Goal: Complete application form

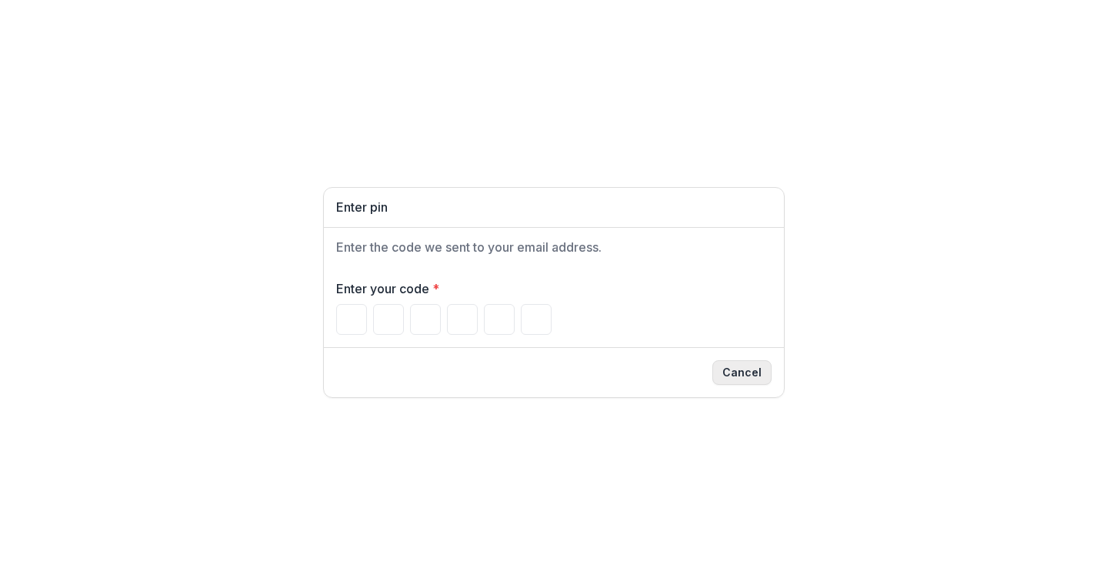
click at [750, 371] on button "Cancel" at bounding box center [741, 372] width 59 height 25
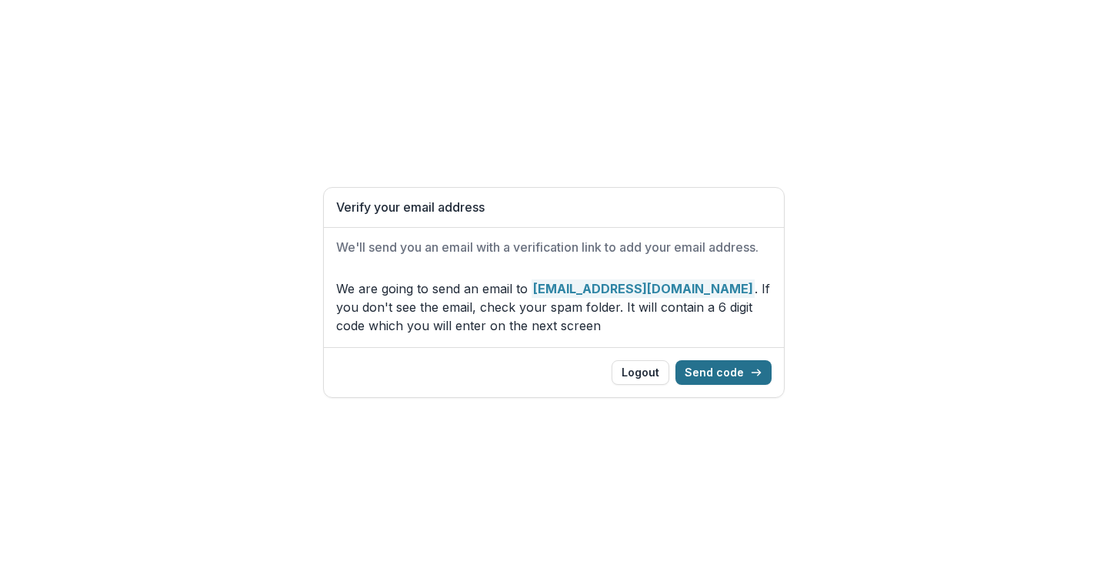
click at [730, 375] on button "Send code" at bounding box center [724, 372] width 96 height 25
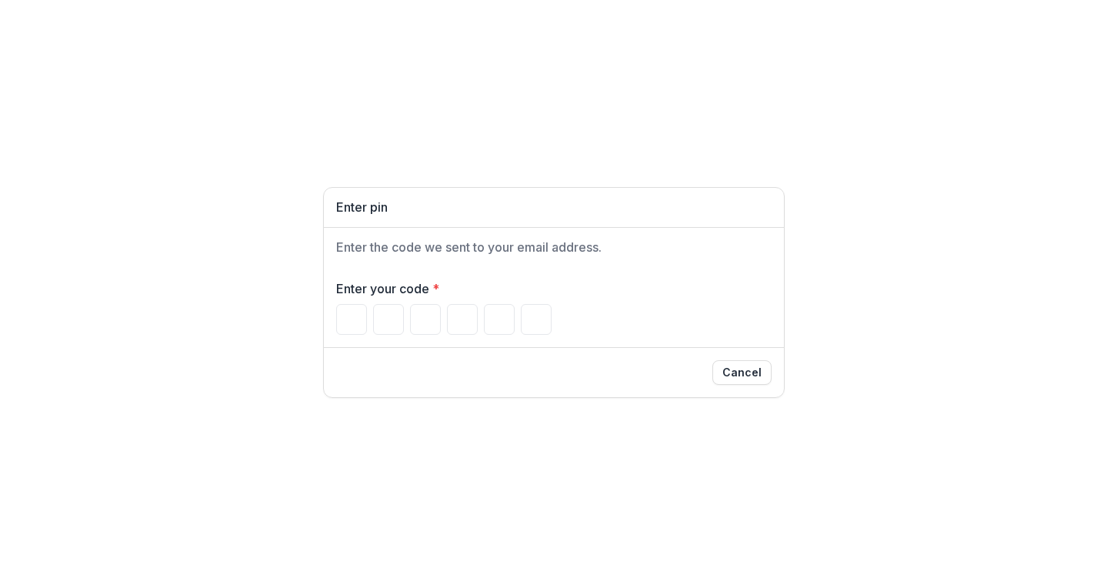
type input "*"
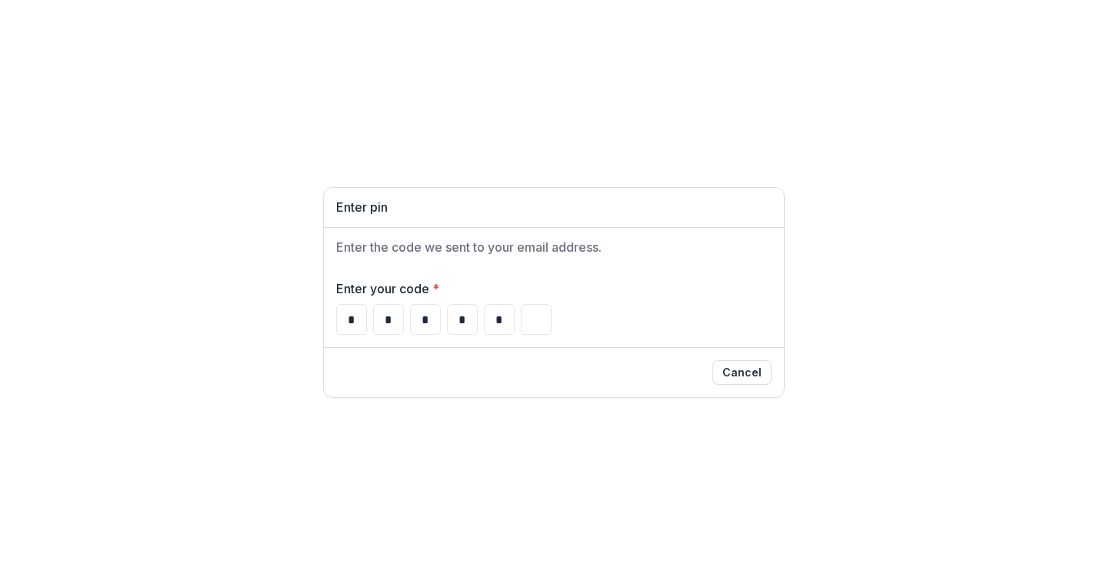
type input "*"
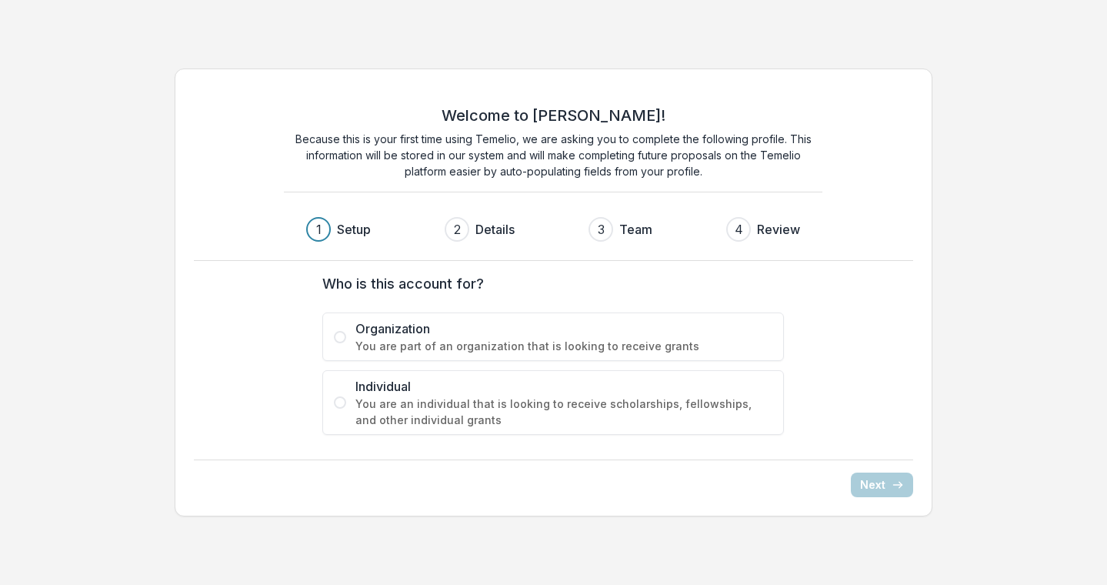
click at [338, 339] on span at bounding box center [340, 337] width 12 height 12
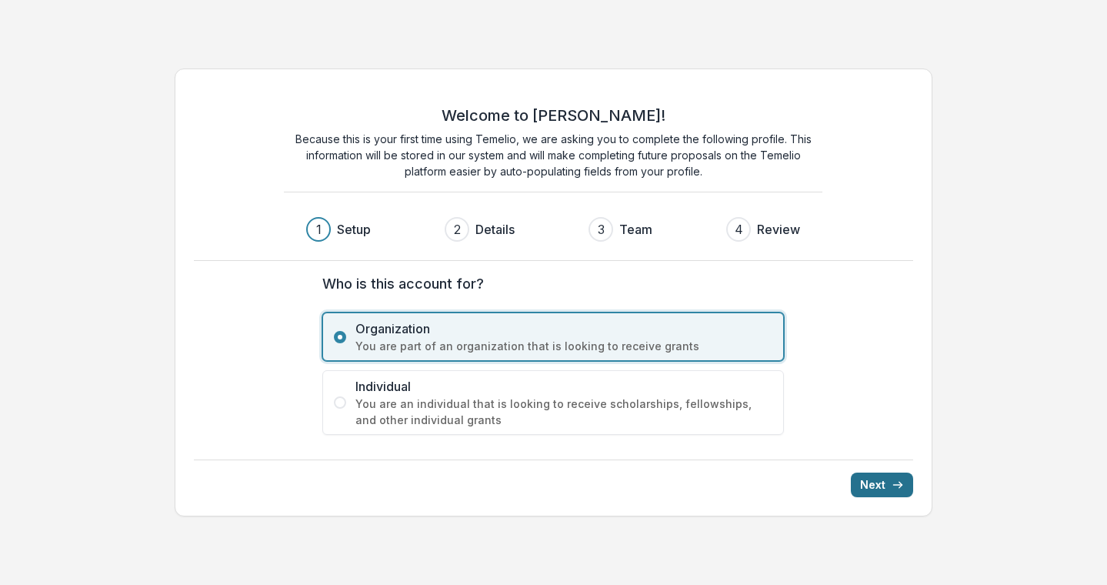
click at [894, 485] on line "submit" at bounding box center [897, 485] width 8 height 0
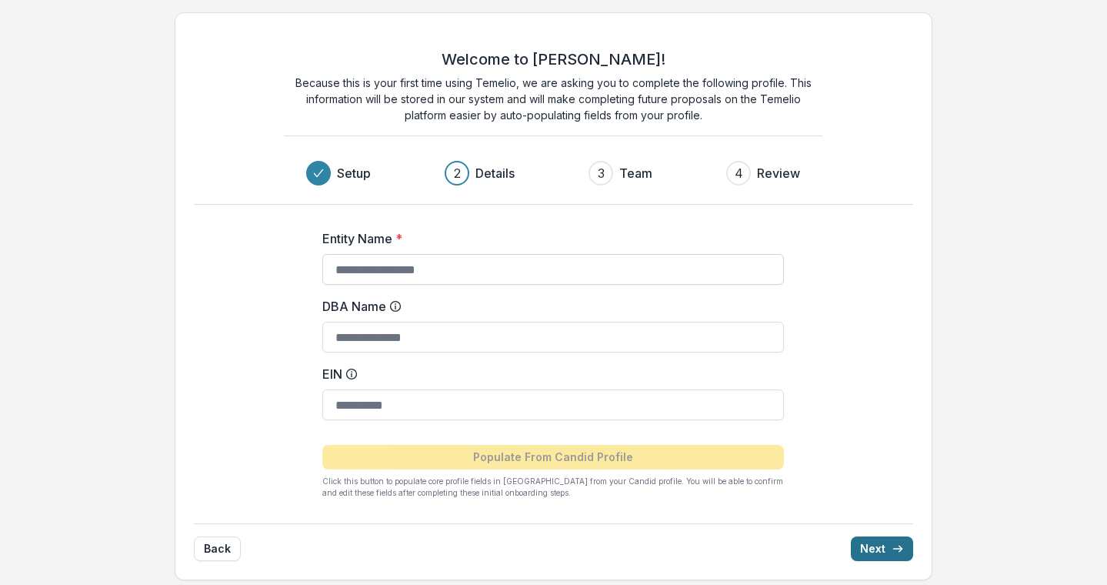
click at [353, 270] on input "Entity Name *" at bounding box center [553, 269] width 462 height 31
paste input "**********"
type input "**********"
click at [365, 339] on input "DBA Name" at bounding box center [553, 337] width 462 height 31
type input "**********"
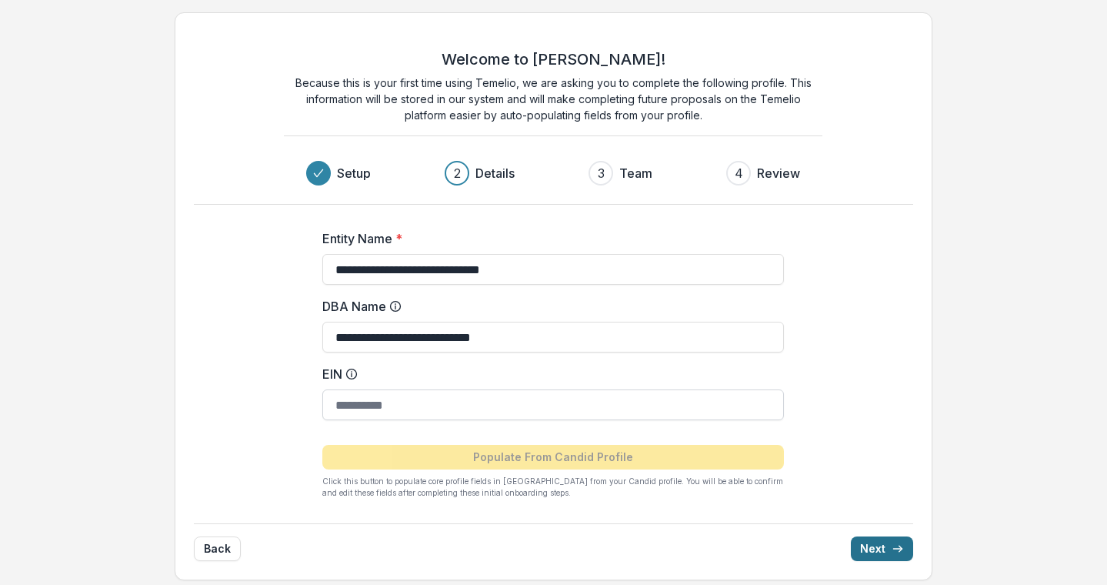
click at [345, 409] on input "EIN" at bounding box center [553, 404] width 462 height 31
paste input "**********"
type input "**********"
click at [885, 546] on button "Next" at bounding box center [882, 548] width 62 height 25
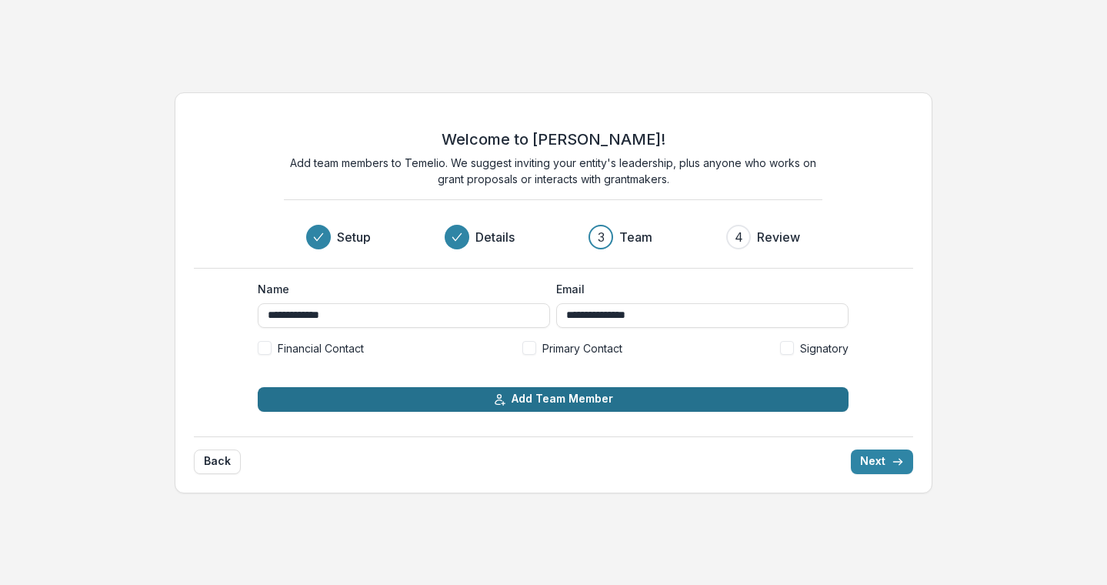
click at [516, 395] on button "Add Team Member" at bounding box center [553, 399] width 591 height 25
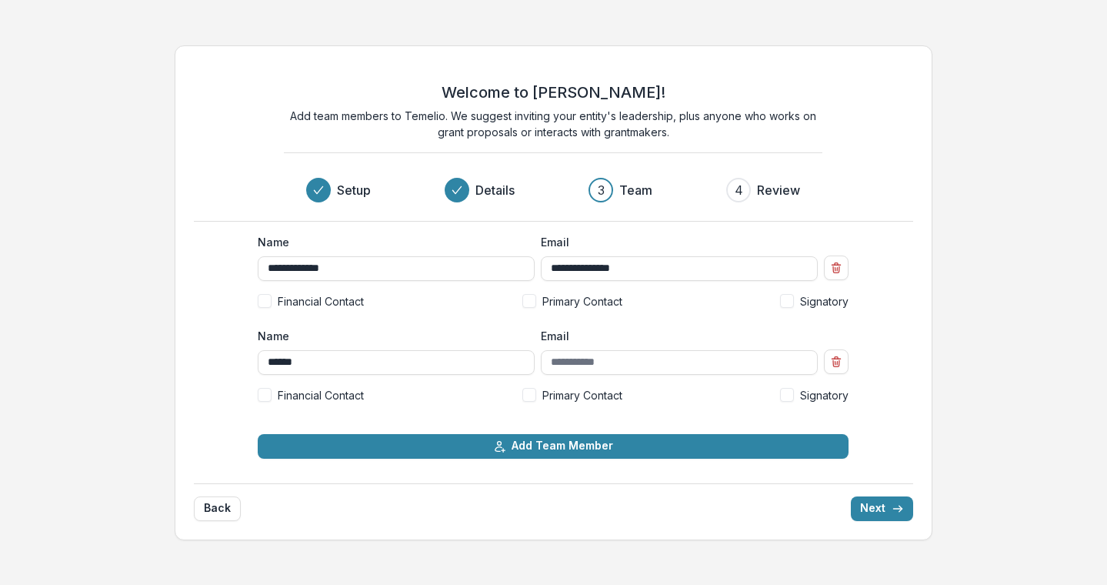
type input "******"
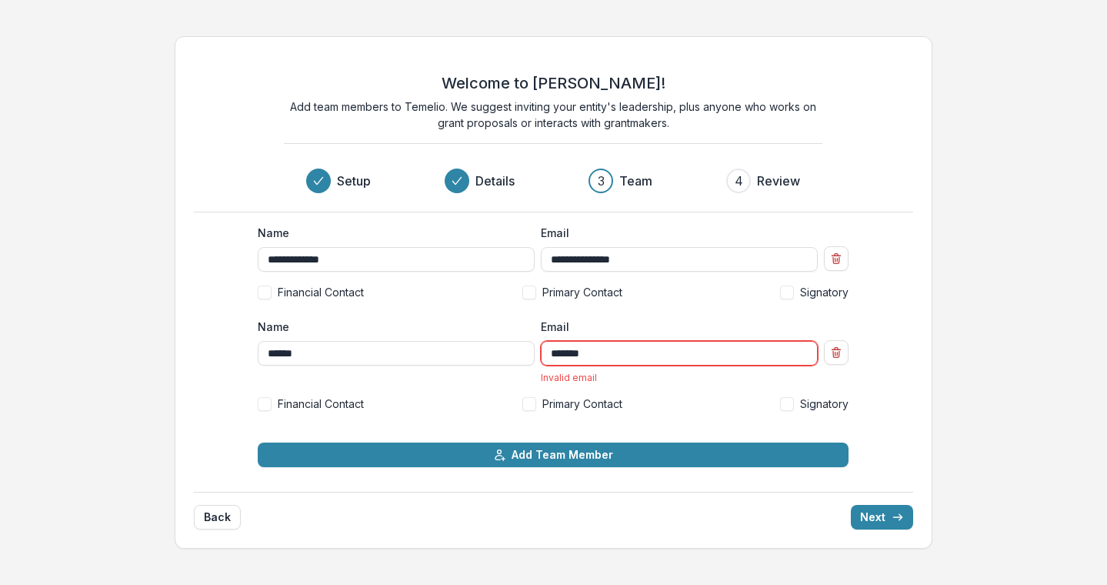
type input "********"
drag, startPoint x: 601, startPoint y: 352, endPoint x: 519, endPoint y: 357, distance: 81.7
click at [519, 357] on div "Name ****** Email ******** Invalid email" at bounding box center [553, 351] width 591 height 65
click at [413, 350] on input "******" at bounding box center [396, 353] width 277 height 25
type input "**********"
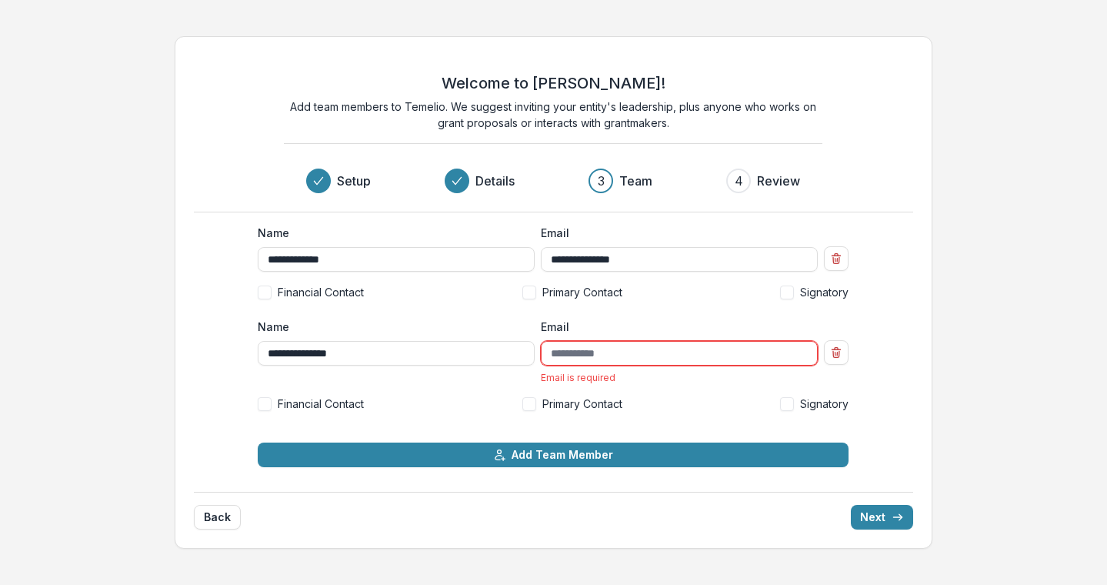
click at [617, 361] on input "Email" at bounding box center [679, 353] width 277 height 25
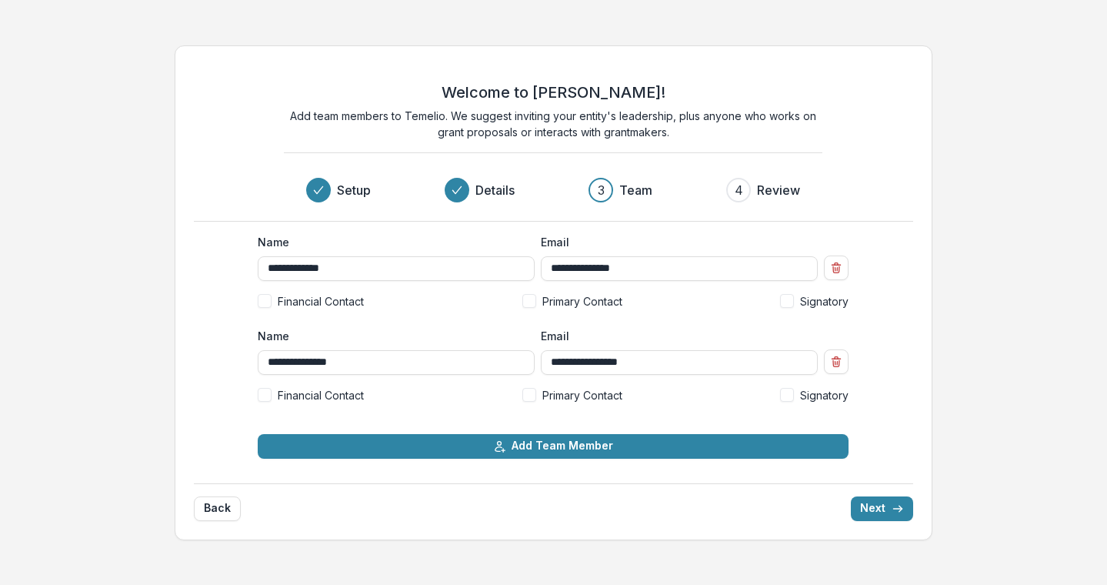
type input "**********"
click at [529, 394] on span at bounding box center [529, 395] width 14 height 14
click at [789, 396] on span at bounding box center [787, 395] width 14 height 14
click at [884, 509] on button "Next" at bounding box center [882, 508] width 62 height 25
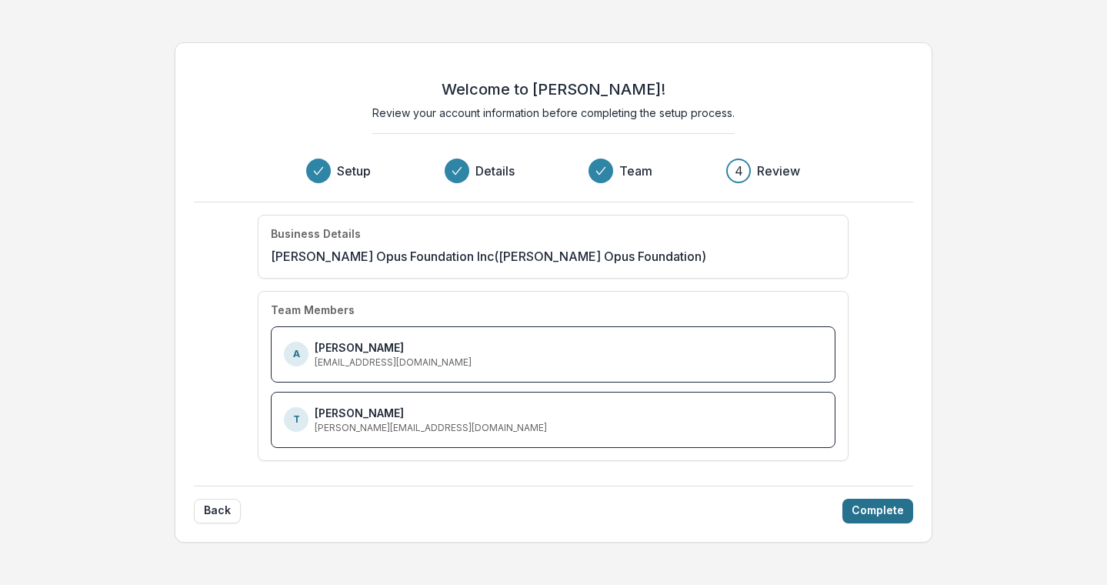
click at [882, 509] on button "Complete" at bounding box center [878, 511] width 71 height 25
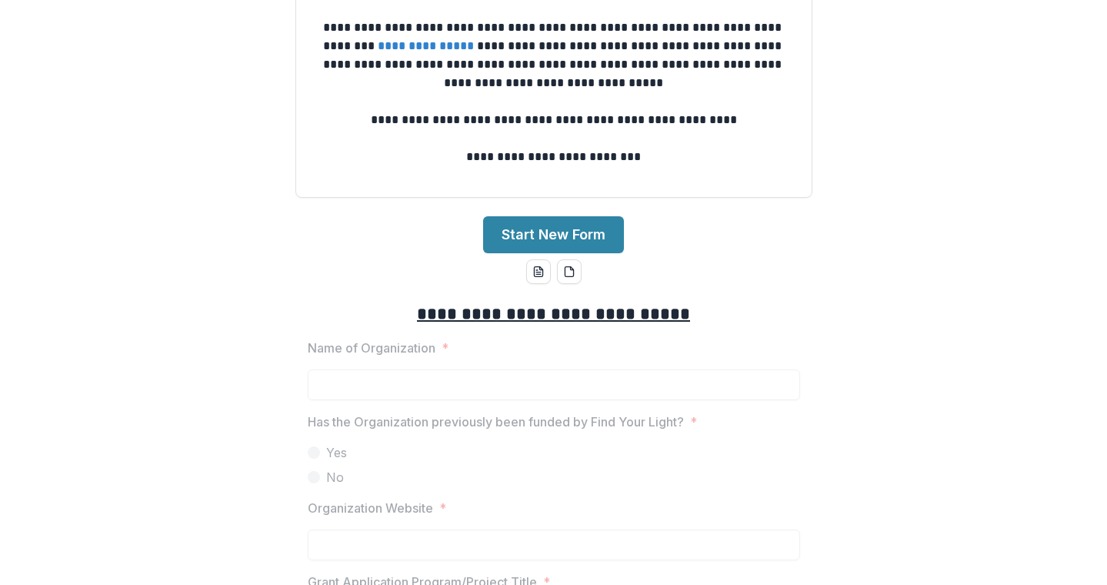
scroll to position [94, 0]
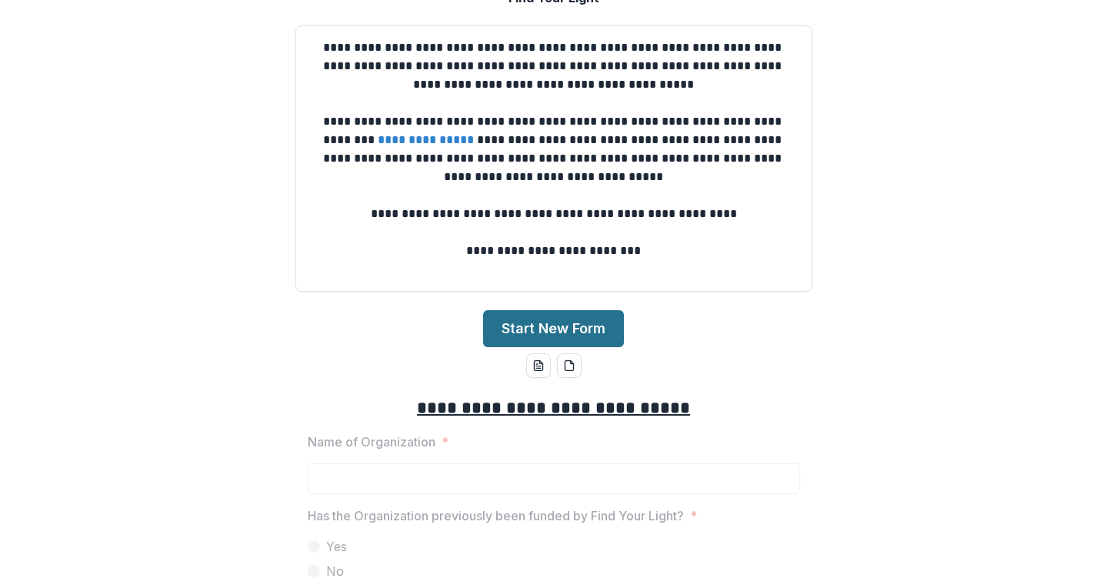
click at [545, 328] on button "Start New Form" at bounding box center [553, 328] width 141 height 37
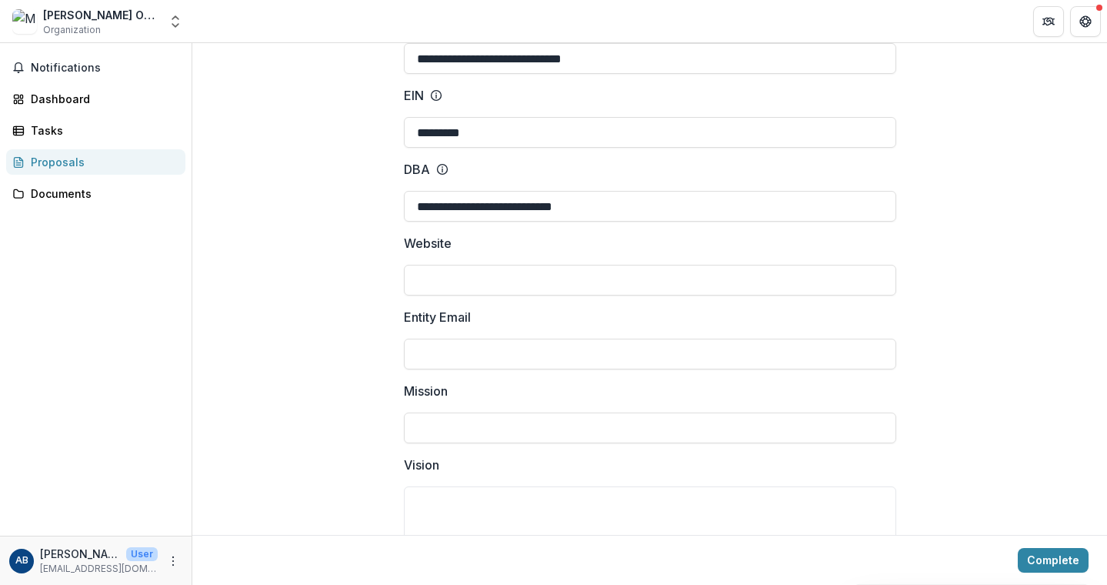
scroll to position [140, 0]
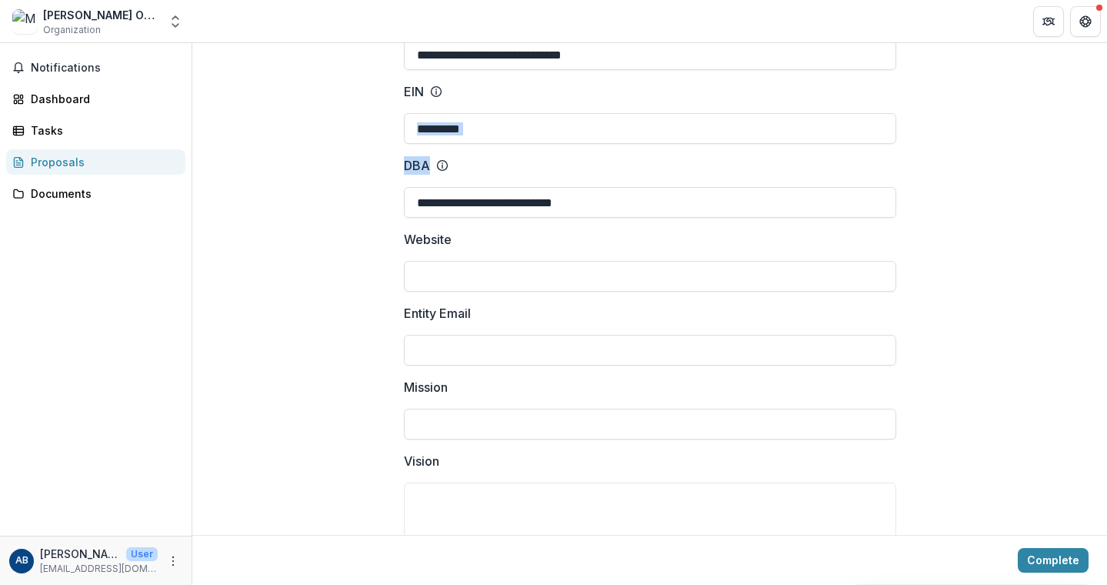
drag, startPoint x: 1101, startPoint y: 150, endPoint x: 1098, endPoint y: 137, distance: 13.4
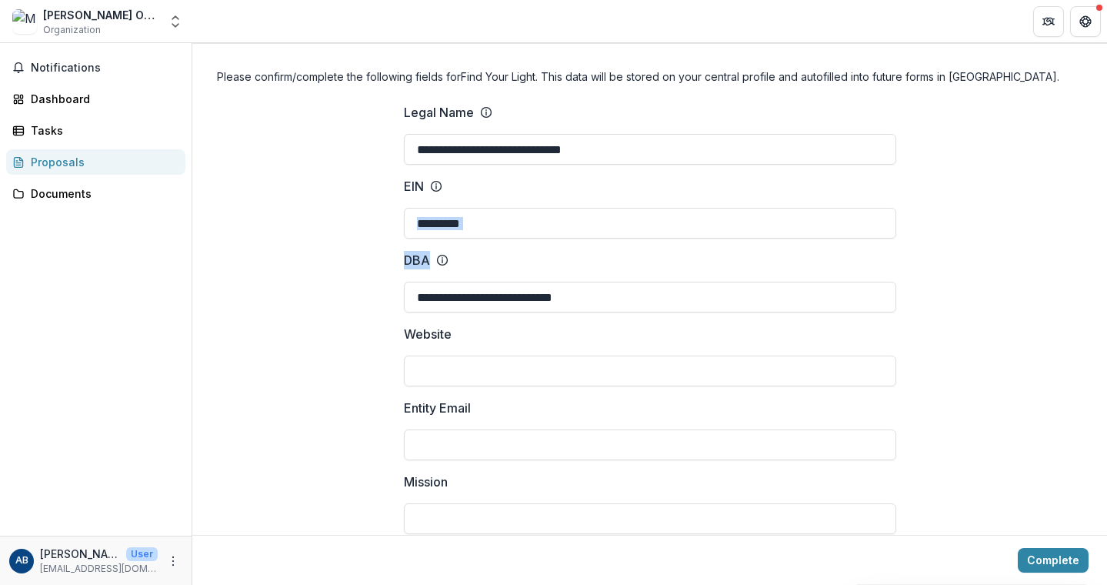
scroll to position [42, 0]
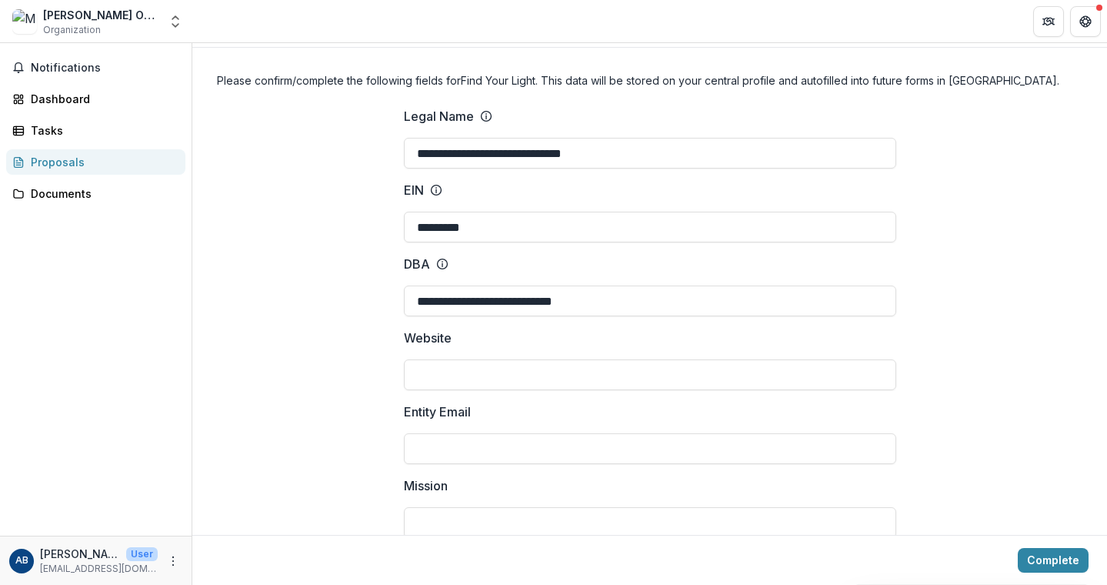
drag, startPoint x: 1101, startPoint y: 142, endPoint x: 1105, endPoint y: 163, distance: 21.1
click at [1105, 165] on div "**********" at bounding box center [649, 314] width 915 height 542
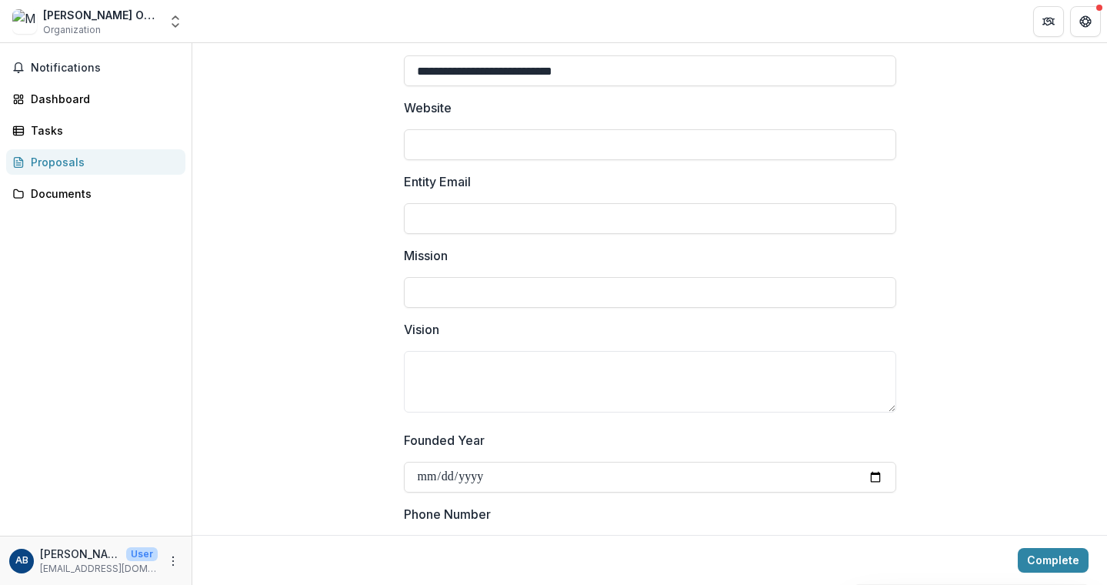
scroll to position [275, 0]
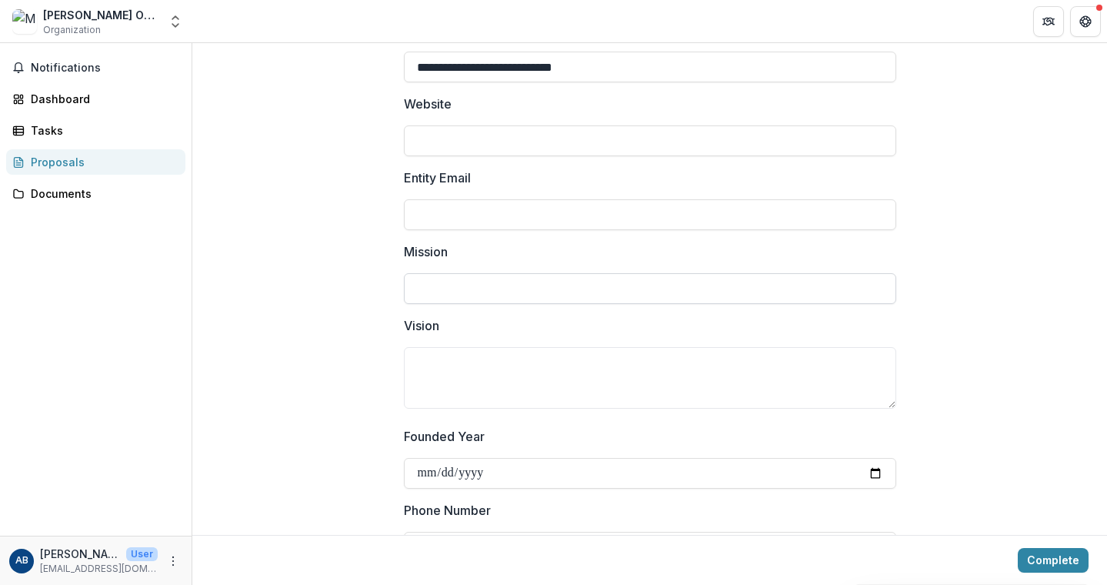
click at [582, 291] on input "Mission" at bounding box center [650, 288] width 492 height 31
type input "*"
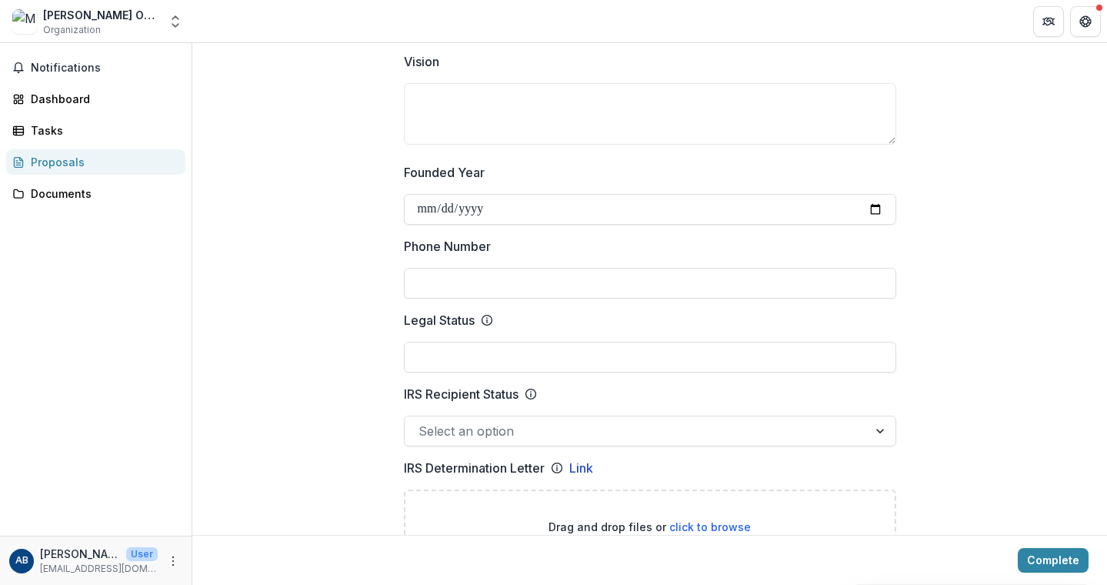
scroll to position [540, 0]
click at [486, 319] on icon at bounding box center [487, 319] width 12 height 12
click at [486, 341] on input "Legal Status" at bounding box center [650, 356] width 492 height 31
click at [483, 319] on icon at bounding box center [487, 319] width 12 height 12
click at [483, 341] on input "Legal Status" at bounding box center [650, 356] width 492 height 31
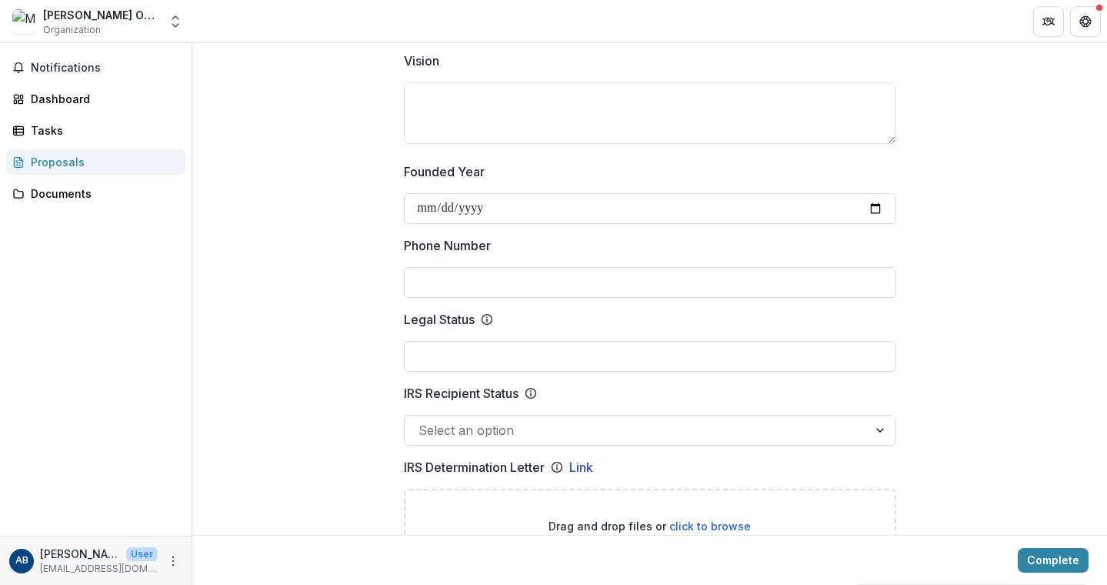
click at [487, 319] on icon at bounding box center [487, 319] width 12 height 12
click at [487, 341] on input "Legal Status" at bounding box center [650, 356] width 492 height 31
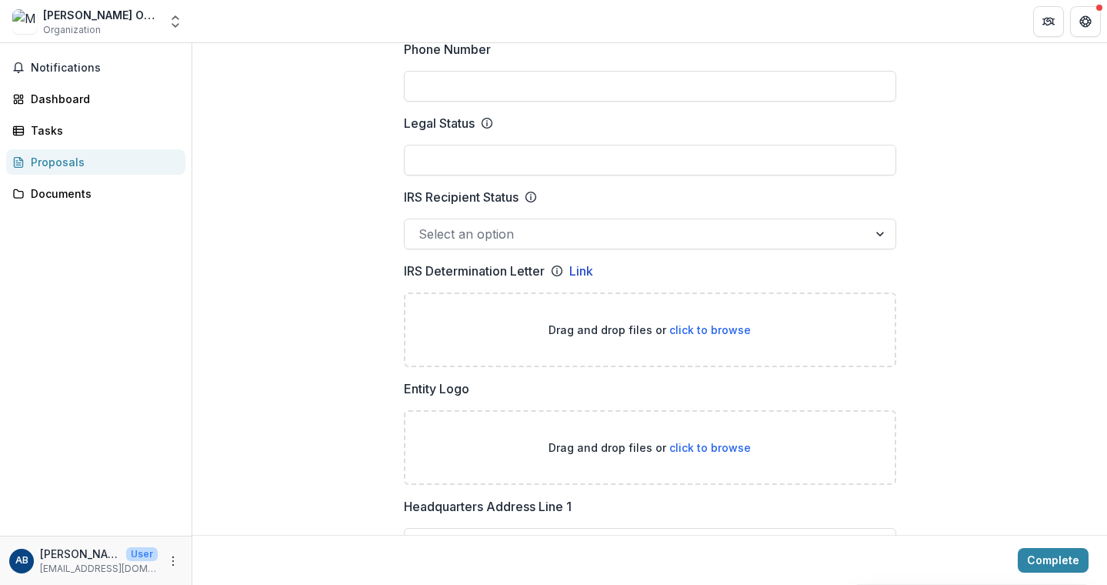
scroll to position [752, 0]
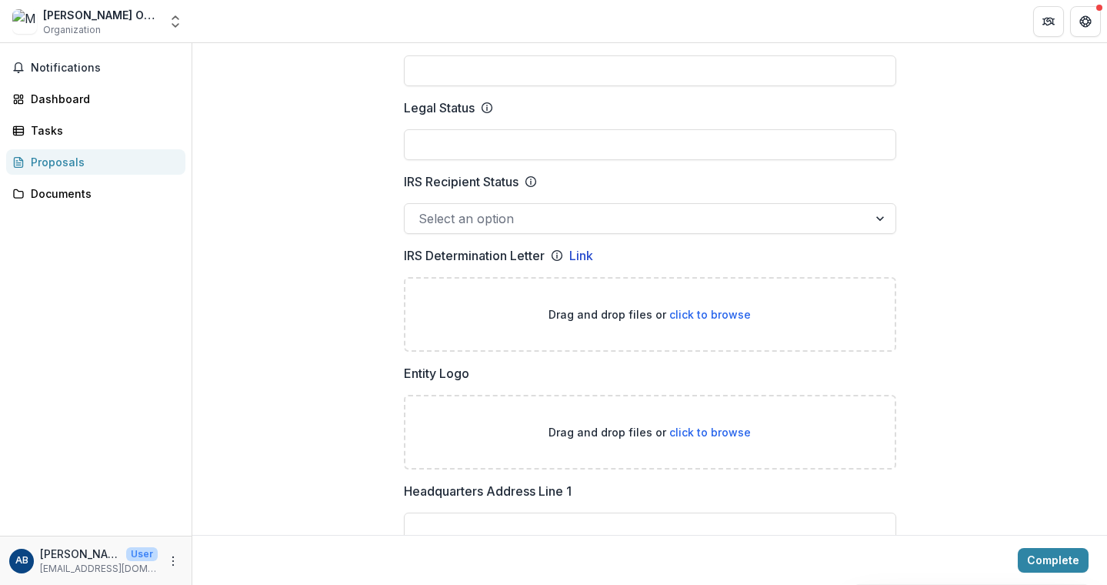
click at [876, 220] on div at bounding box center [882, 218] width 28 height 29
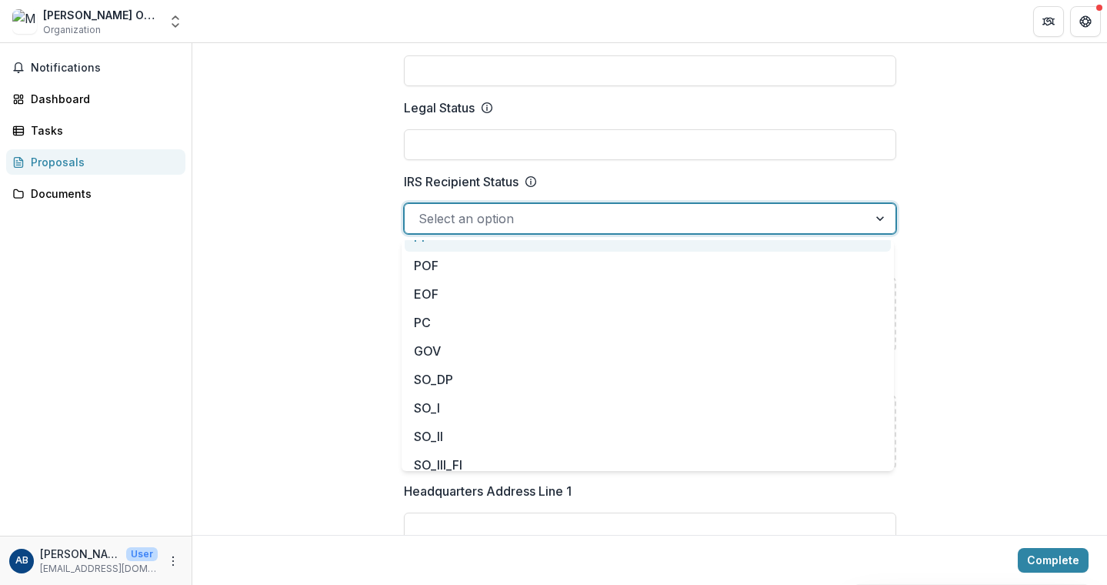
scroll to position [0, 0]
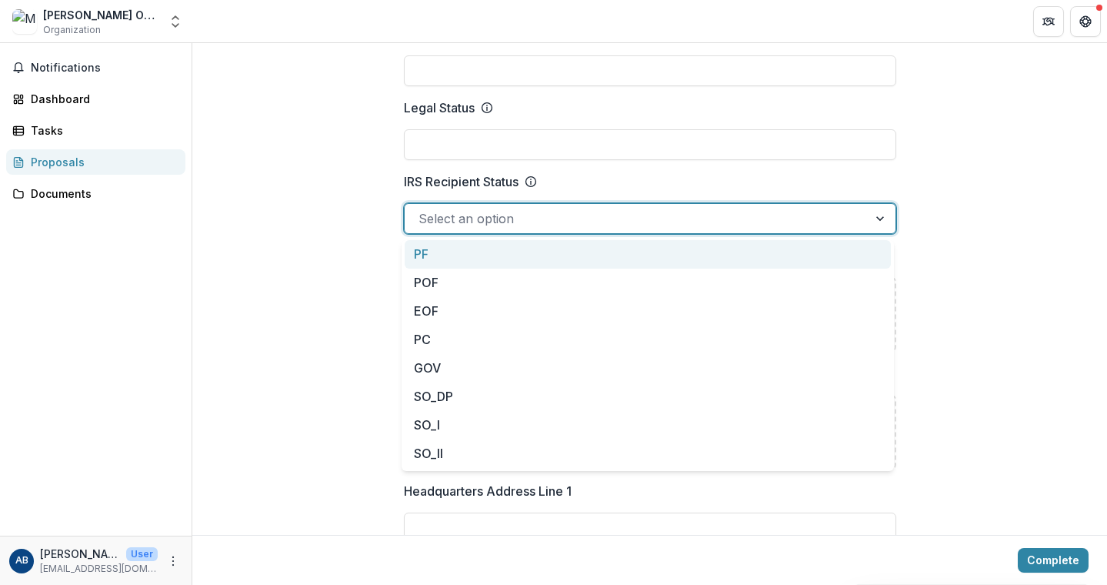
click at [881, 222] on div at bounding box center [882, 218] width 28 height 29
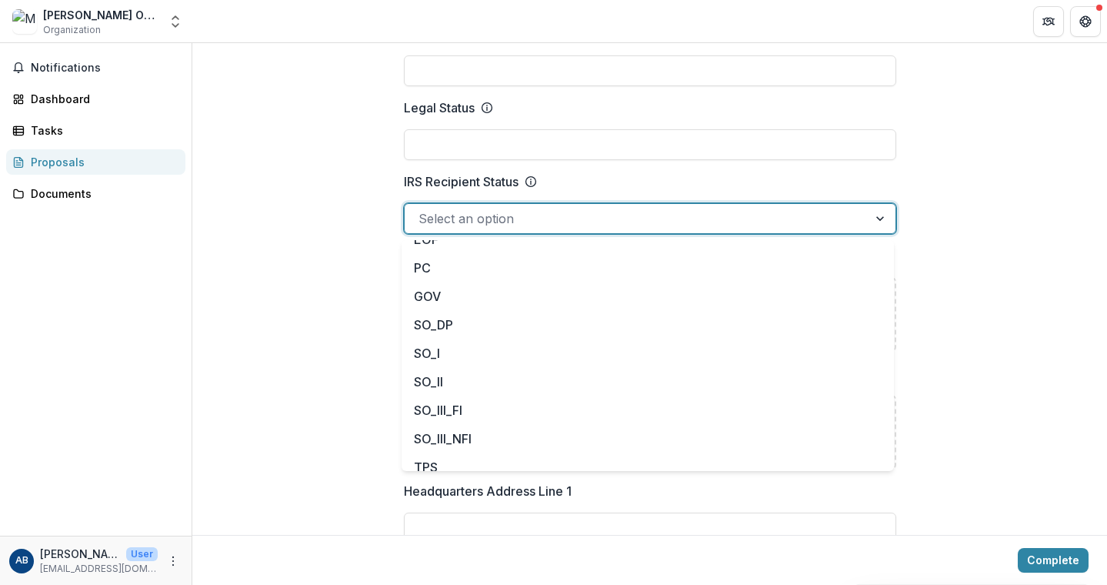
scroll to position [139, 0]
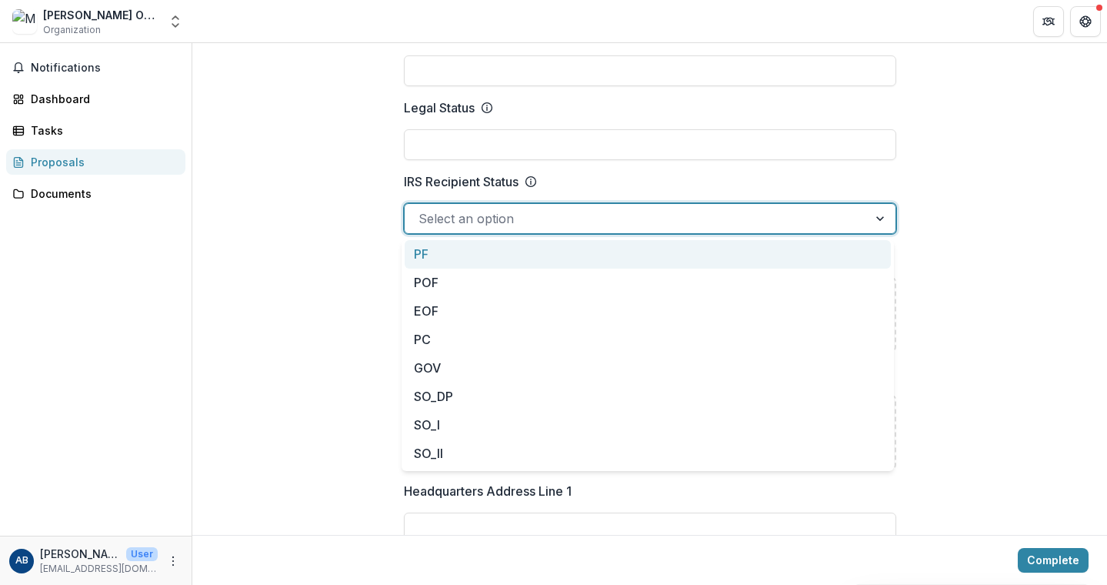
click at [580, 218] on div at bounding box center [636, 219] width 435 height 22
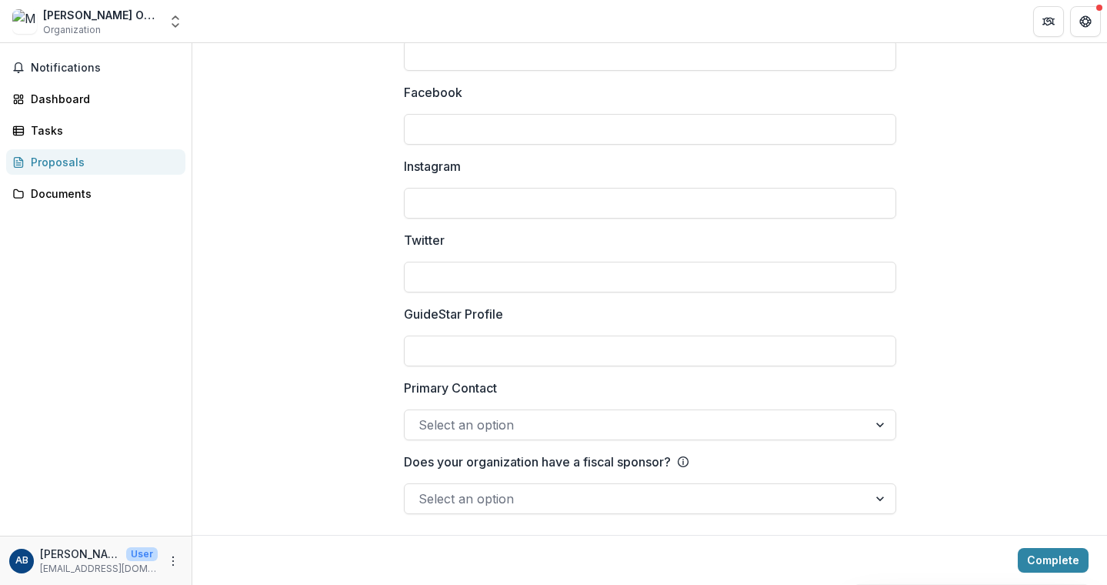
scroll to position [2114, 0]
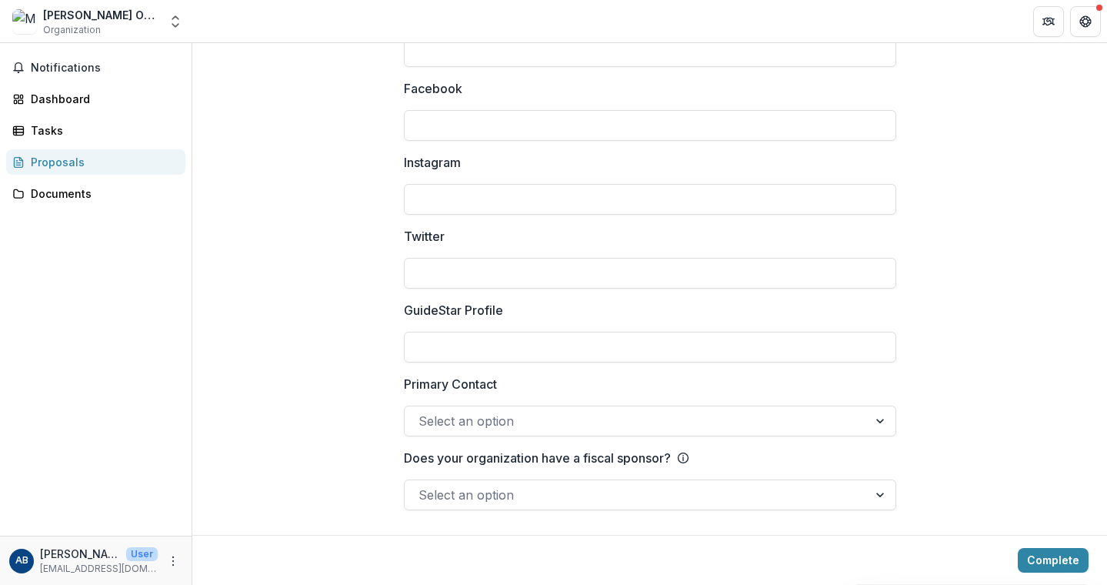
click at [649, 415] on div at bounding box center [636, 421] width 435 height 22
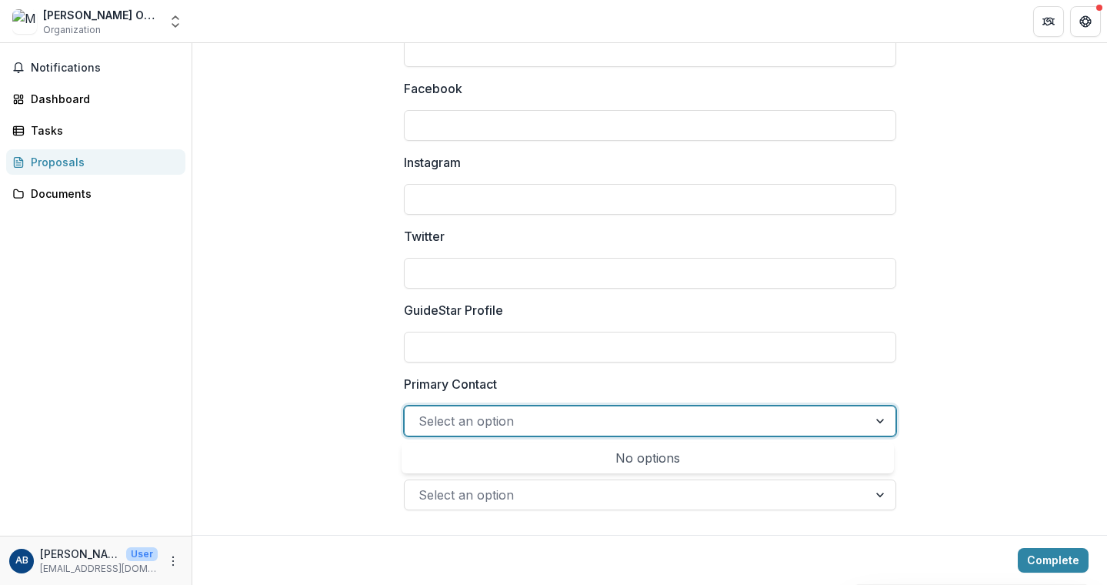
click at [811, 425] on div at bounding box center [636, 421] width 435 height 22
click at [879, 419] on div at bounding box center [882, 420] width 28 height 29
click at [596, 419] on div at bounding box center [636, 421] width 435 height 22
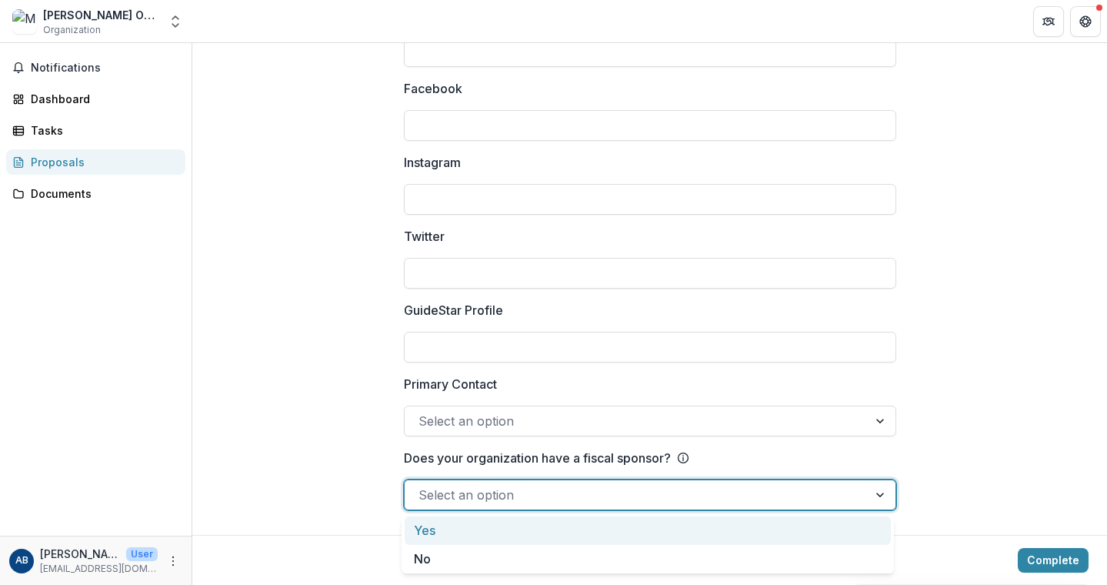
click at [871, 493] on div at bounding box center [882, 494] width 28 height 29
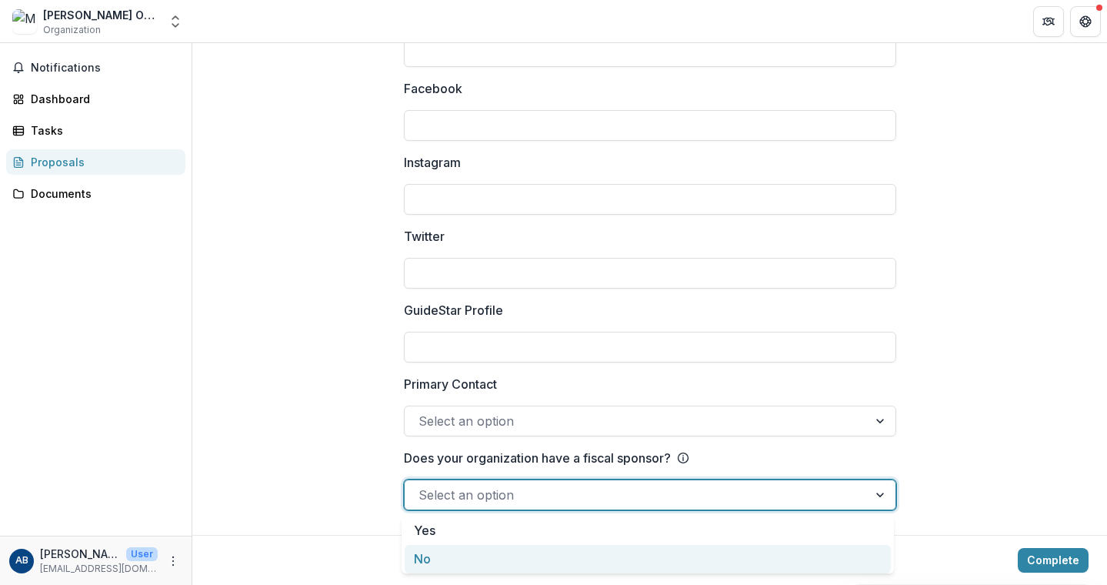
click at [807, 561] on div "No" at bounding box center [648, 559] width 486 height 28
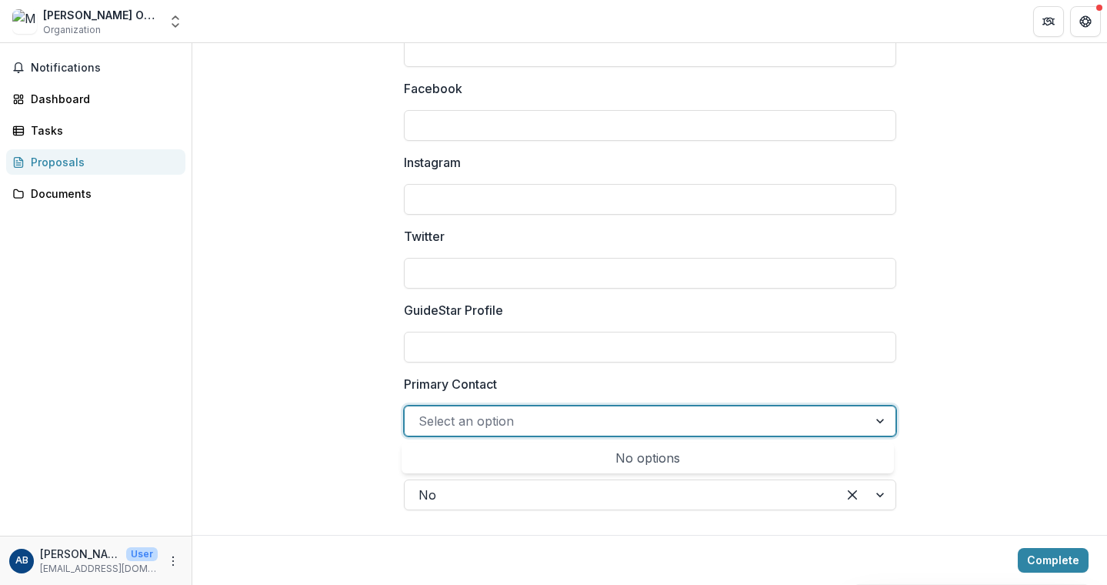
click at [602, 415] on div at bounding box center [636, 421] width 435 height 22
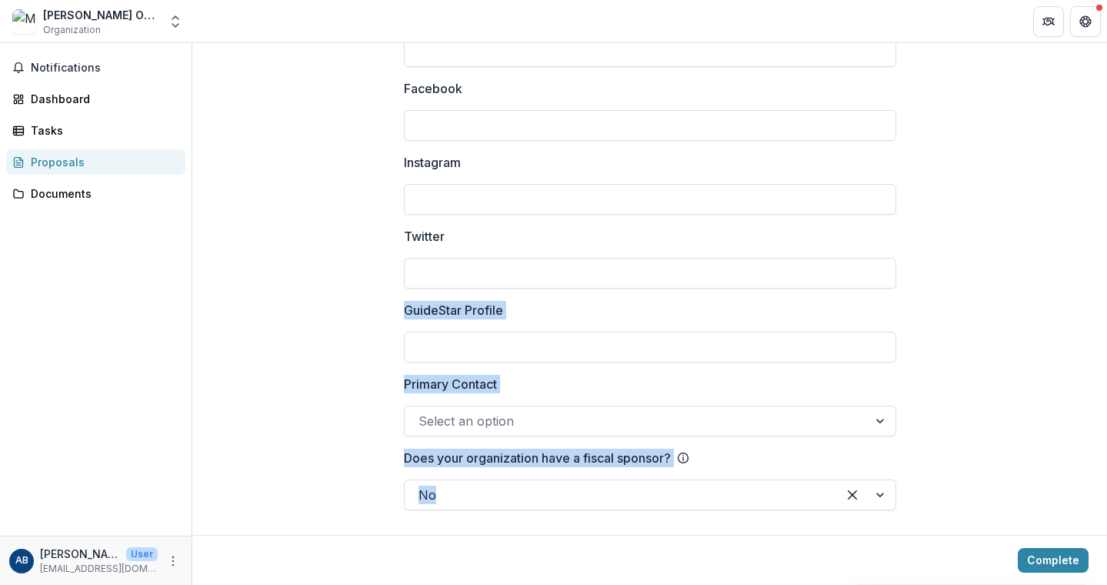
drag, startPoint x: 1100, startPoint y: 496, endPoint x: 1068, endPoint y: 245, distance: 253.7
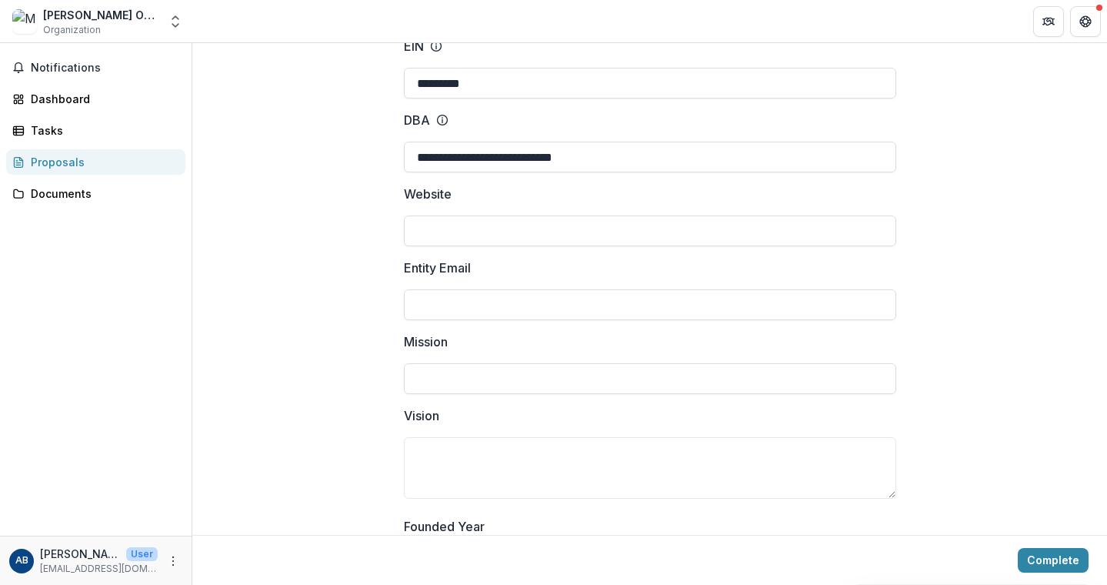
scroll to position [0, 0]
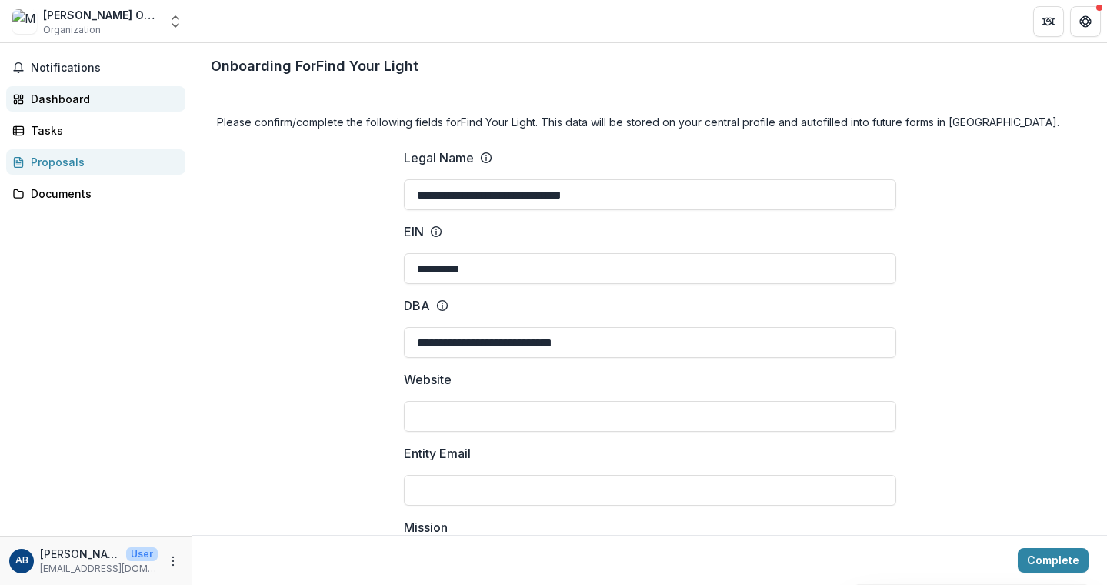
click at [33, 99] on div "Dashboard" at bounding box center [102, 99] width 142 height 16
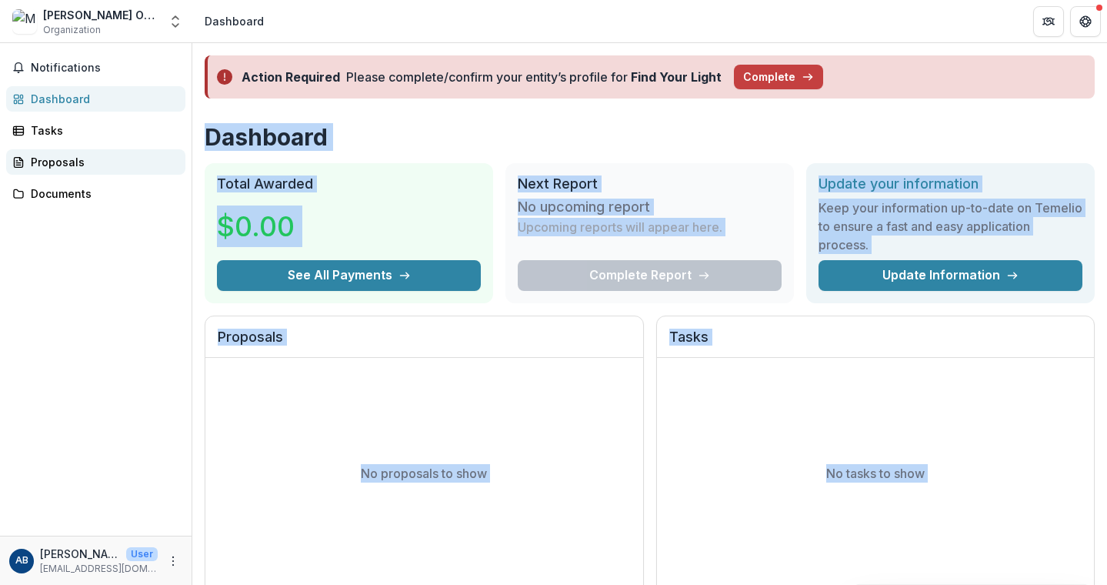
click at [58, 165] on div "Proposals" at bounding box center [102, 162] width 142 height 16
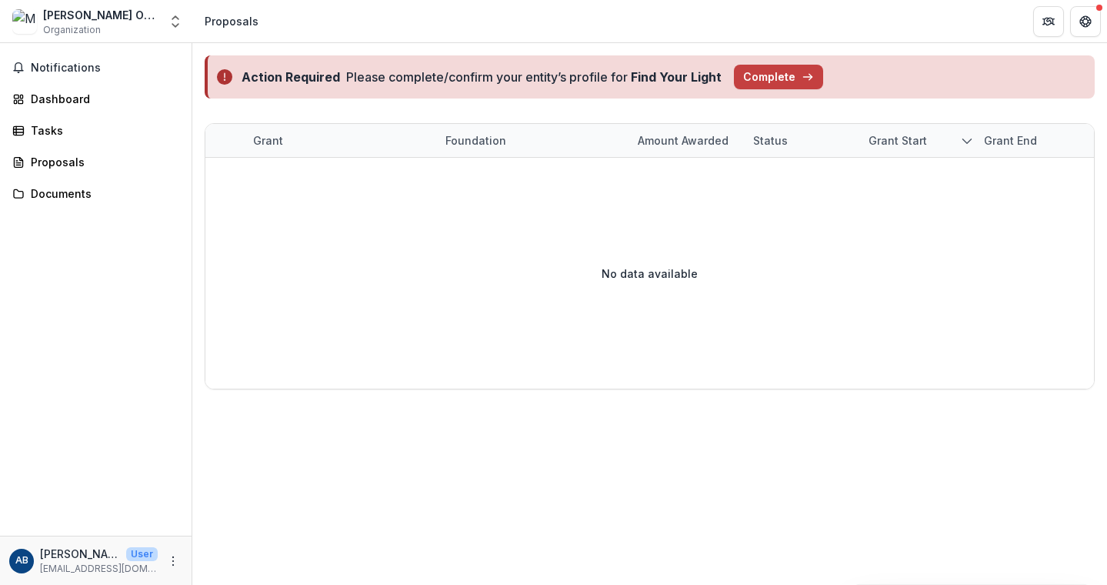
click at [62, 32] on span "Organization" at bounding box center [72, 30] width 58 height 14
click at [217, 22] on div "Proposals" at bounding box center [232, 21] width 54 height 16
click at [1093, 15] on button "Get Help" at bounding box center [1085, 21] width 31 height 31
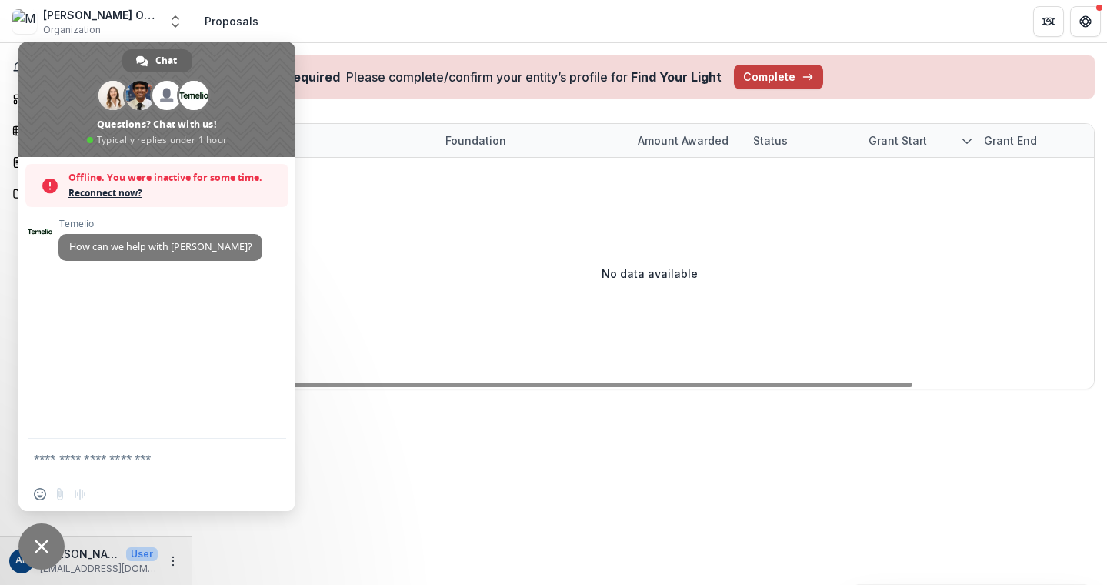
click at [617, 320] on div "No data available" at bounding box center [649, 273] width 889 height 231
click at [457, 285] on div "No data available" at bounding box center [649, 273] width 889 height 231
click at [71, 57] on span at bounding box center [156, 99] width 277 height 115
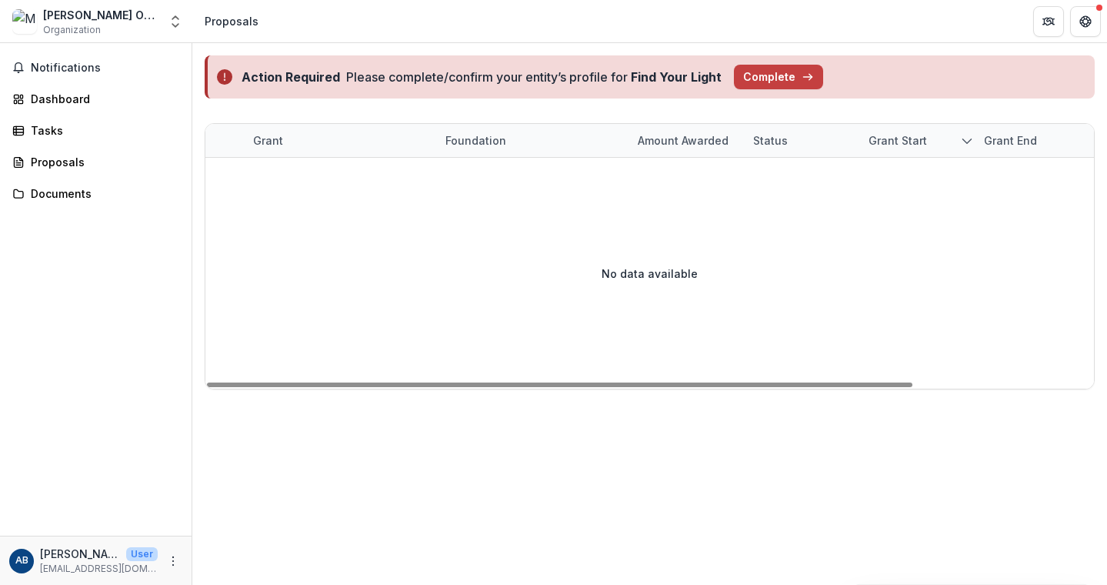
click at [71, 57] on button "Notifications" at bounding box center [95, 67] width 179 height 25
click at [819, 249] on div "No data available" at bounding box center [649, 273] width 889 height 231
click at [761, 81] on button "Complete" at bounding box center [778, 77] width 89 height 25
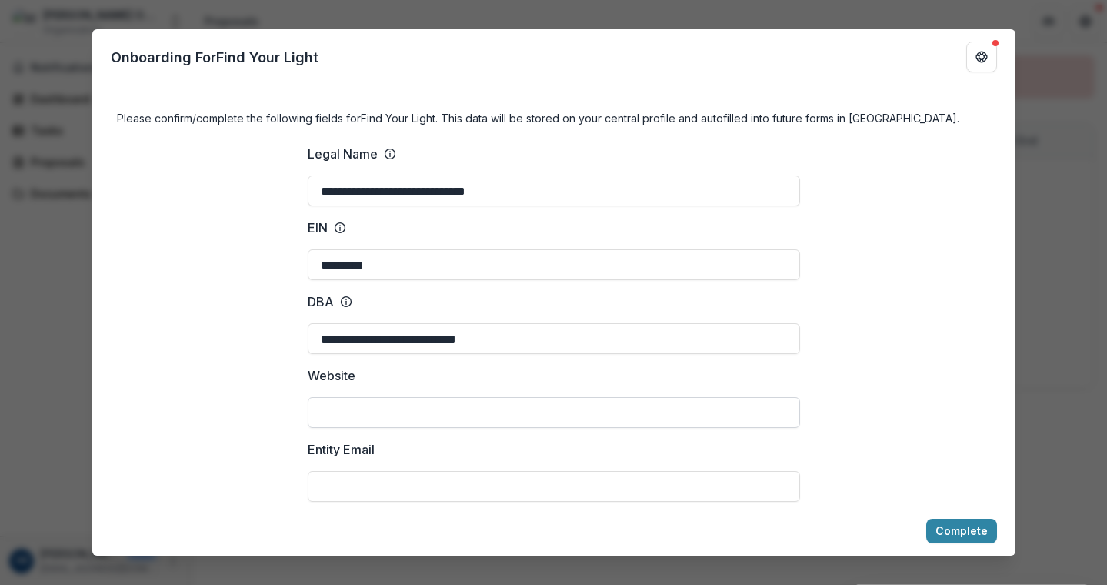
click at [413, 409] on input "Website" at bounding box center [554, 412] width 492 height 31
paste input "**********"
type input "**********"
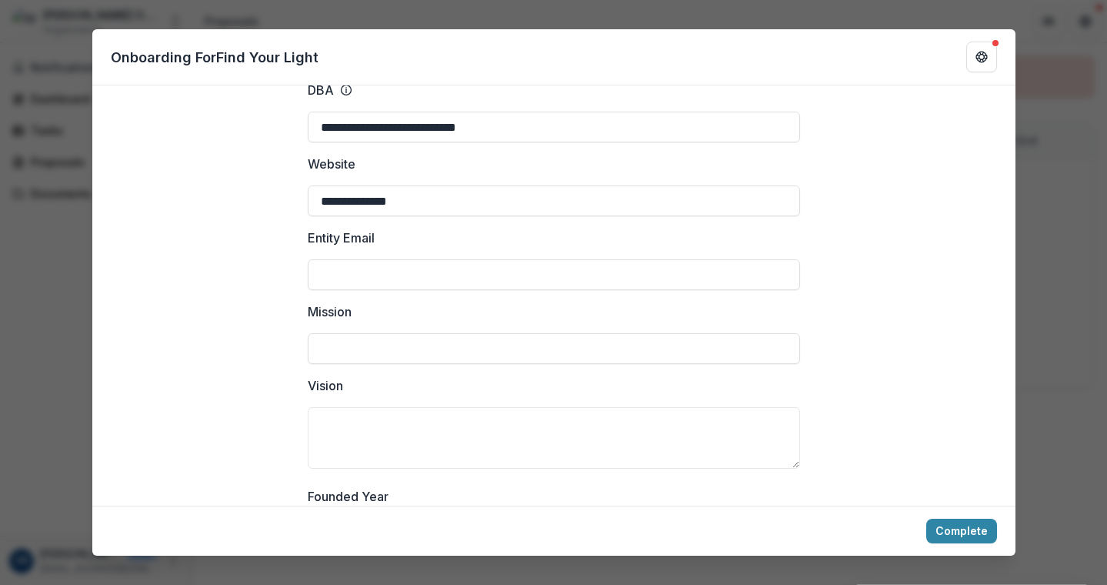
scroll to position [249, 0]
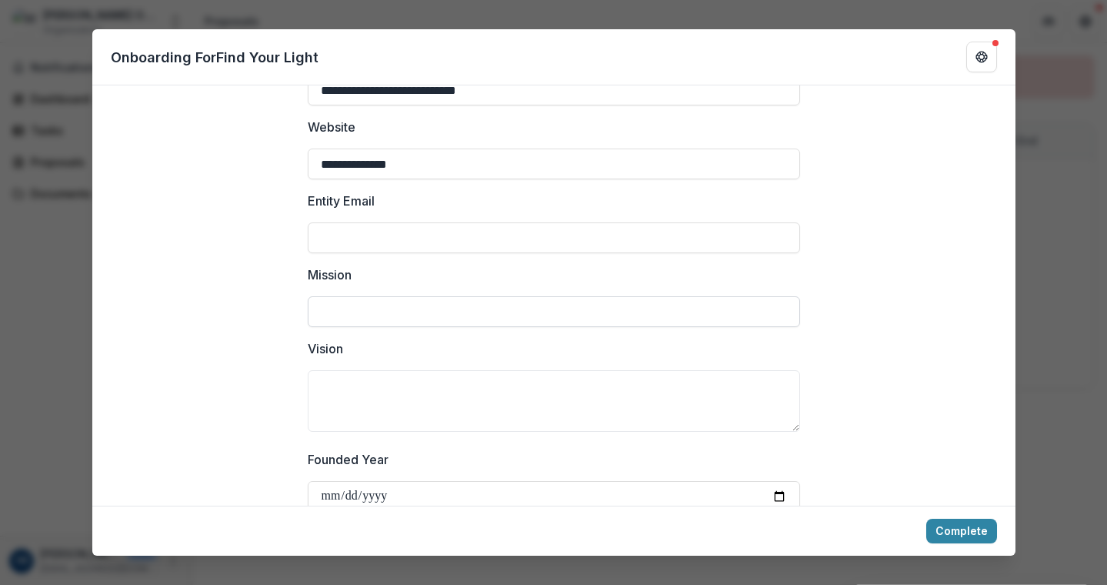
click at [389, 308] on input "Mission" at bounding box center [554, 311] width 492 height 31
paste input "**********"
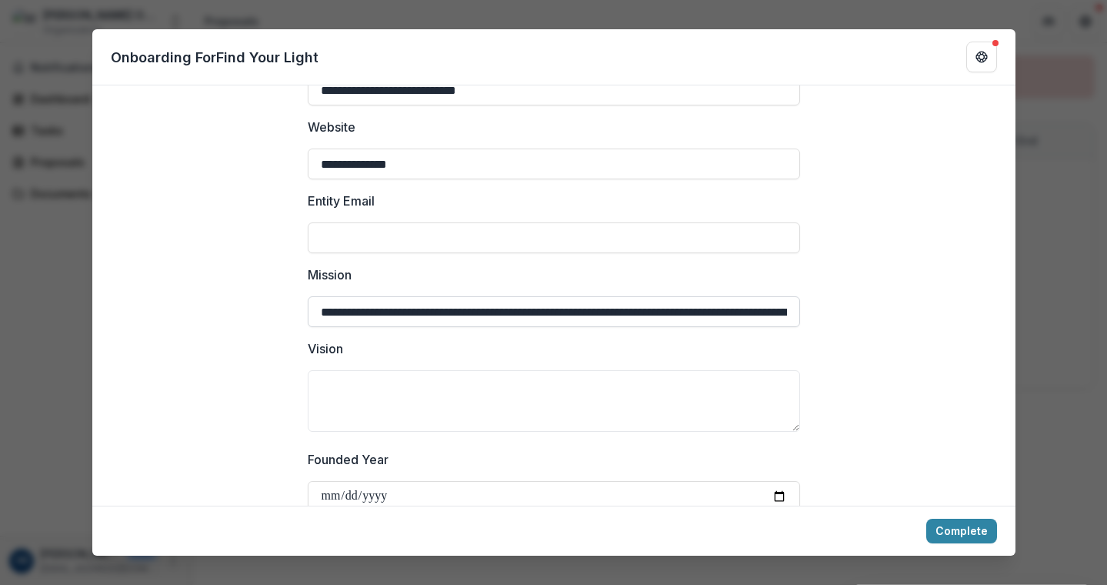
scroll to position [0, 1710]
type input "**********"
click at [357, 392] on textarea "Vision" at bounding box center [554, 401] width 492 height 62
paste textarea "**********"
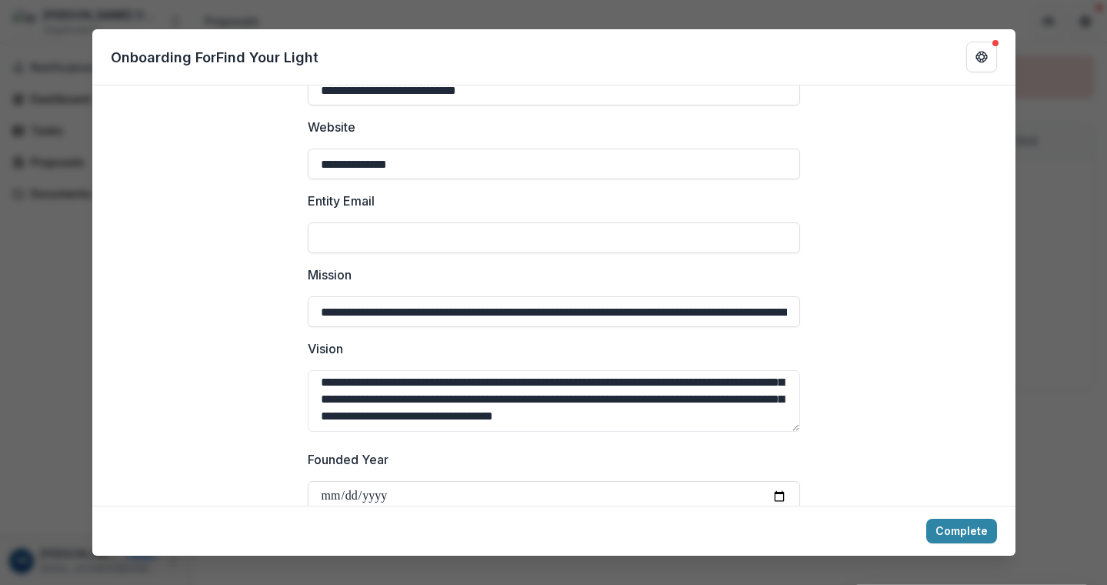
scroll to position [286, 0]
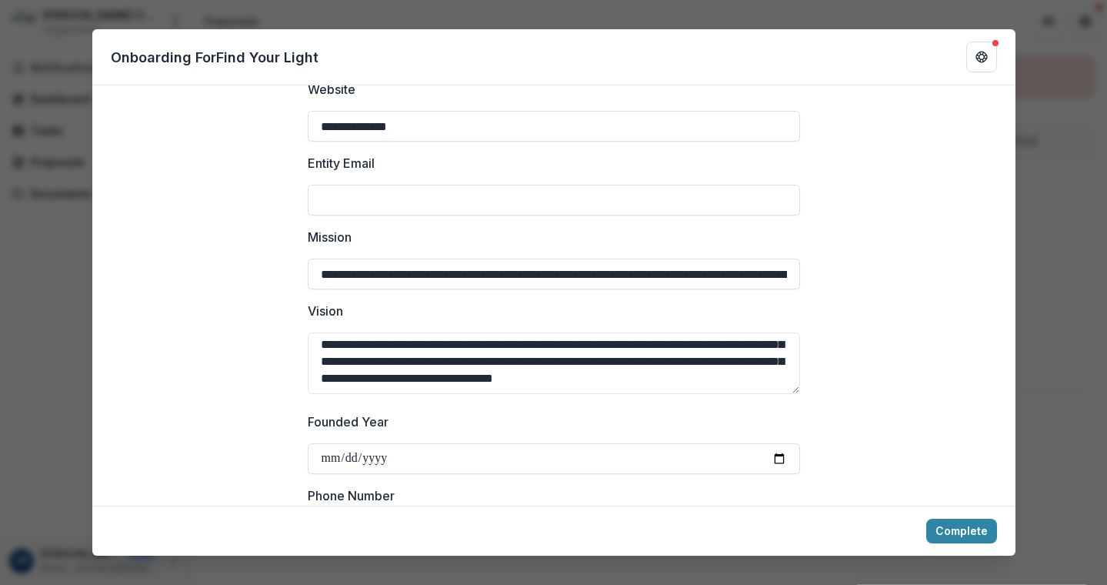
type textarea "**********"
click at [332, 198] on input "Entity Email" at bounding box center [554, 200] width 492 height 31
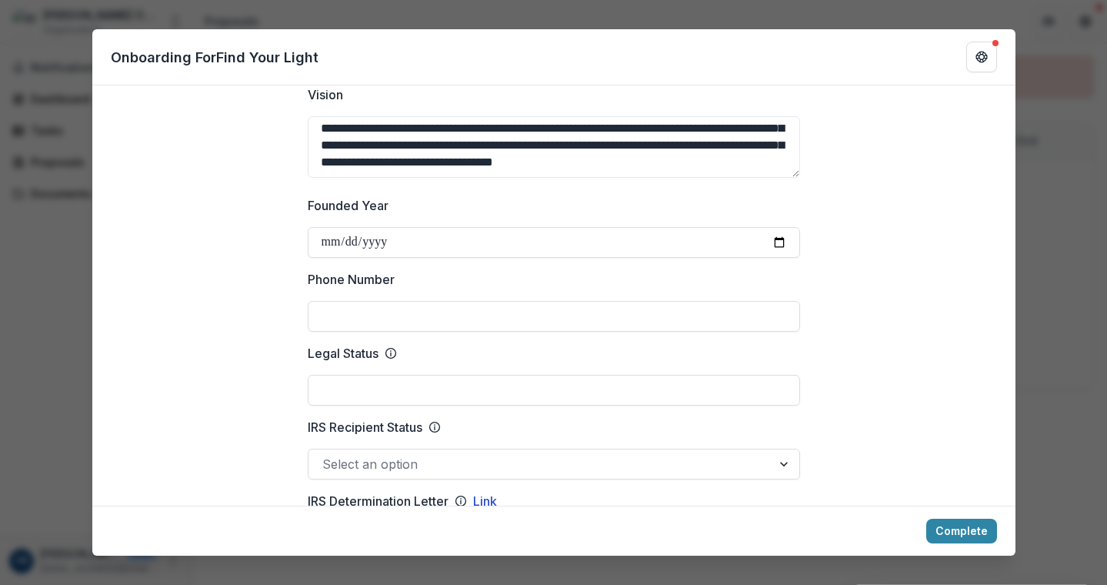
scroll to position [506, 0]
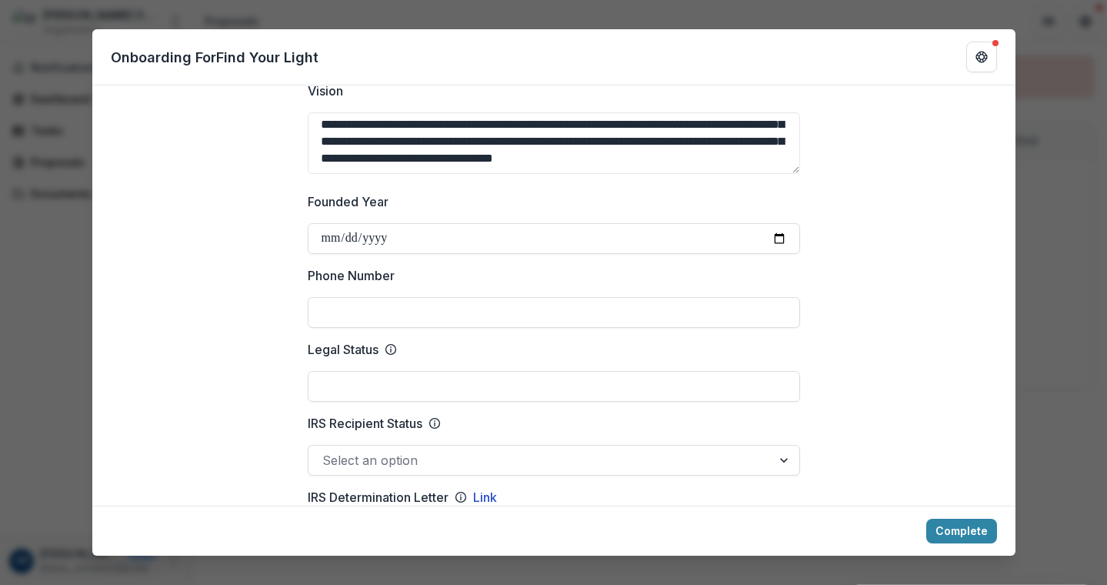
type input "**********"
click at [339, 306] on input "Phone Number" at bounding box center [554, 312] width 492 height 31
paste input "**********"
type input "**********"
click at [331, 389] on input "Legal Status" at bounding box center [554, 386] width 492 height 31
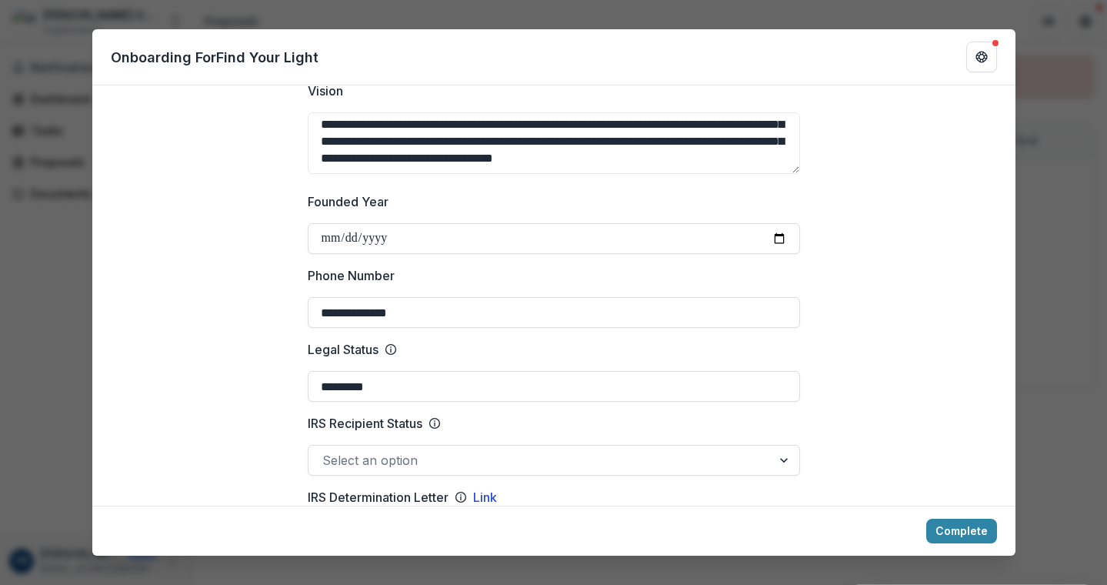
type input "*********"
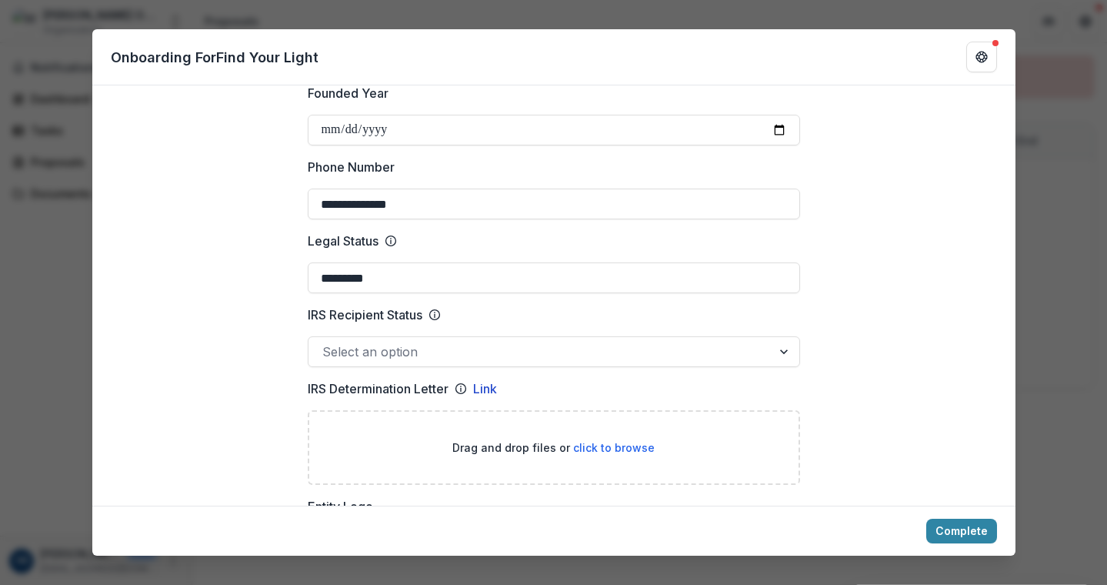
scroll to position [732, 0]
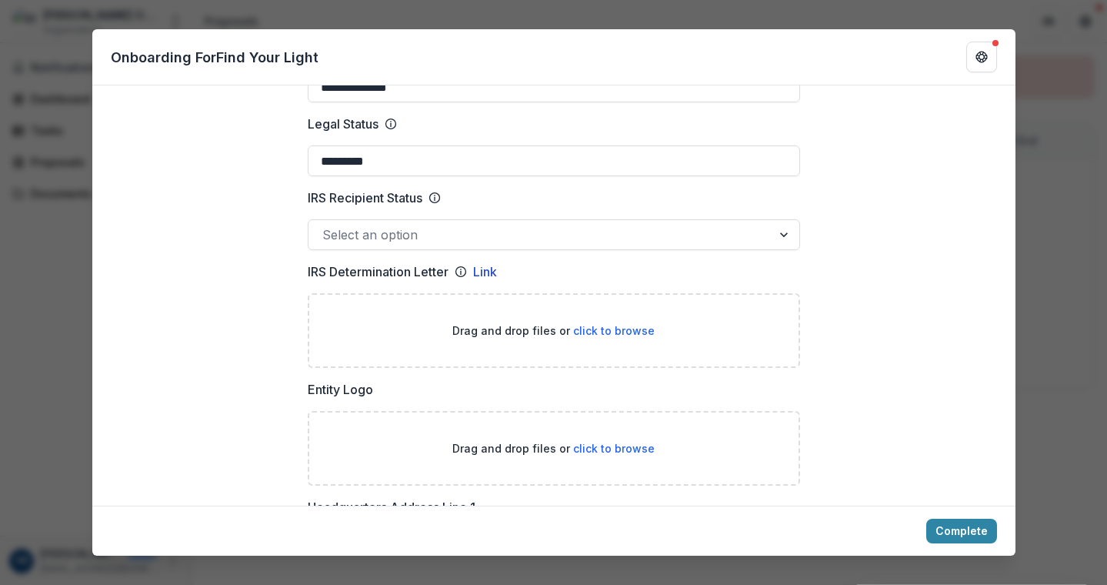
click at [781, 235] on div at bounding box center [786, 234] width 28 height 29
click at [597, 325] on span "click to browse" at bounding box center [614, 330] width 82 height 13
type input "**********"
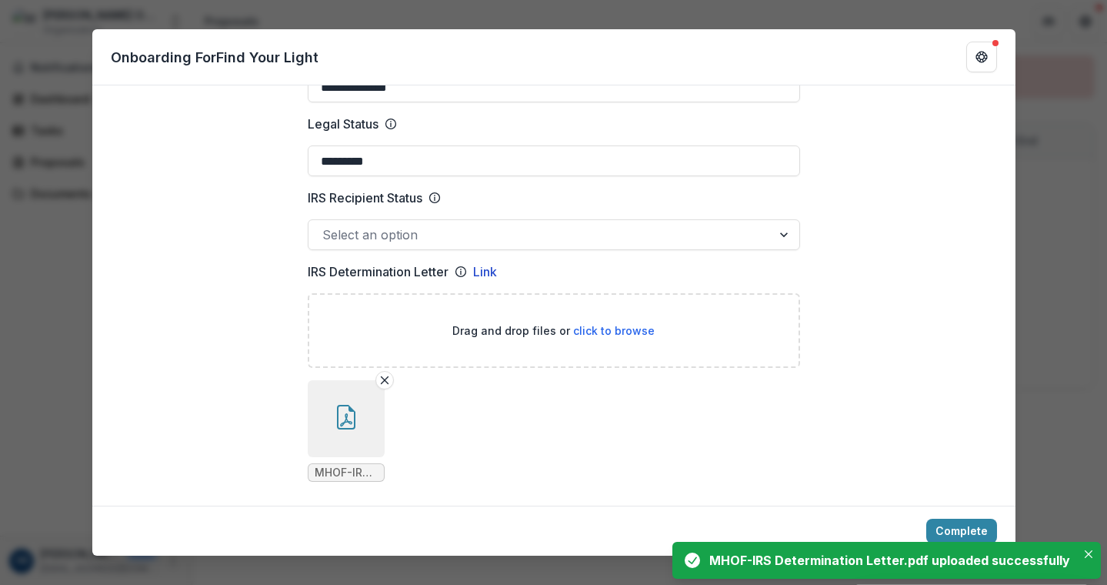
drag, startPoint x: 1009, startPoint y: 227, endPoint x: 1006, endPoint y: 235, distance: 8.0
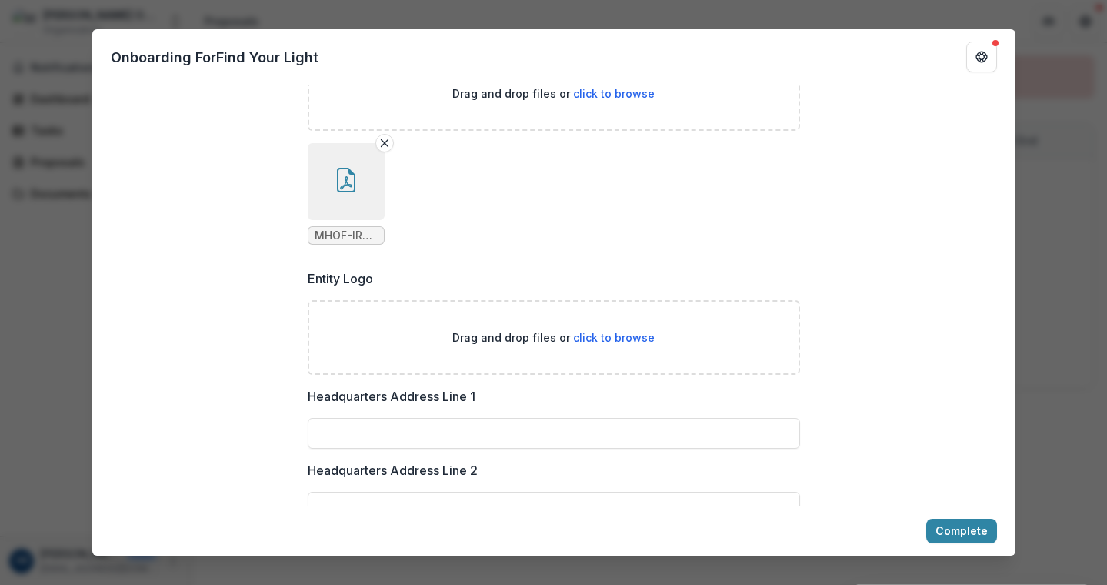
scroll to position [973, 0]
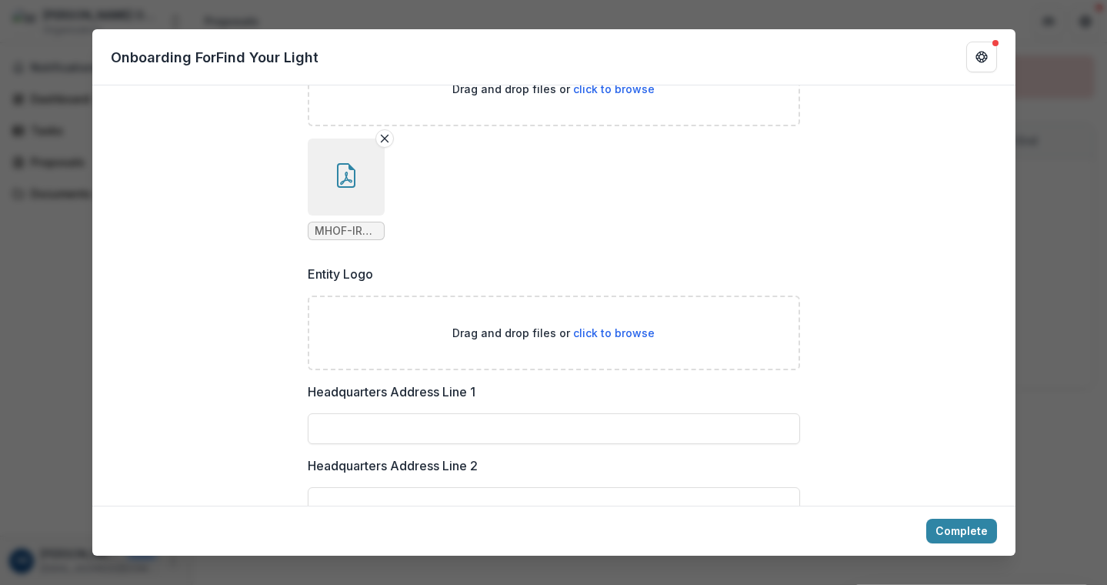
click at [630, 333] on span "click to browse" at bounding box center [614, 332] width 82 height 13
type input "**********"
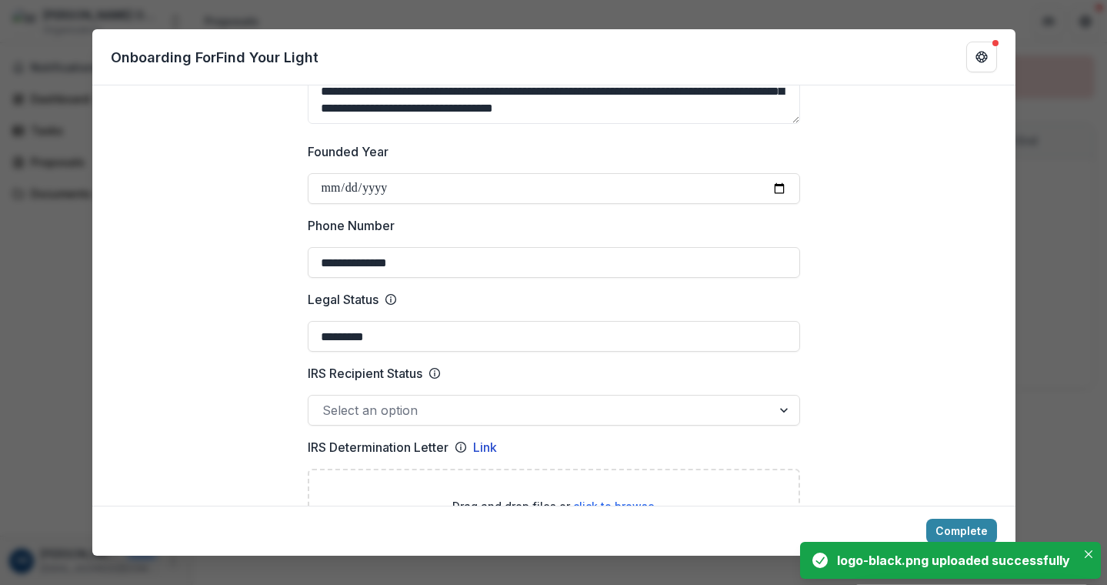
scroll to position [490, 0]
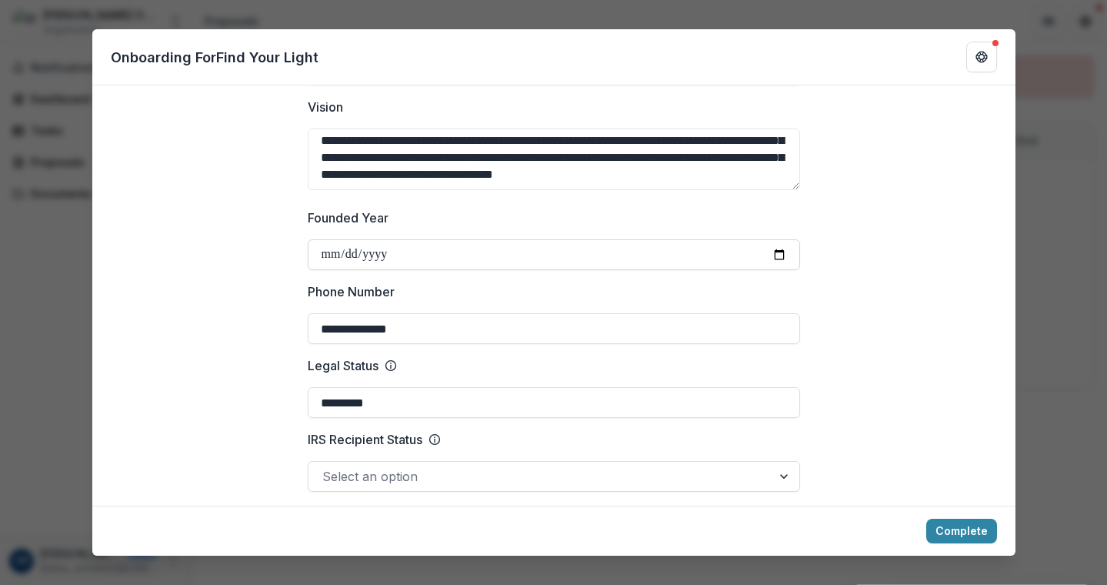
click at [778, 250] on input "Founded Year" at bounding box center [554, 254] width 492 height 31
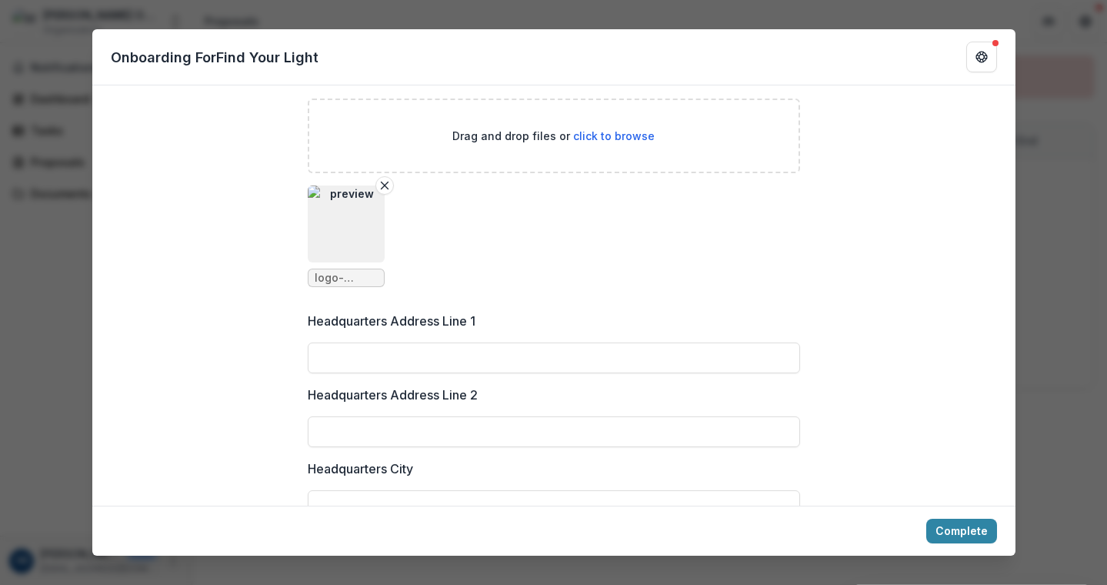
scroll to position [1237, 0]
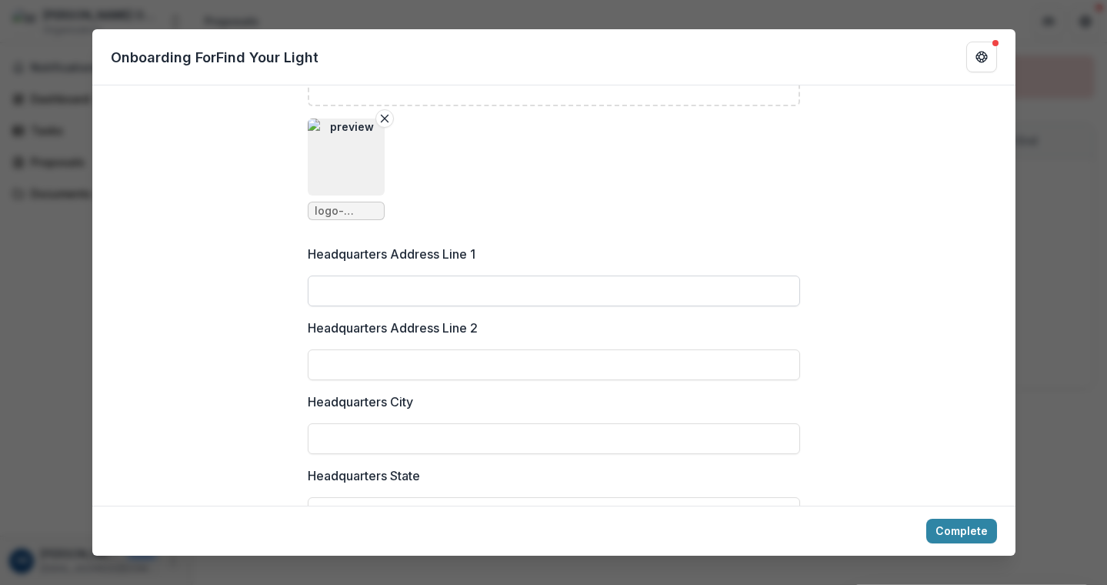
click at [419, 291] on input "Headquarters Address Line 1" at bounding box center [554, 290] width 492 height 31
paste input "**********"
type input "**********"
click at [396, 437] on input "Headquarters City" at bounding box center [554, 438] width 492 height 31
type input "*******"
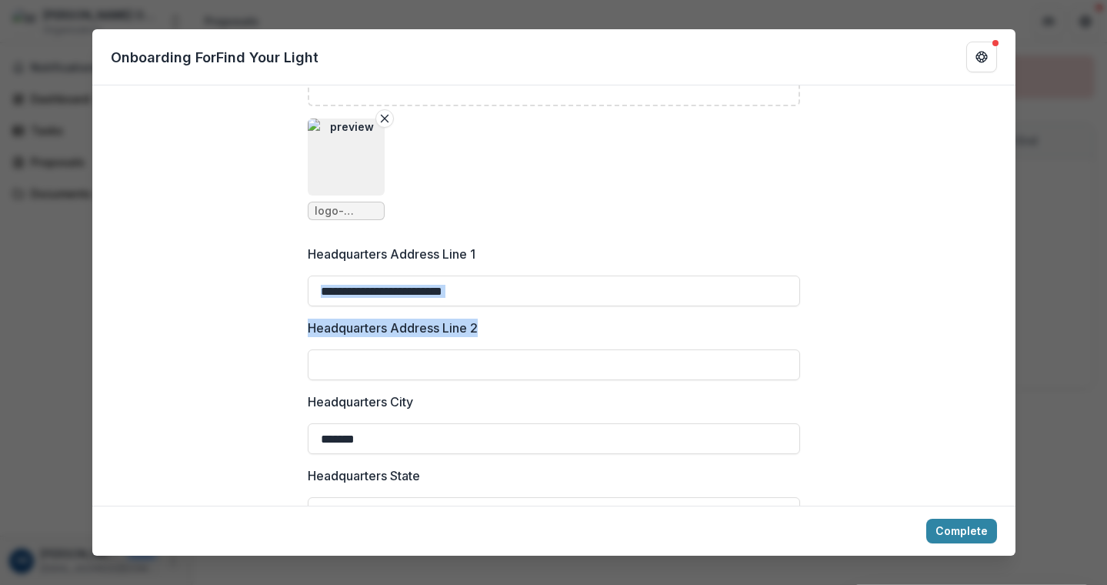
drag, startPoint x: 1009, startPoint y: 306, endPoint x: 1005, endPoint y: 324, distance: 18.1
click at [1005, 324] on div "**********" at bounding box center [553, 277] width 923 height 2765
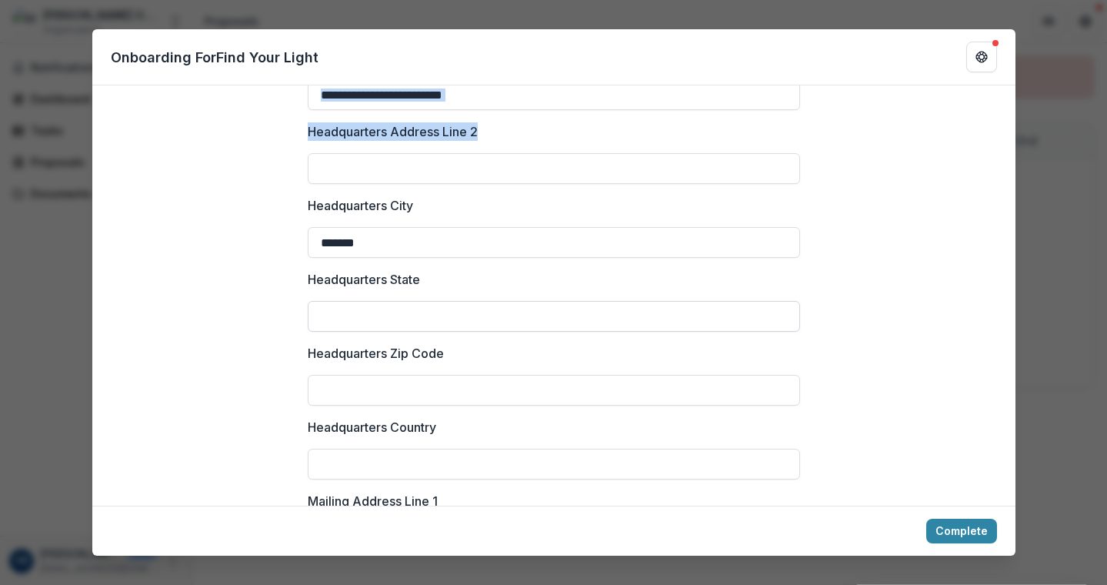
scroll to position [1438, 0]
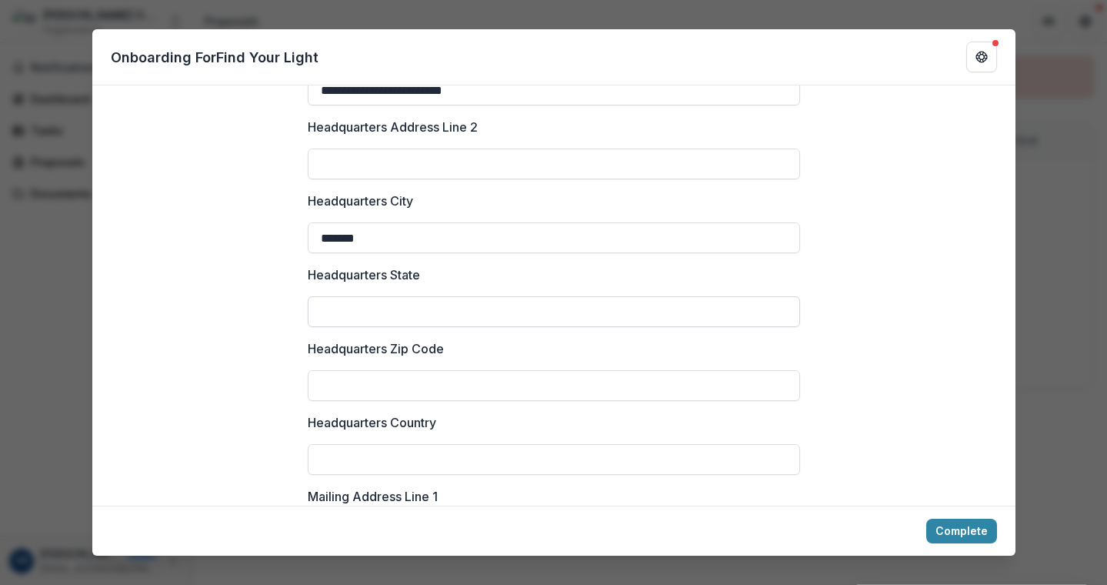
click at [335, 314] on input "Headquarters State" at bounding box center [554, 311] width 492 height 31
type input "**"
type input "*****"
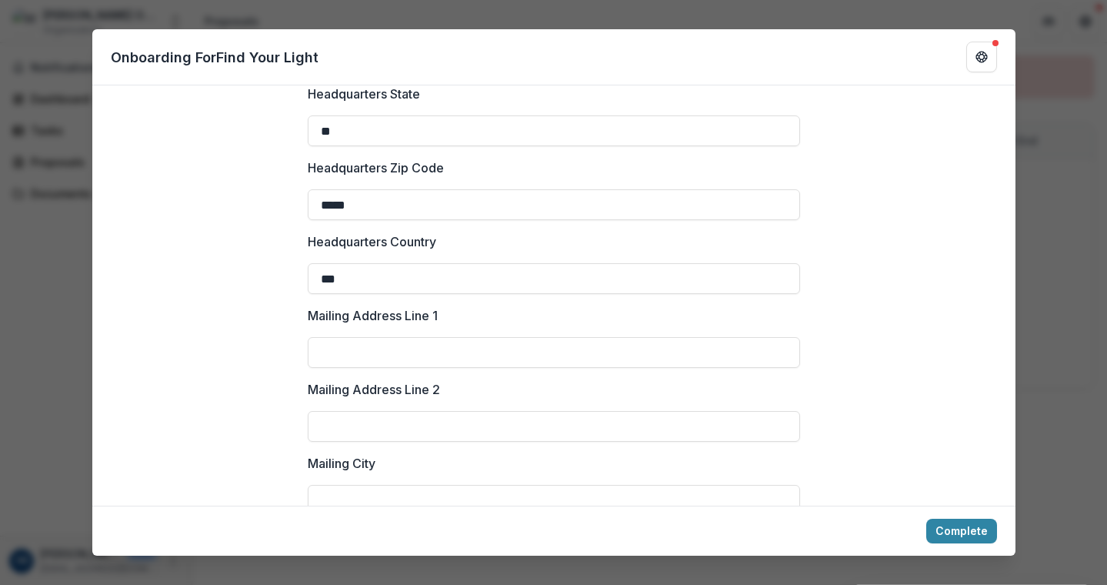
scroll to position [1623, 0]
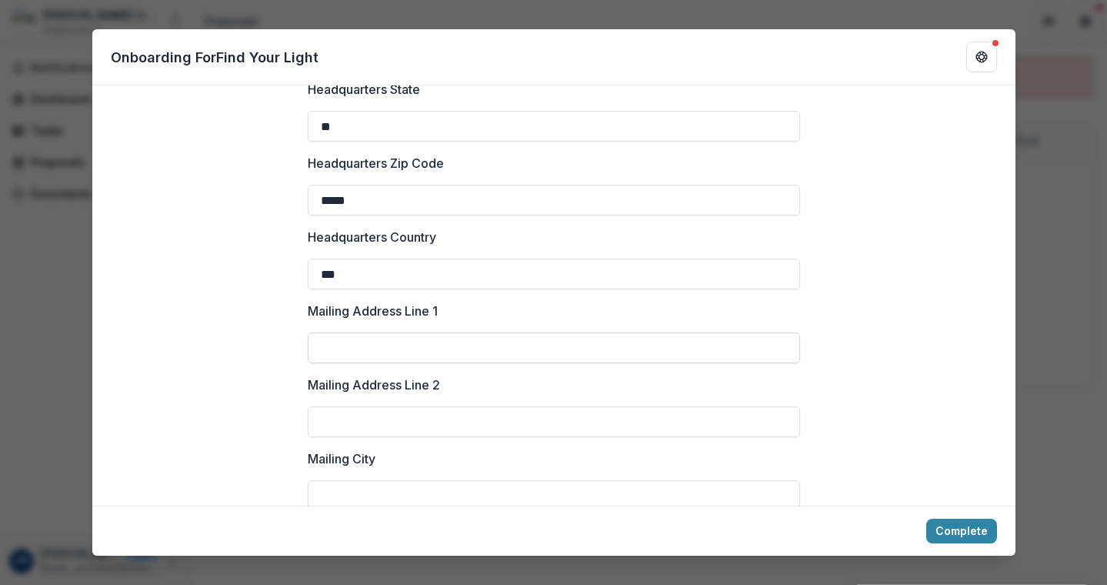
type input "***"
click at [399, 350] on input "Mailing Address Line 1" at bounding box center [554, 347] width 492 height 31
paste input "**********"
type input "**********"
click at [381, 492] on input "Mailing City" at bounding box center [554, 495] width 492 height 31
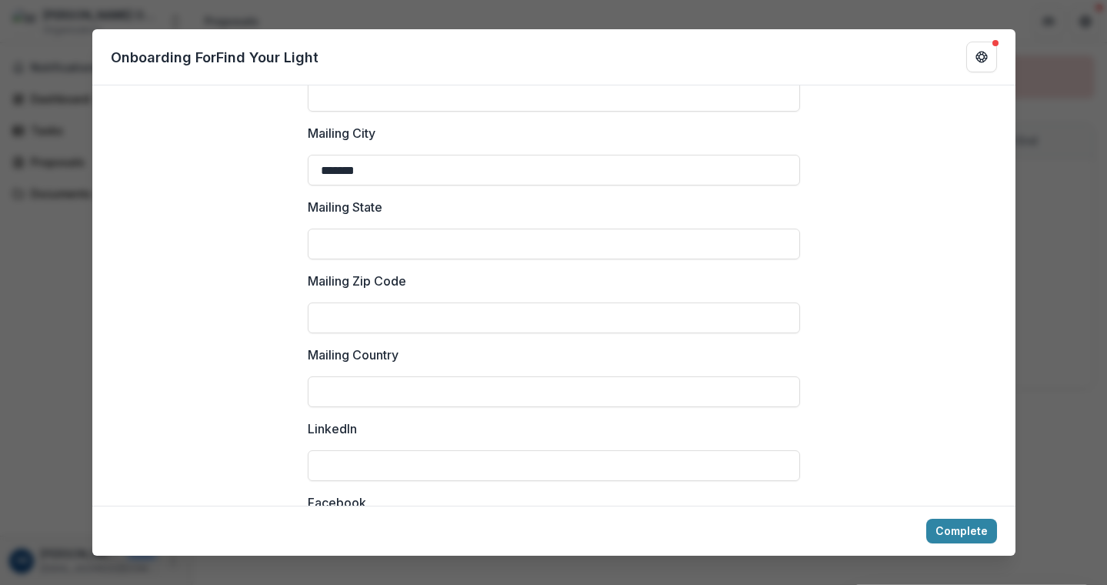
scroll to position [1974, 0]
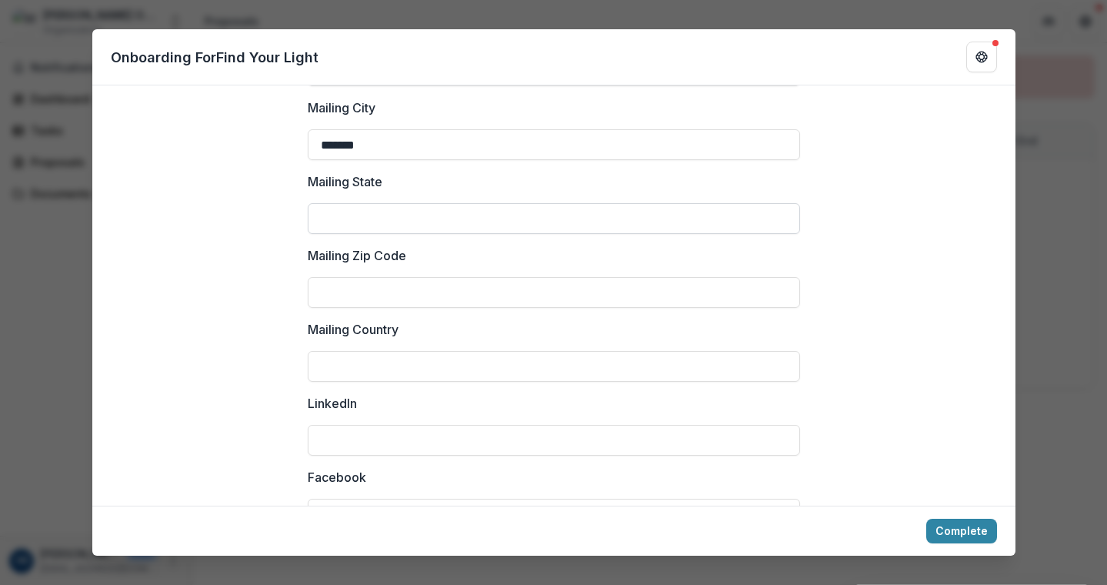
type input "*******"
click at [359, 224] on input "Mailing State" at bounding box center [554, 218] width 492 height 31
type input "**"
type input "*****"
type input "***"
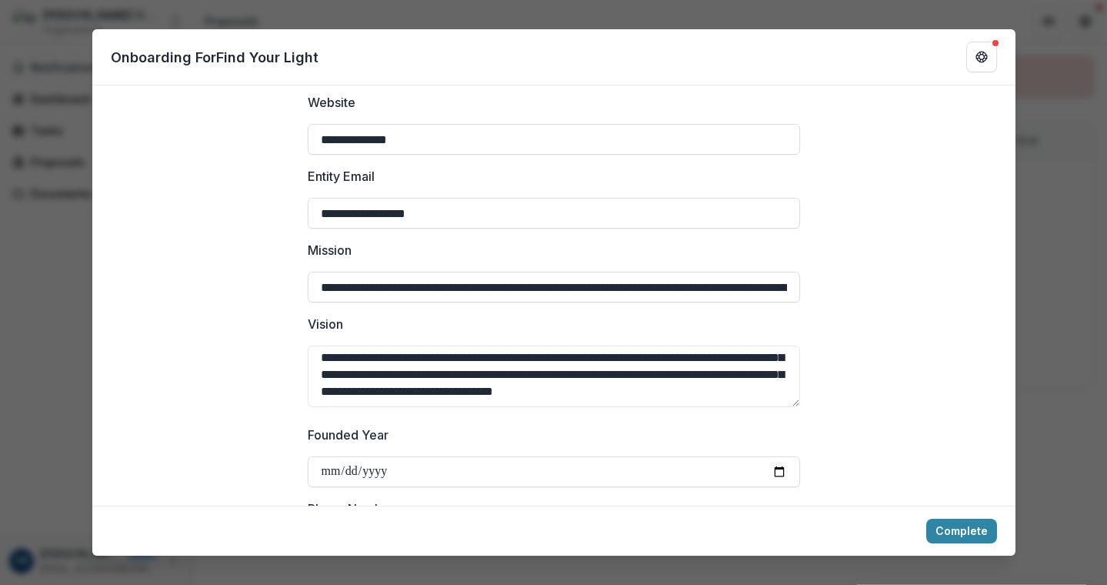
scroll to position [340, 0]
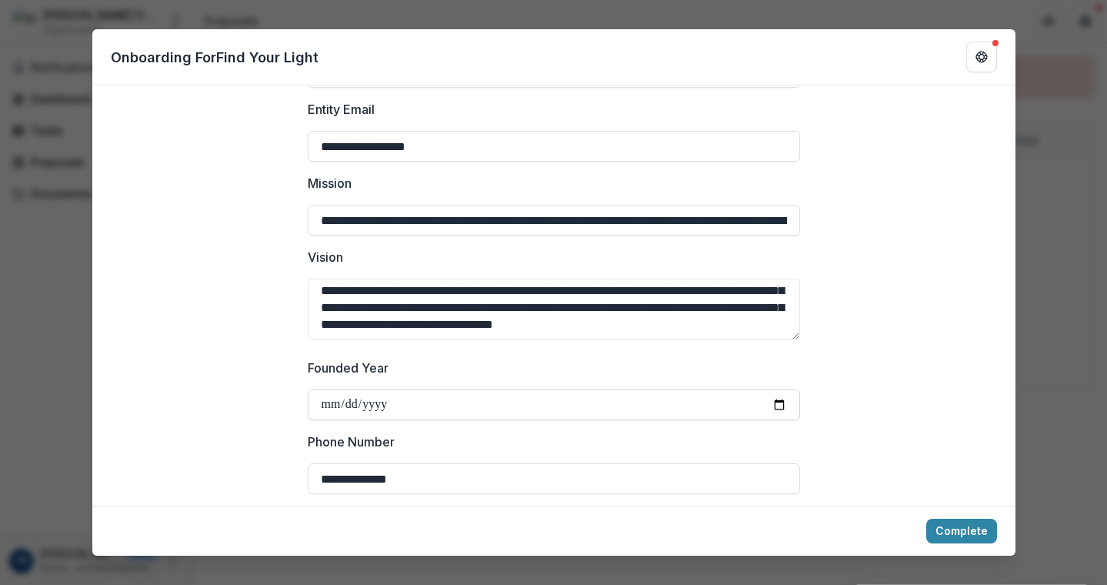
click at [418, 402] on input "Founded Year" at bounding box center [554, 404] width 492 height 31
drag, startPoint x: 384, startPoint y: 406, endPoint x: 375, endPoint y: 405, distance: 8.5
click at [375, 405] on input "Founded Year" at bounding box center [554, 404] width 492 height 31
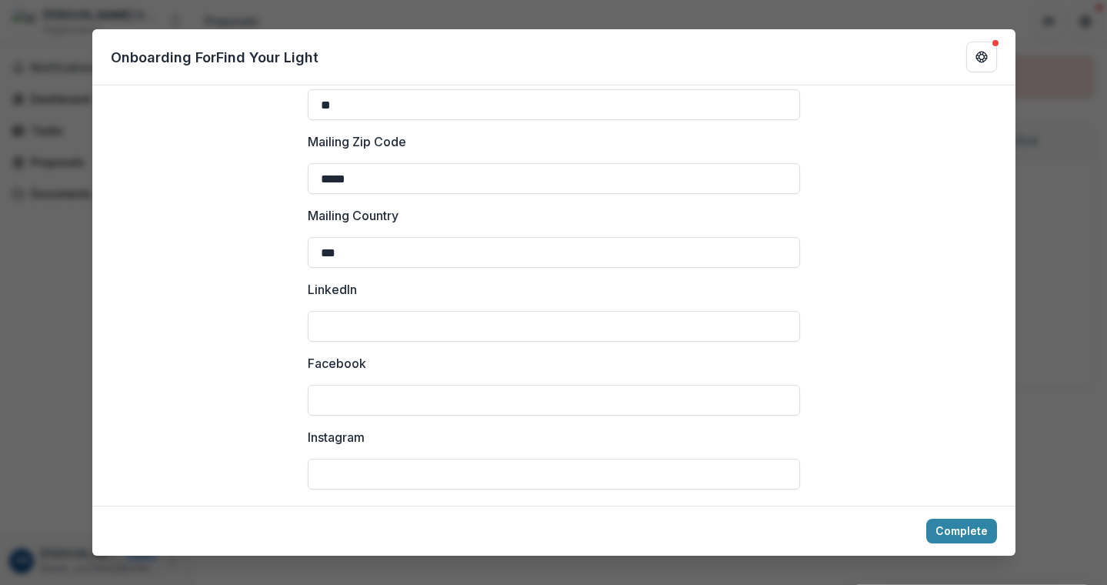
scroll to position [2094, 0]
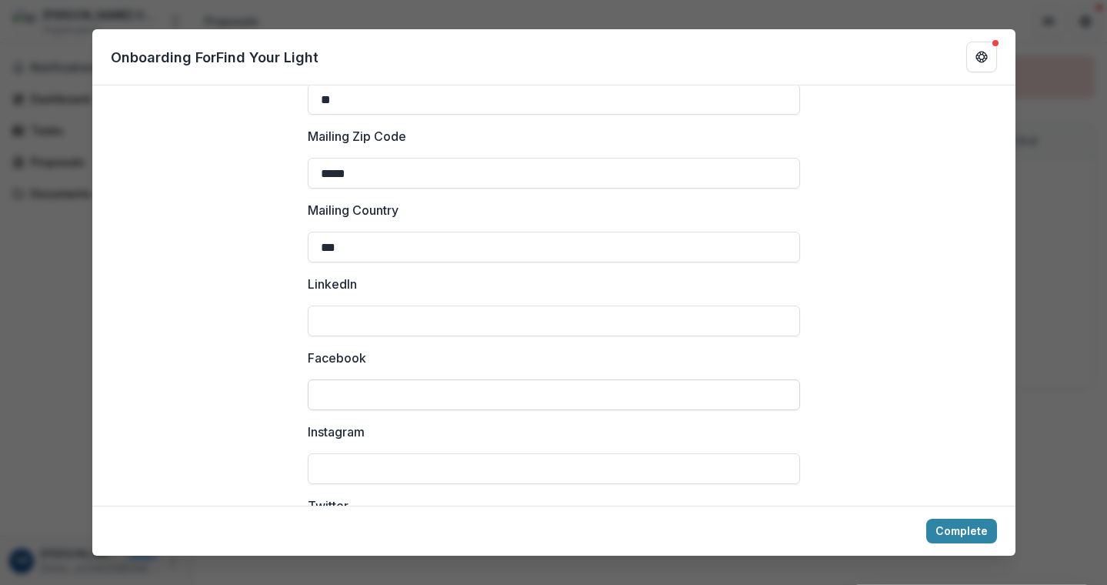
click at [347, 392] on input "Facebook" at bounding box center [554, 394] width 492 height 31
paste input "**********"
type input "**********"
click at [340, 462] on input "Instagram" at bounding box center [554, 468] width 492 height 31
paste input "**********"
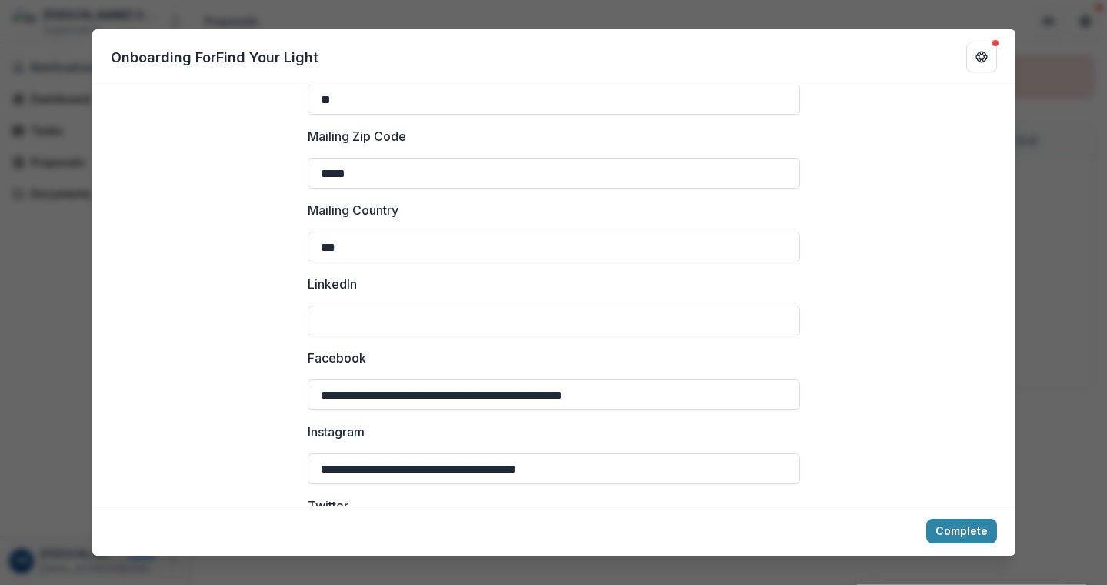
type input "**********"
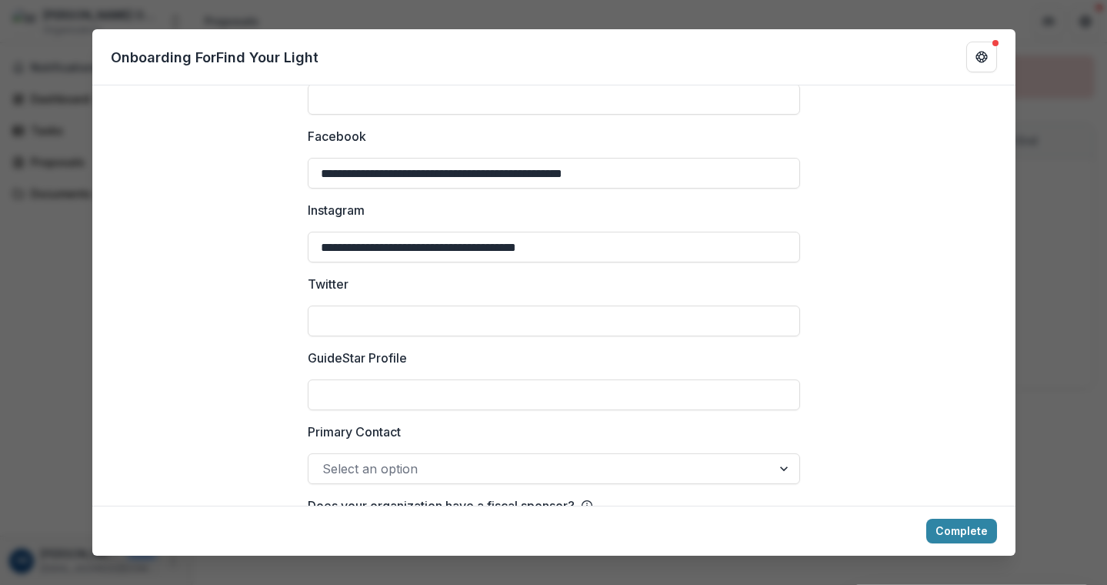
scroll to position [2320, 0]
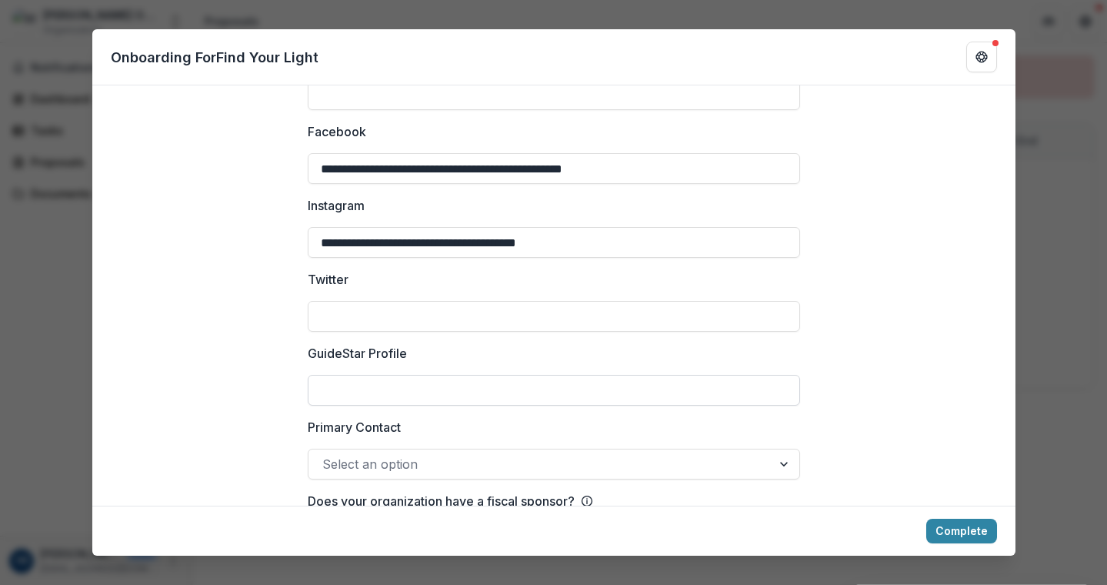
click at [343, 375] on input "GuideStar Profile" at bounding box center [554, 390] width 492 height 31
paste input "**********"
type input "**********"
click at [339, 467] on div at bounding box center [539, 464] width 435 height 22
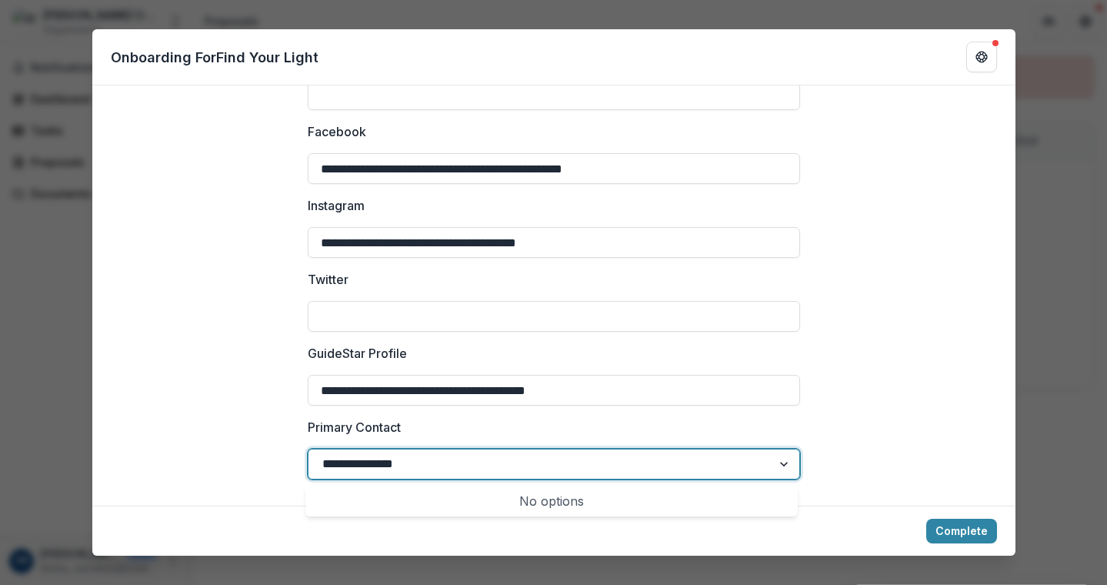
type input "**********"
click at [774, 461] on div at bounding box center [786, 463] width 28 height 29
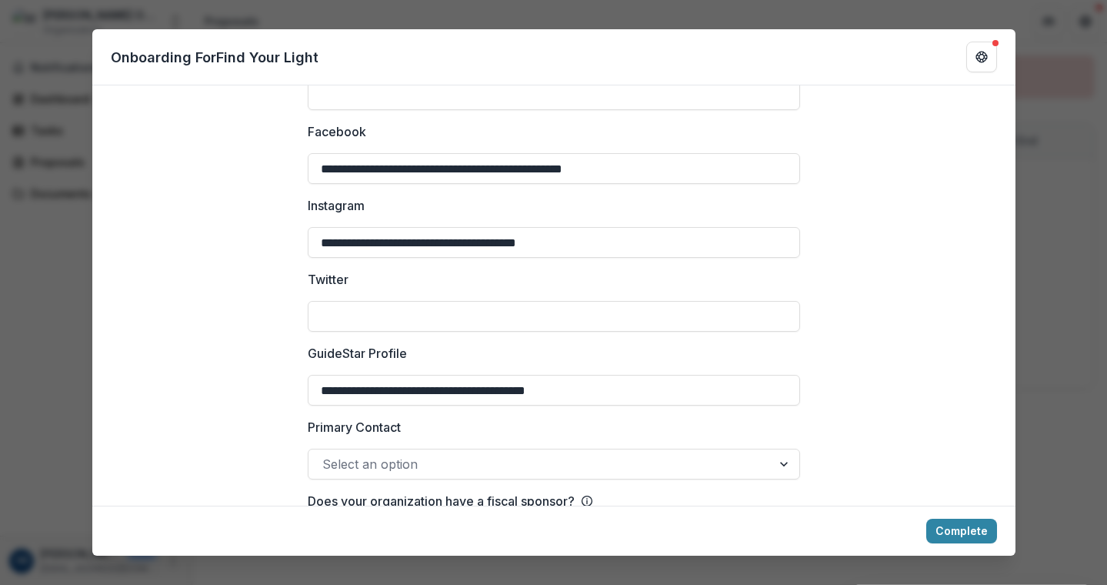
drag, startPoint x: 1009, startPoint y: 435, endPoint x: 1009, endPoint y: 449, distance: 14.6
drag, startPoint x: 1016, startPoint y: 453, endPoint x: 1013, endPoint y: 462, distance: 9.5
click at [1013, 464] on div "**********" at bounding box center [553, 292] width 1107 height 585
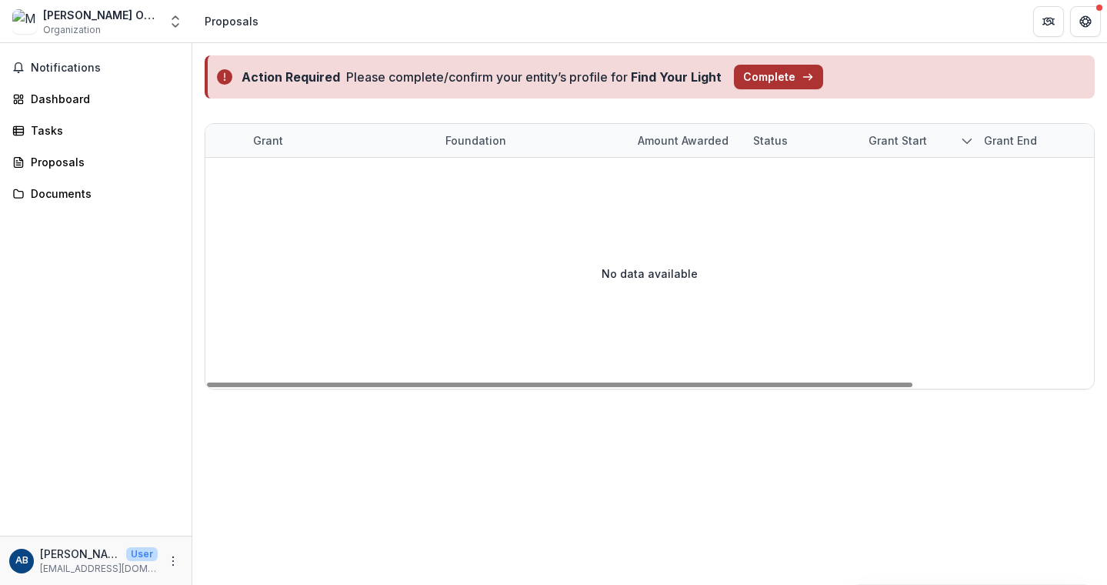
click at [771, 74] on button "Complete" at bounding box center [778, 77] width 89 height 25
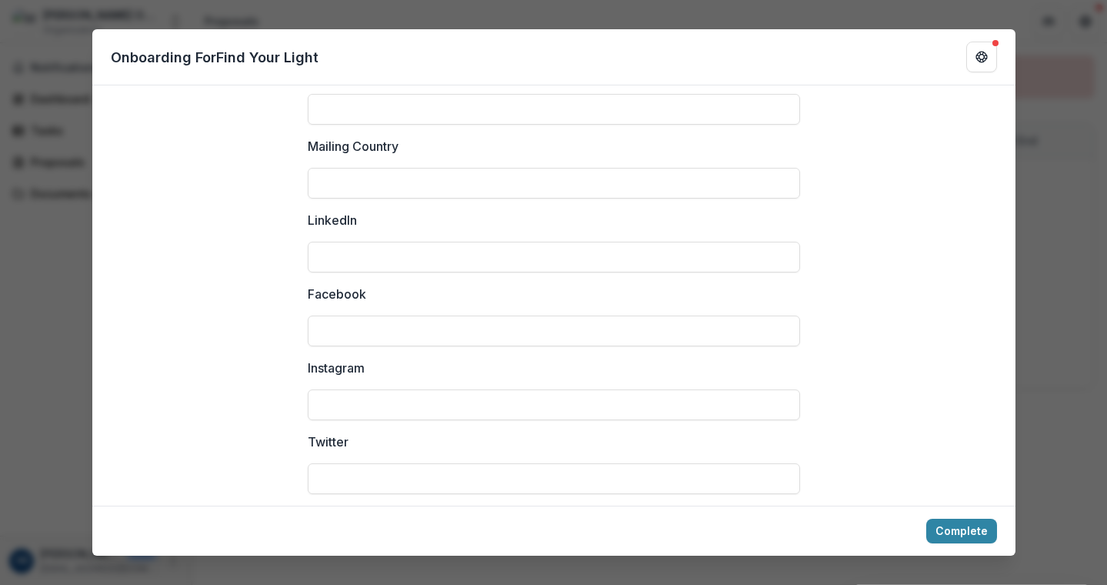
scroll to position [2140, 0]
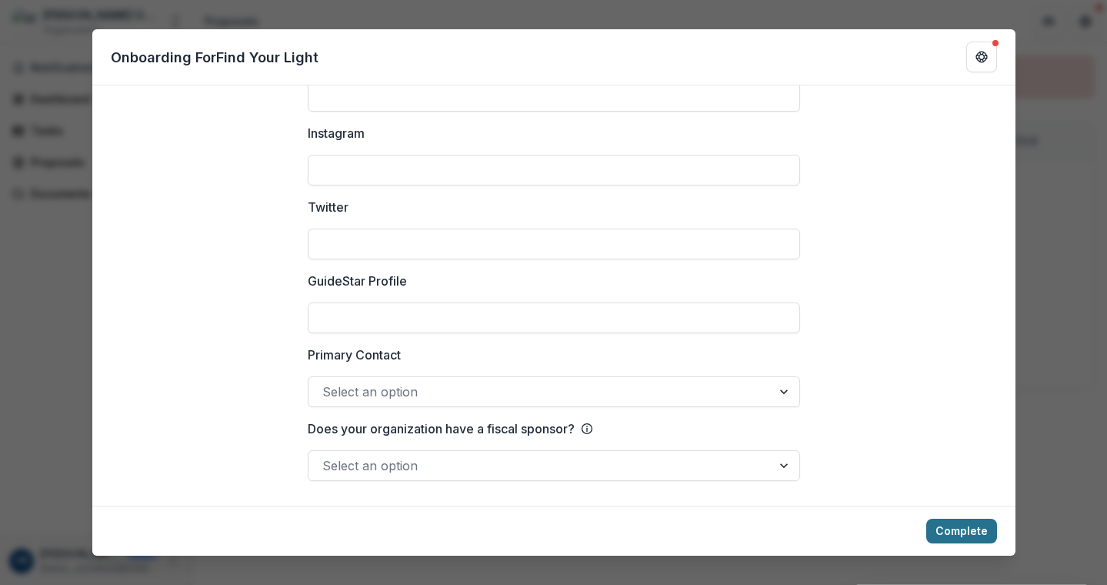
click at [946, 529] on button "Complete" at bounding box center [961, 531] width 71 height 25
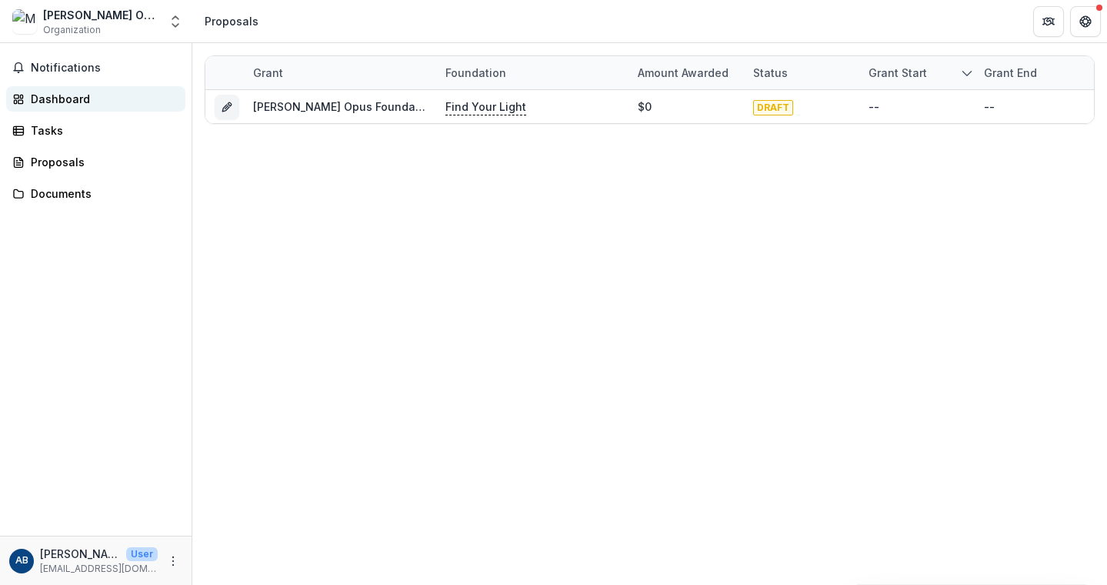
click at [72, 102] on div "Dashboard" at bounding box center [102, 99] width 142 height 16
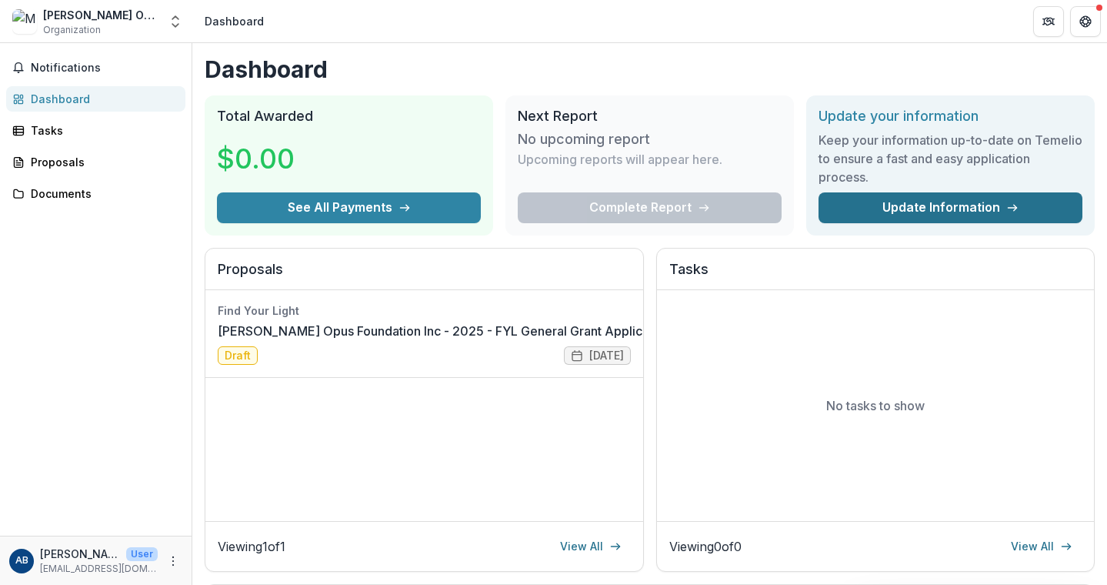
click at [911, 206] on link "Update Information" at bounding box center [951, 207] width 264 height 31
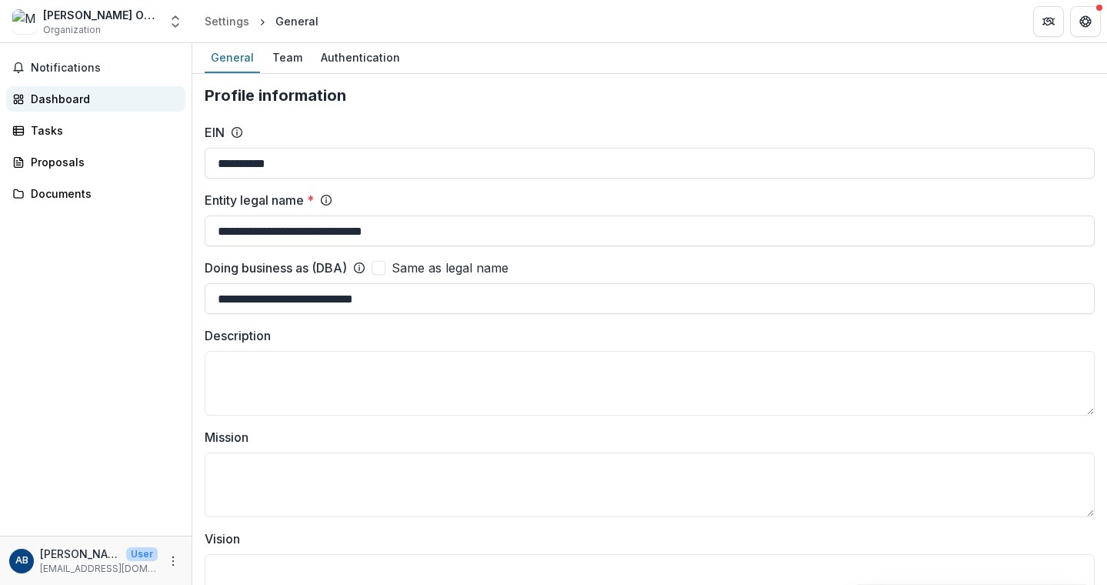
click at [45, 101] on div "Dashboard" at bounding box center [102, 99] width 142 height 16
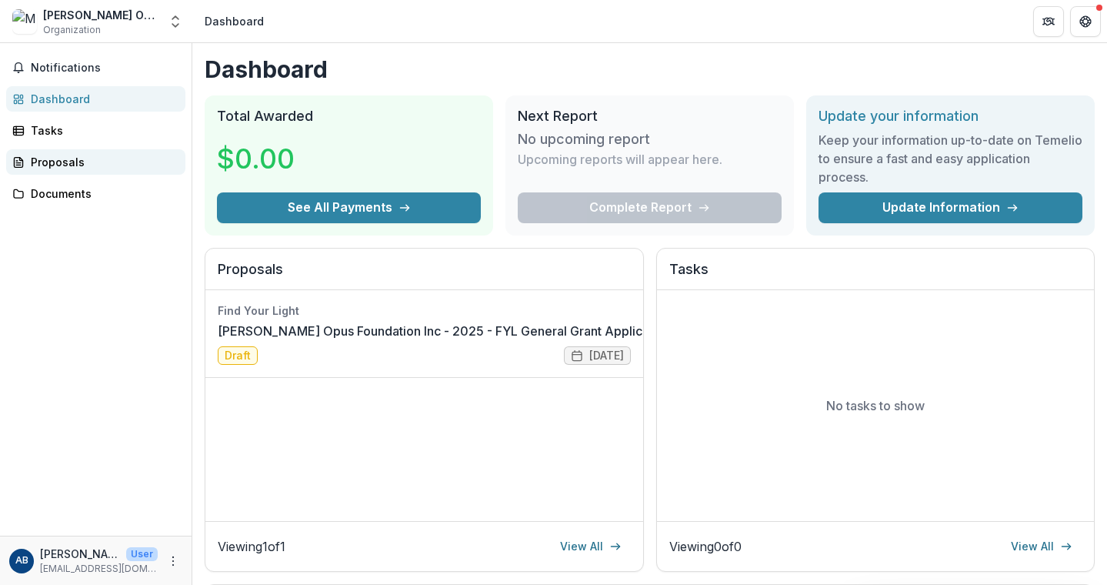
click at [47, 158] on div "Proposals" at bounding box center [102, 162] width 142 height 16
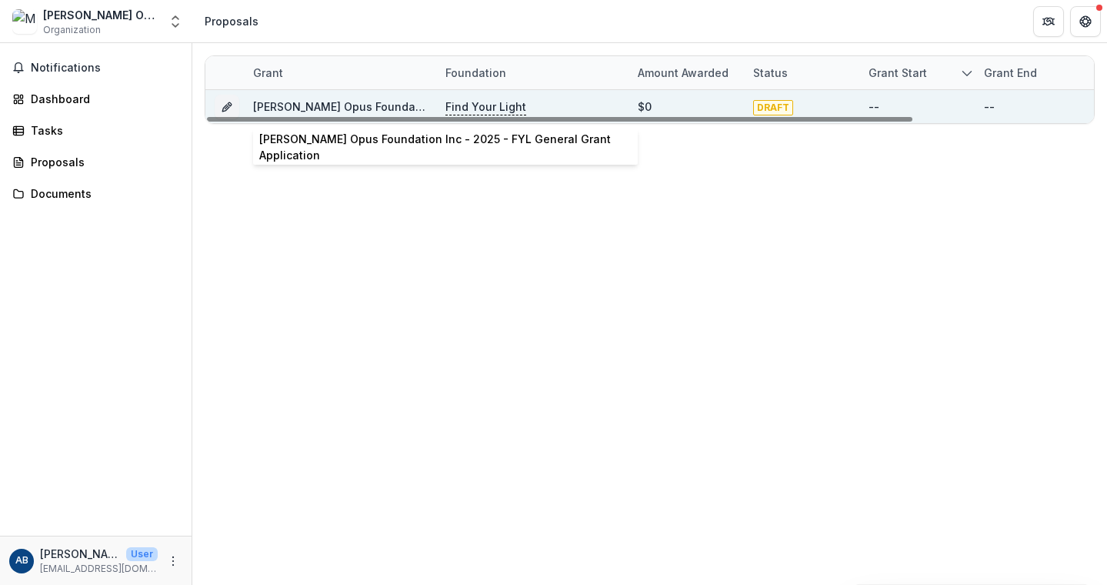
click at [318, 105] on link "[PERSON_NAME] Opus Foundation Inc - 2025 - FYL General Grant Application" at bounding box center [460, 106] width 415 height 13
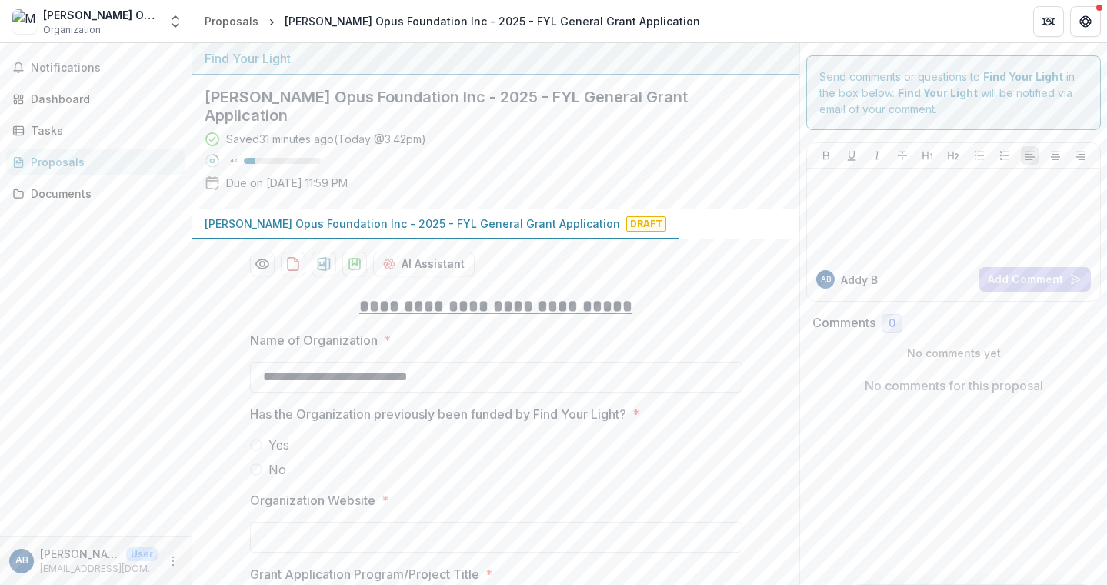
drag, startPoint x: 239, startPoint y: 397, endPoint x: 628, endPoint y: 396, distance: 388.6
copy p "Has the Organization previously been funded by Find Your Light?"
click at [257, 439] on span at bounding box center [256, 445] width 12 height 12
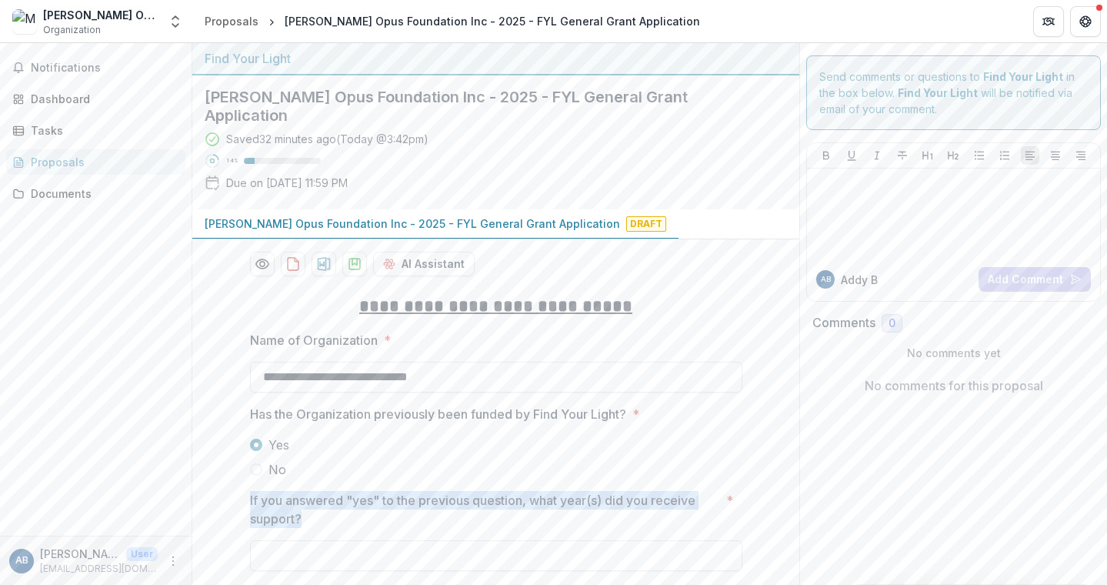
drag, startPoint x: 244, startPoint y: 482, endPoint x: 309, endPoint y: 493, distance: 66.4
copy p "If you answered "yes" to the previous question, what year(s) did you receive su…"
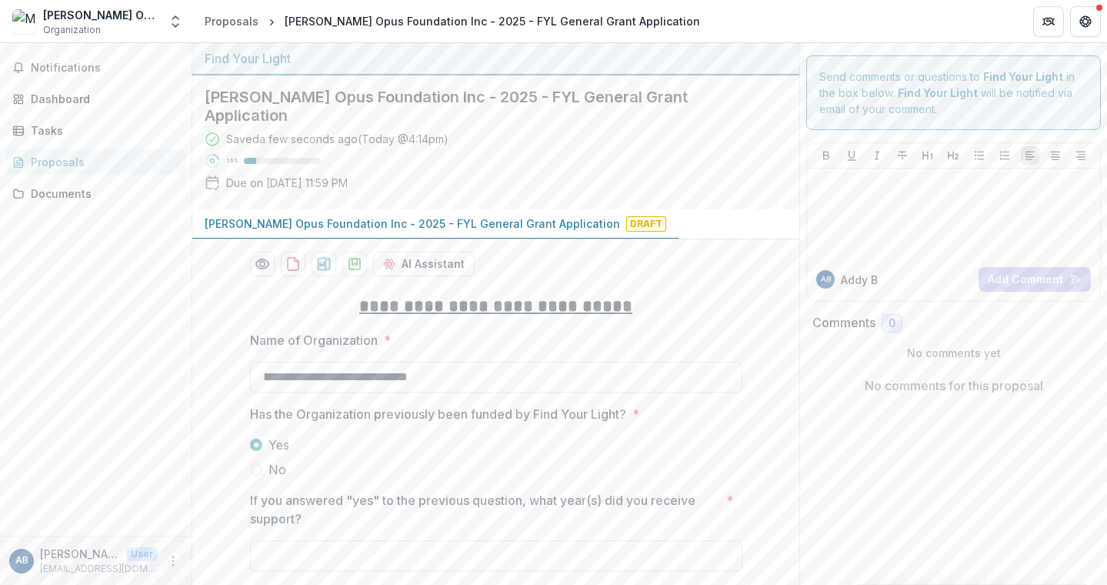
click at [260, 460] on label "No" at bounding box center [496, 469] width 492 height 18
click at [256, 439] on span at bounding box center [256, 445] width 12 height 12
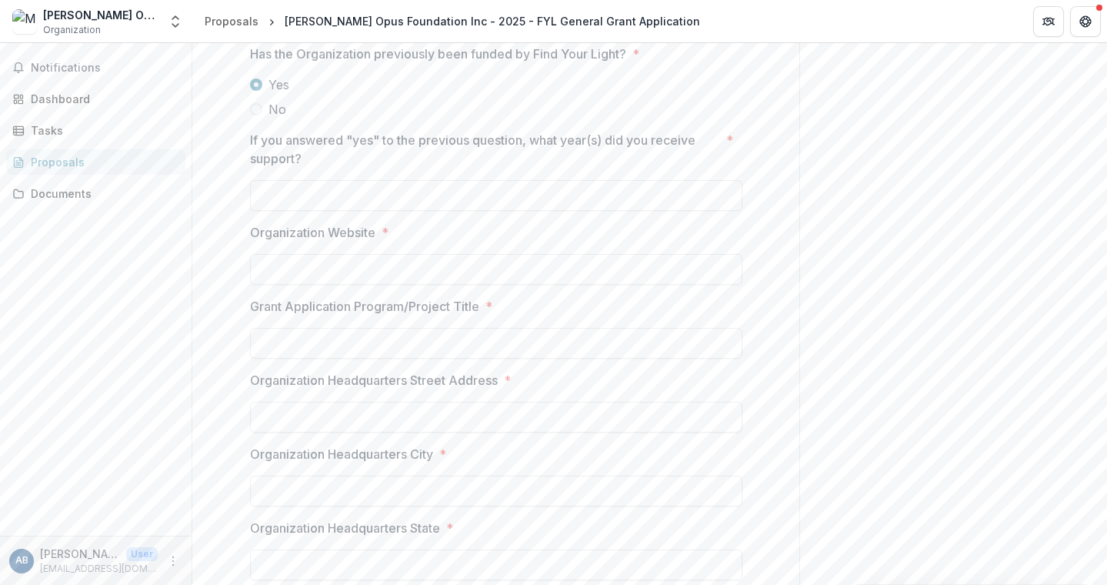
scroll to position [369, 0]
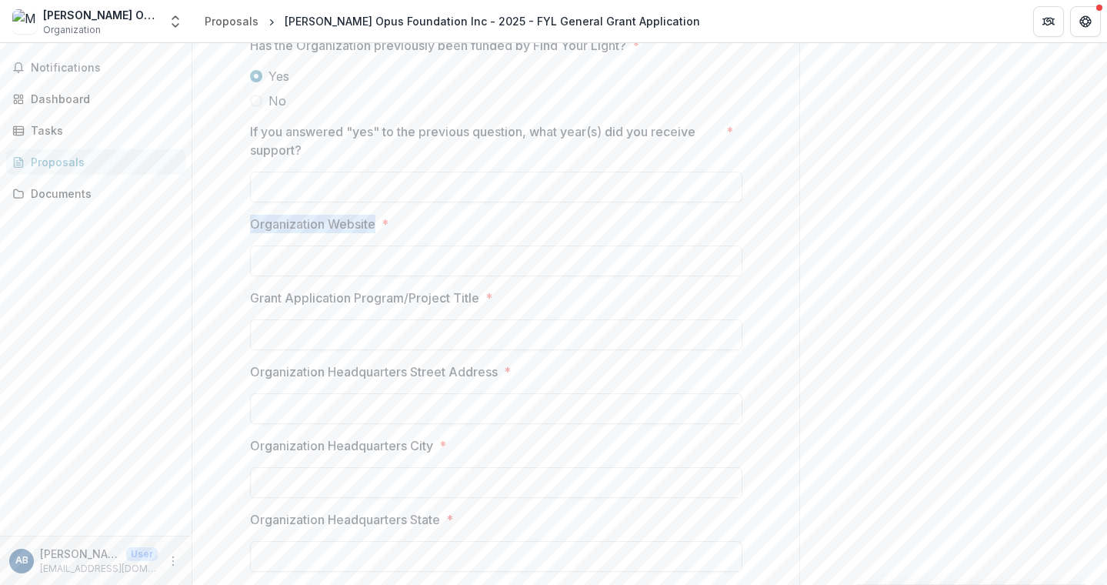
drag, startPoint x: 248, startPoint y: 202, endPoint x: 371, endPoint y: 208, distance: 123.2
click at [372, 215] on p "Organization Website" at bounding box center [312, 224] width 125 height 18
copy p "Organization Website"
drag, startPoint x: 247, startPoint y: 279, endPoint x: 479, endPoint y: 278, distance: 231.6
click at [479, 289] on label "Grant Application Program/Project Title *" at bounding box center [491, 298] width 483 height 18
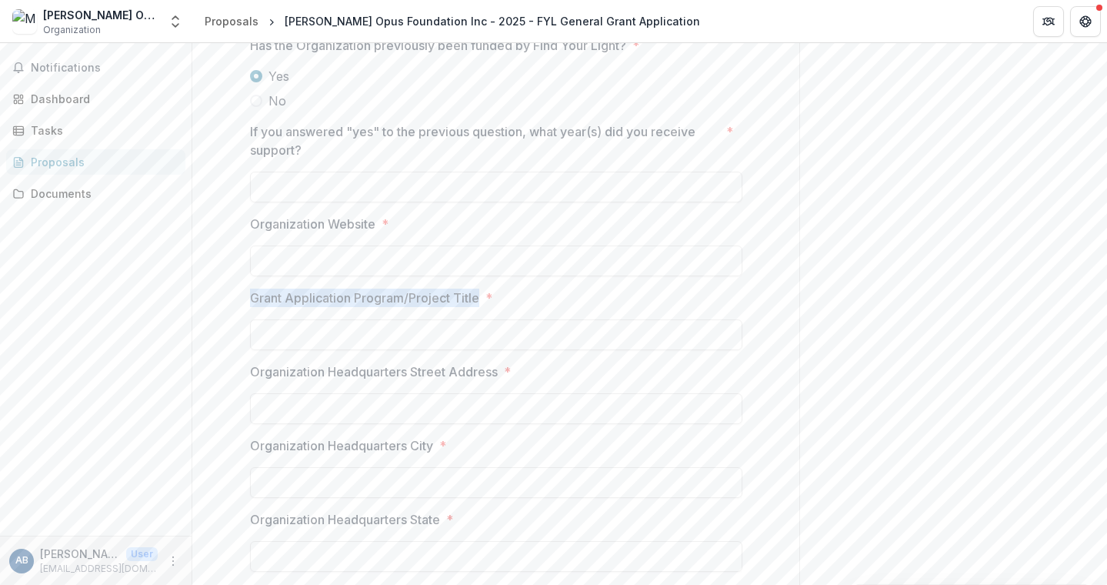
copy p "Grant Application Program/Project Title"
click at [363, 319] on input "Grant Application Program/Project Title *" at bounding box center [496, 334] width 492 height 31
type input "*****"
drag, startPoint x: 309, startPoint y: 313, endPoint x: 238, endPoint y: 309, distance: 71.7
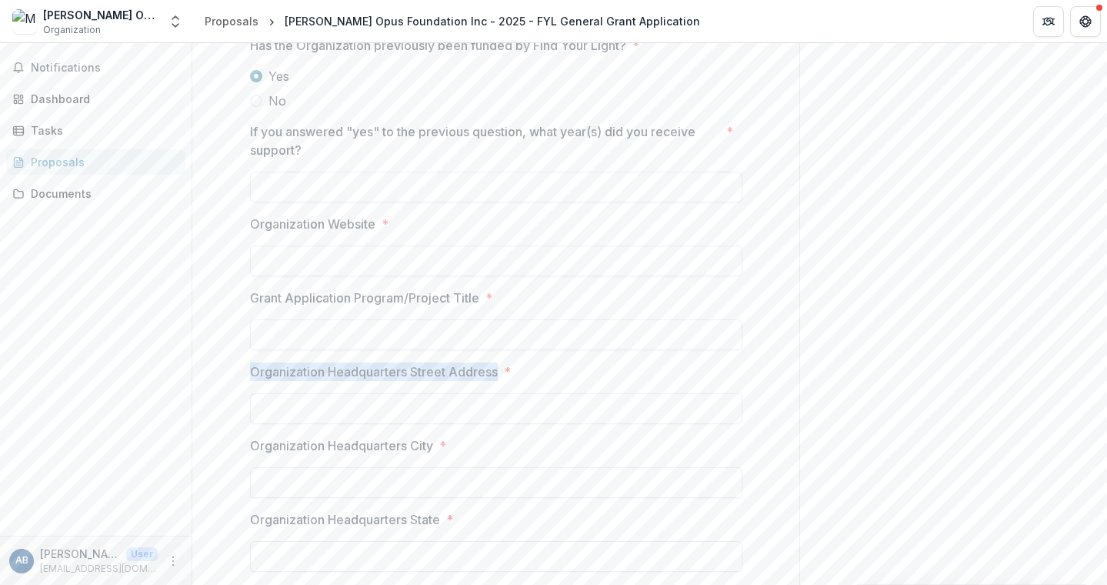
drag, startPoint x: 255, startPoint y: 352, endPoint x: 496, endPoint y: 356, distance: 240.9
click at [496, 362] on p "Organization Headquarters Street Address" at bounding box center [374, 371] width 248 height 18
copy p "Organization Headquarters Street Address"
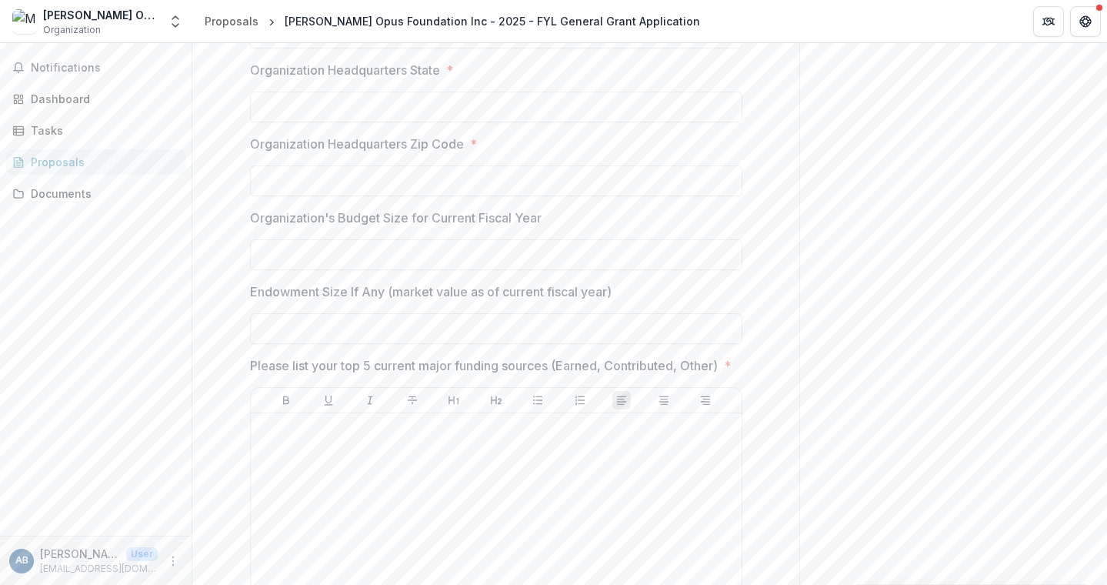
scroll to position [845, 0]
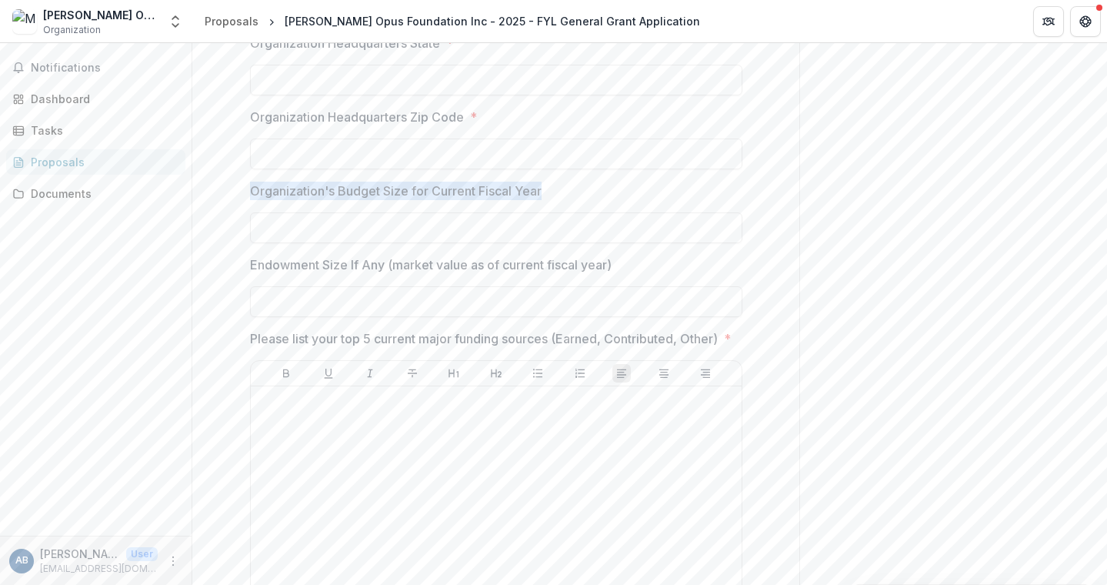
drag, startPoint x: 246, startPoint y: 169, endPoint x: 546, endPoint y: 179, distance: 300.2
copy p "Organization's Budget Size for Current Fiscal Year"
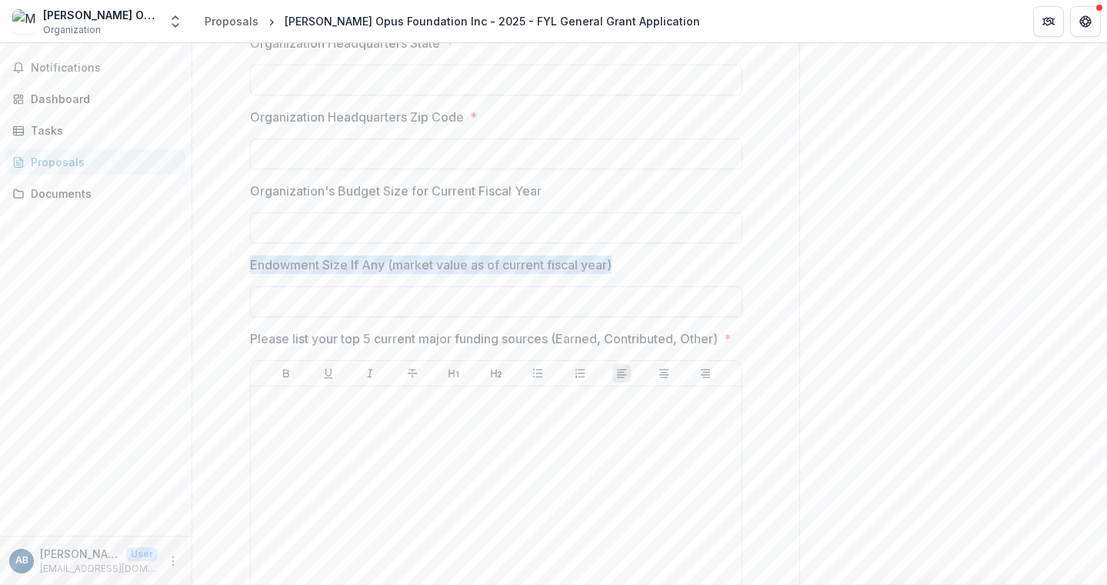
drag, startPoint x: 245, startPoint y: 243, endPoint x: 629, endPoint y: 245, distance: 383.9
copy p "Endowment Size If Any (market value as of current fiscal year)"
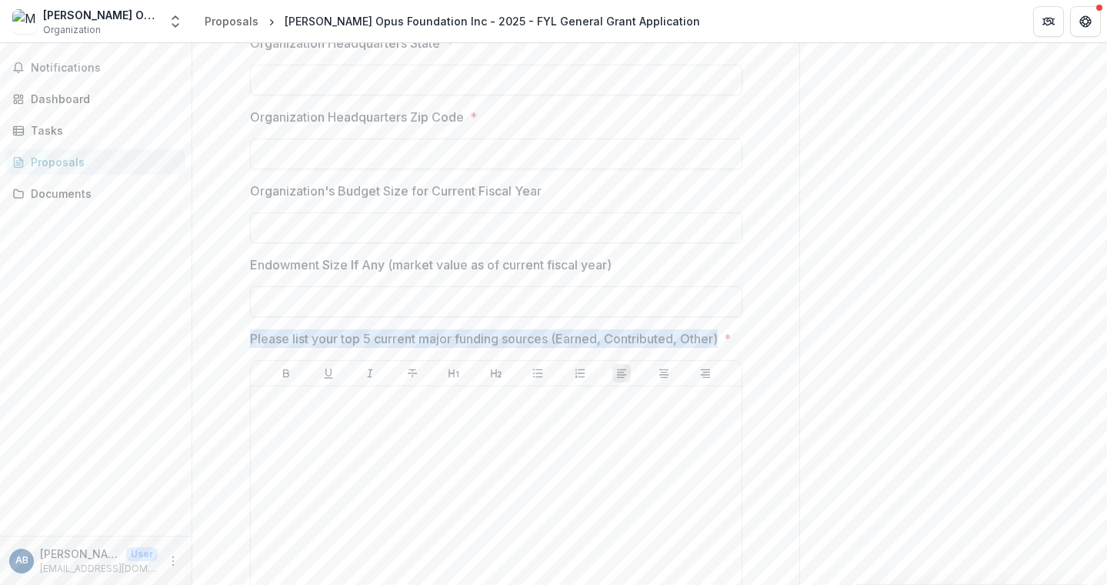
drag, startPoint x: 245, startPoint y: 315, endPoint x: 309, endPoint y: 334, distance: 66.5
copy p "Please list your top 5 current major funding sources (Earned, Contributed, Othe…"
click at [1103, 152] on div "**********" at bounding box center [649, 314] width 915 height 542
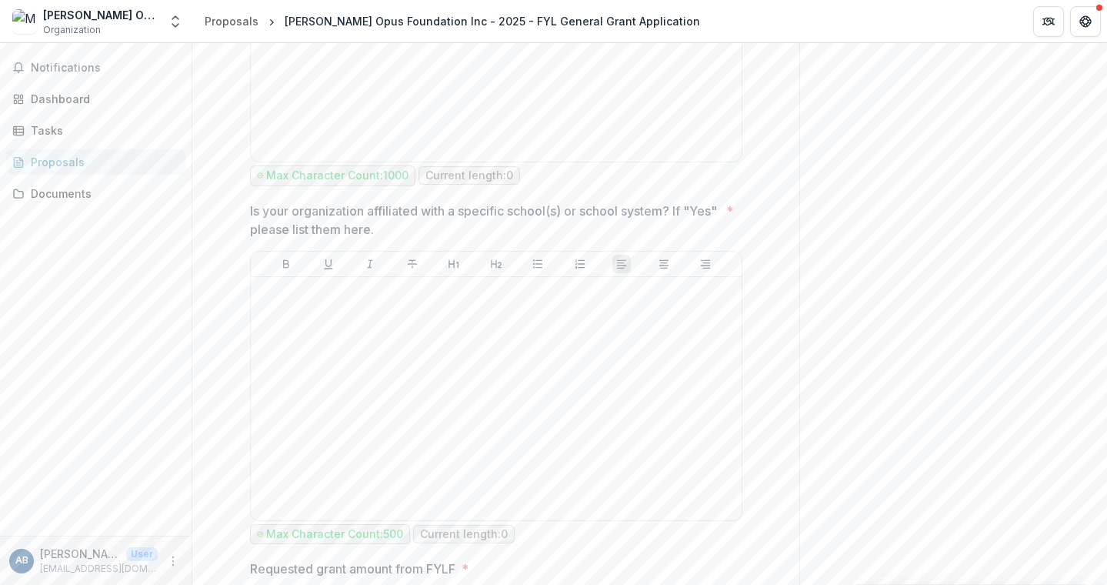
scroll to position [1322, 0]
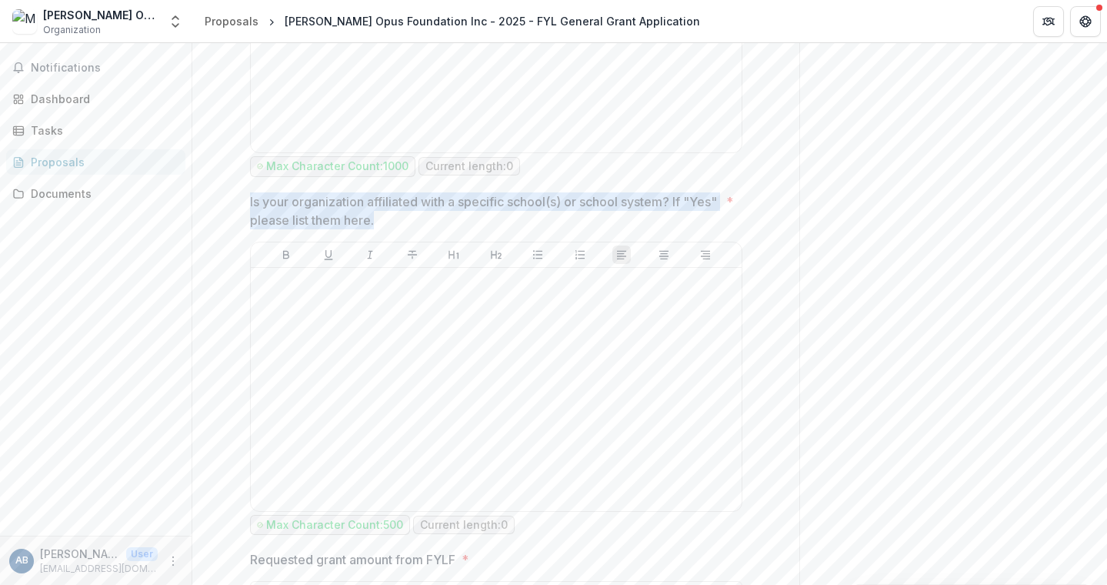
drag, startPoint x: 247, startPoint y: 201, endPoint x: 411, endPoint y: 222, distance: 165.2
click at [411, 222] on p "Is your organization affiliated with a specific school(s) or school system? If …" at bounding box center [485, 210] width 470 height 37
drag, startPoint x: 306, startPoint y: 206, endPoint x: 289, endPoint y: 207, distance: 16.9
click at [289, 207] on p "Is your organization affiliated with a specific school(s) or school system? If …" at bounding box center [485, 210] width 470 height 37
click at [273, 205] on p "Is your organization affiliated with a specific school(s) or school system? If …" at bounding box center [485, 210] width 470 height 37
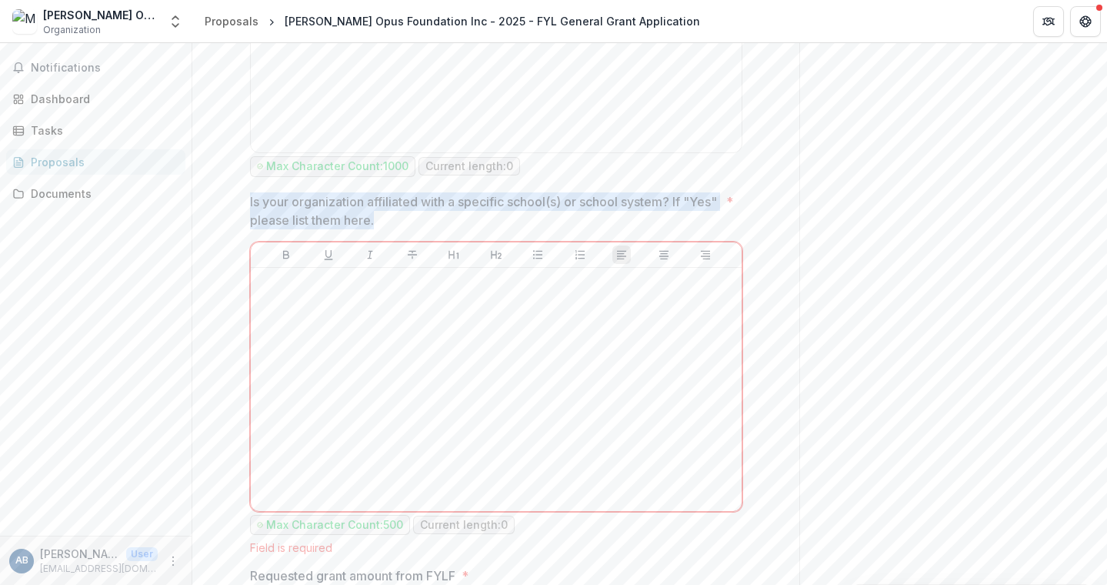
drag, startPoint x: 310, startPoint y: 211, endPoint x: 413, endPoint y: 213, distance: 103.1
click at [413, 213] on p "Is your organization affiliated with a specific school(s) or school system? If …" at bounding box center [485, 210] width 470 height 37
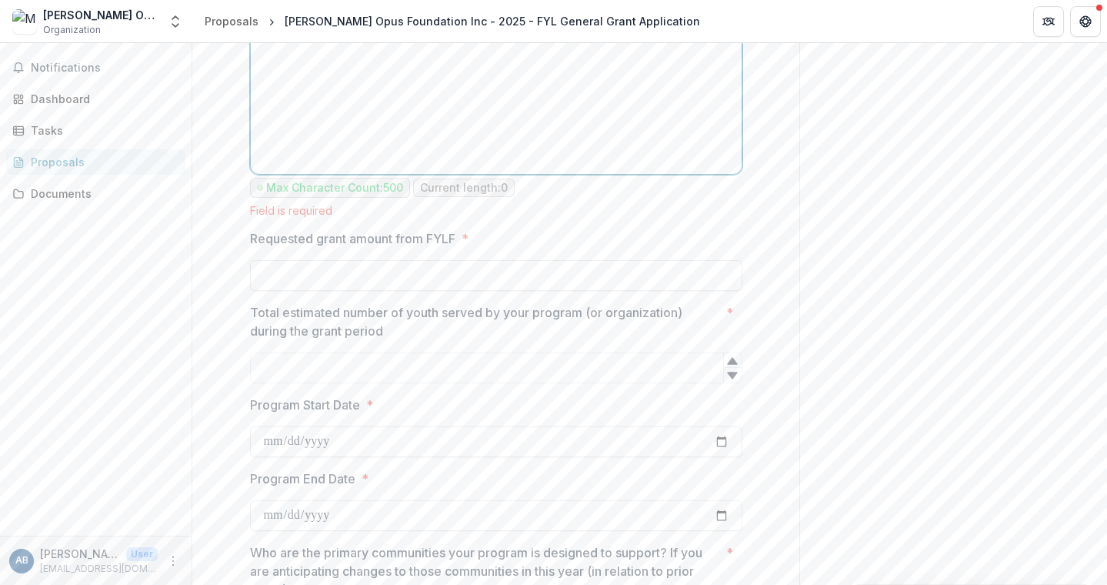
scroll to position [1667, 0]
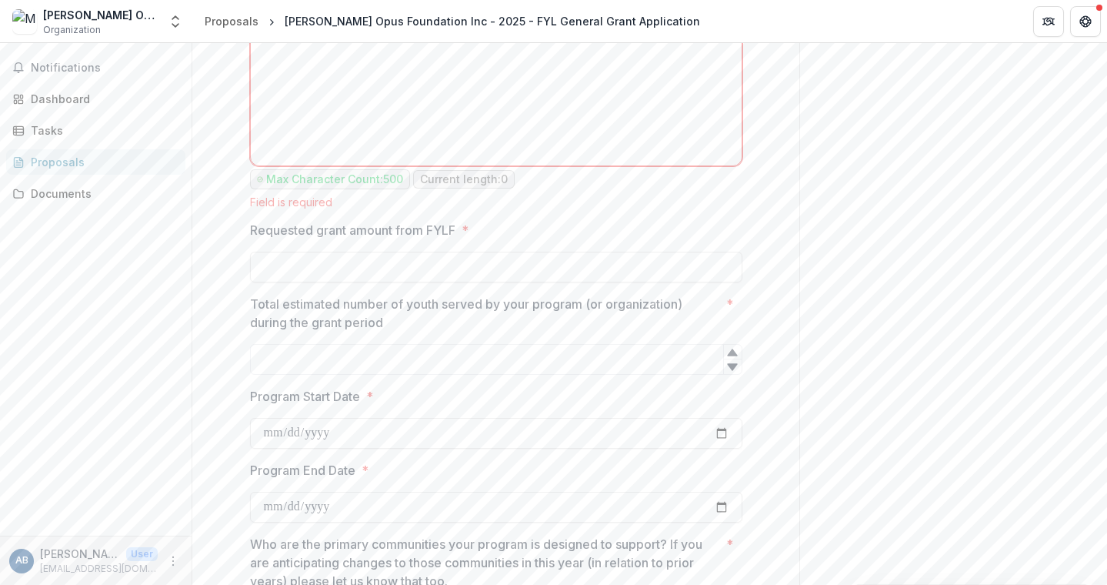
drag, startPoint x: 248, startPoint y: 229, endPoint x: 455, endPoint y: 226, distance: 207.8
click at [455, 226] on p "Requested grant amount from FYLF" at bounding box center [352, 230] width 205 height 18
copy p "Requested grant amount from FYLF"
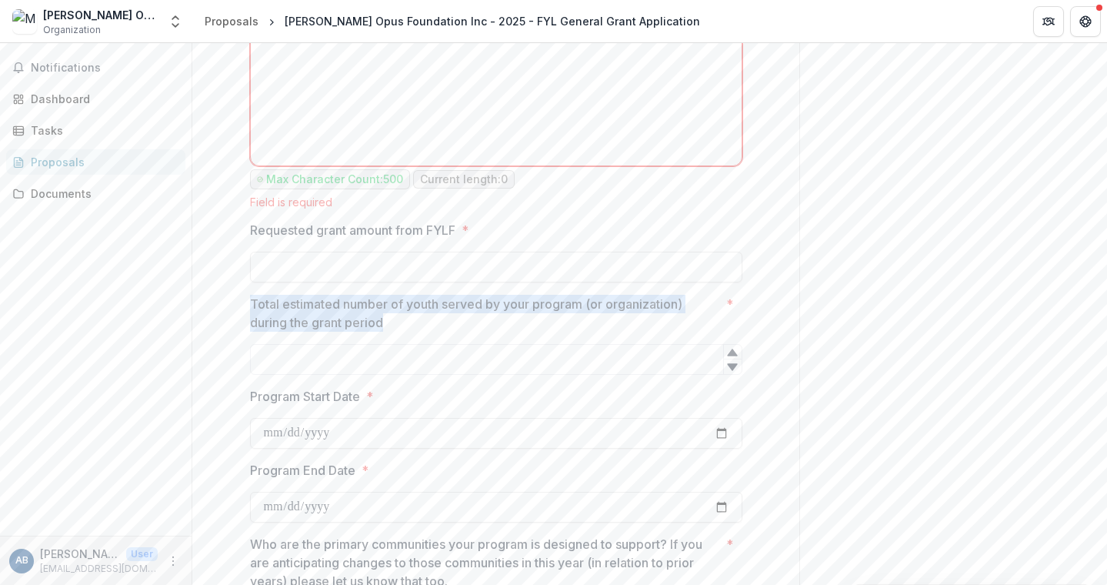
drag, startPoint x: 242, startPoint y: 299, endPoint x: 409, endPoint y: 316, distance: 167.8
copy p "Total estimated number of youth served by your program (or organization) during…"
type input "*"
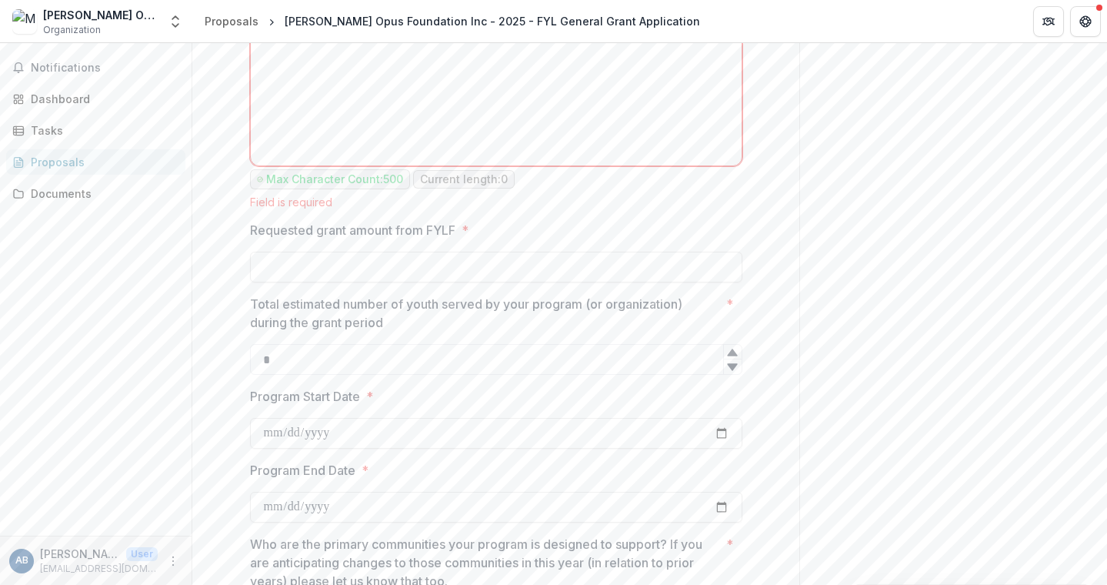
click at [728, 352] on icon at bounding box center [732, 352] width 10 height 7
drag, startPoint x: 328, startPoint y: 354, endPoint x: 253, endPoint y: 359, distance: 74.8
click at [253, 359] on input "*" at bounding box center [496, 359] width 492 height 31
drag, startPoint x: 1102, startPoint y: 199, endPoint x: 1098, endPoint y: 212, distance: 14.4
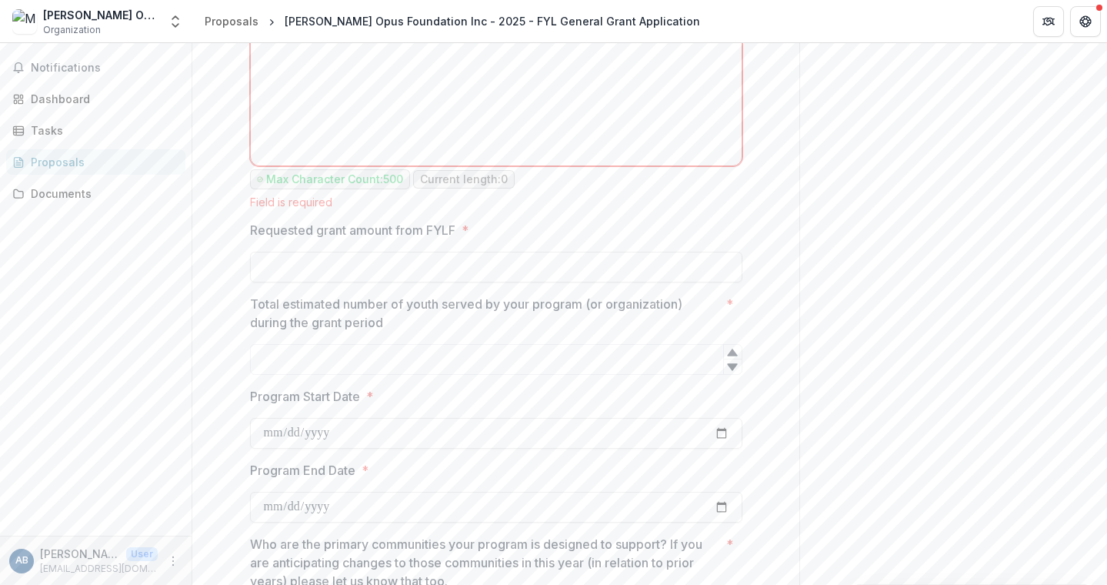
drag, startPoint x: 1102, startPoint y: 213, endPoint x: 1102, endPoint y: 231, distance: 17.7
click at [1102, 231] on div "**********" at bounding box center [649, 314] width 915 height 542
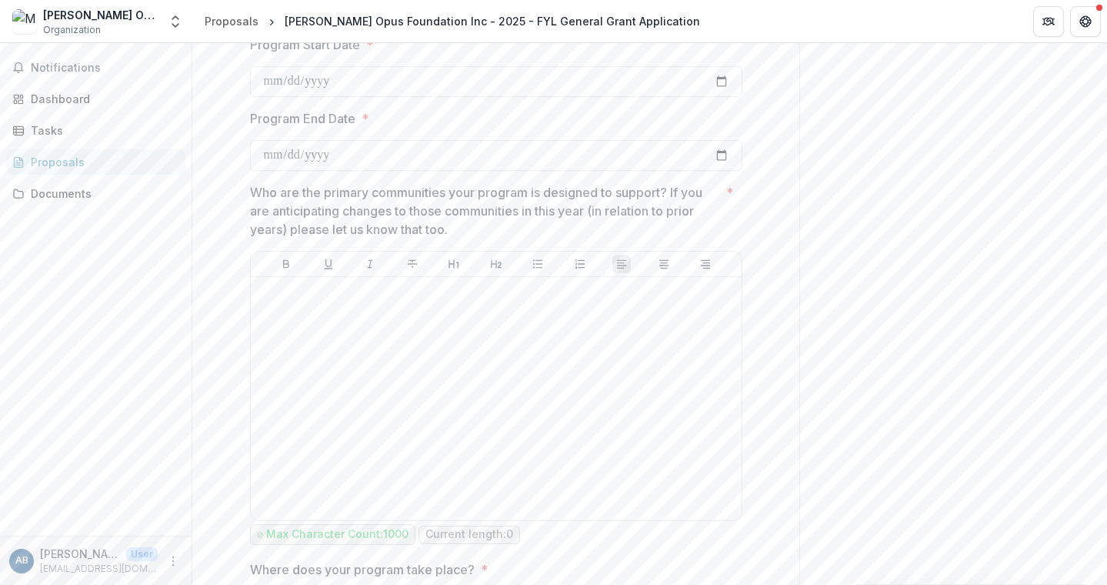
scroll to position [1992, 0]
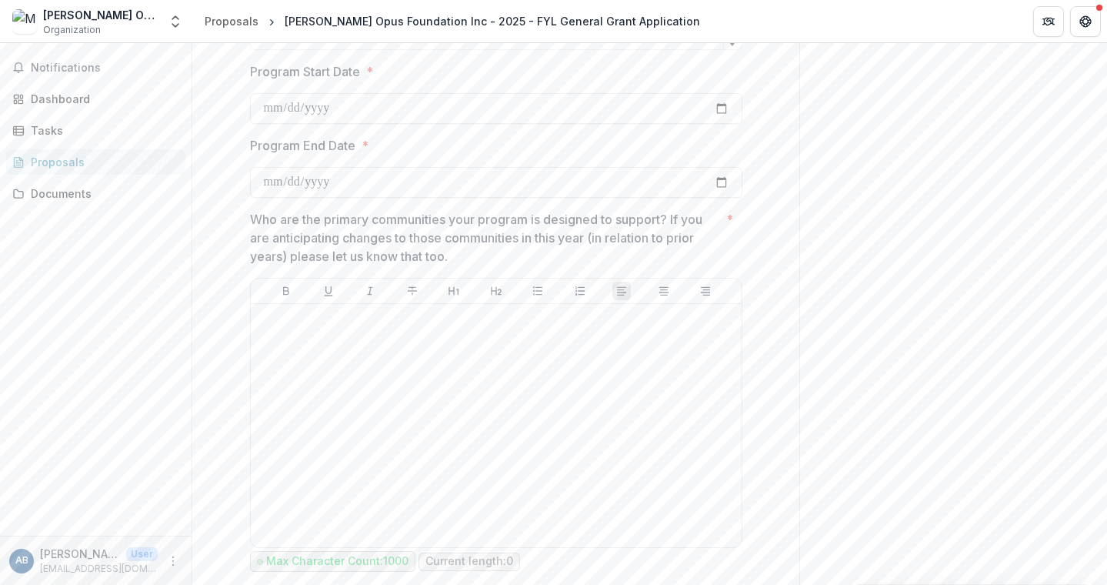
click at [316, 230] on p "Who are the primary communities your program is designed to support? If you are…" at bounding box center [485, 237] width 470 height 55
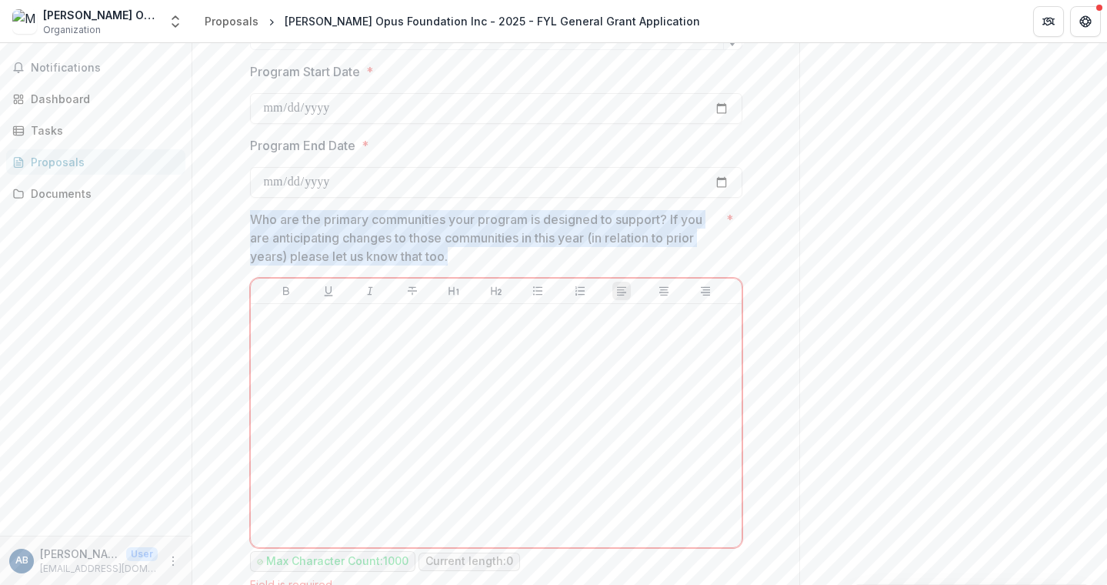
drag, startPoint x: 315, startPoint y: 230, endPoint x: 487, endPoint y: 260, distance: 174.2
click at [489, 260] on p "Who are the primary communities your program is designed to support? If you are…" at bounding box center [485, 237] width 470 height 55
drag, startPoint x: 356, startPoint y: 236, endPoint x: 239, endPoint y: 222, distance: 118.6
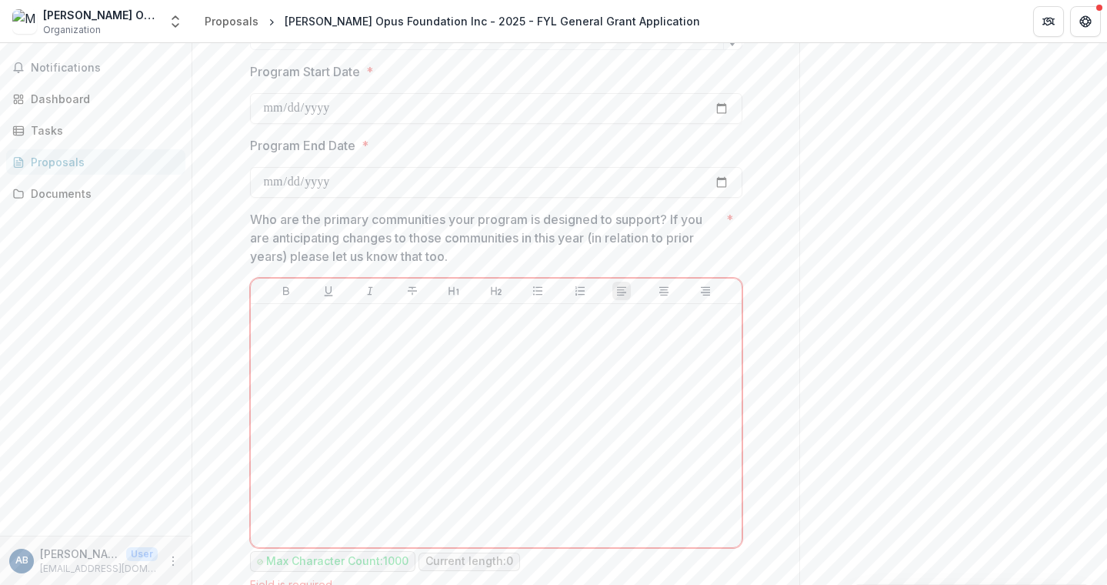
drag, startPoint x: 1102, startPoint y: 238, endPoint x: 1104, endPoint y: 250, distance: 12.5
click at [1104, 249] on div "**********" at bounding box center [649, 314] width 915 height 542
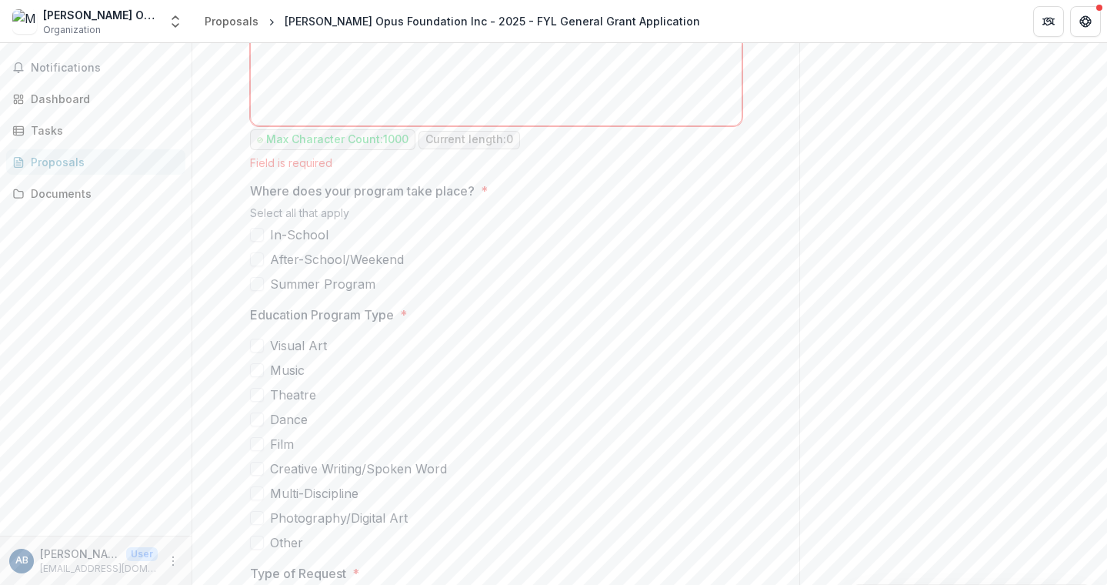
scroll to position [2422, 0]
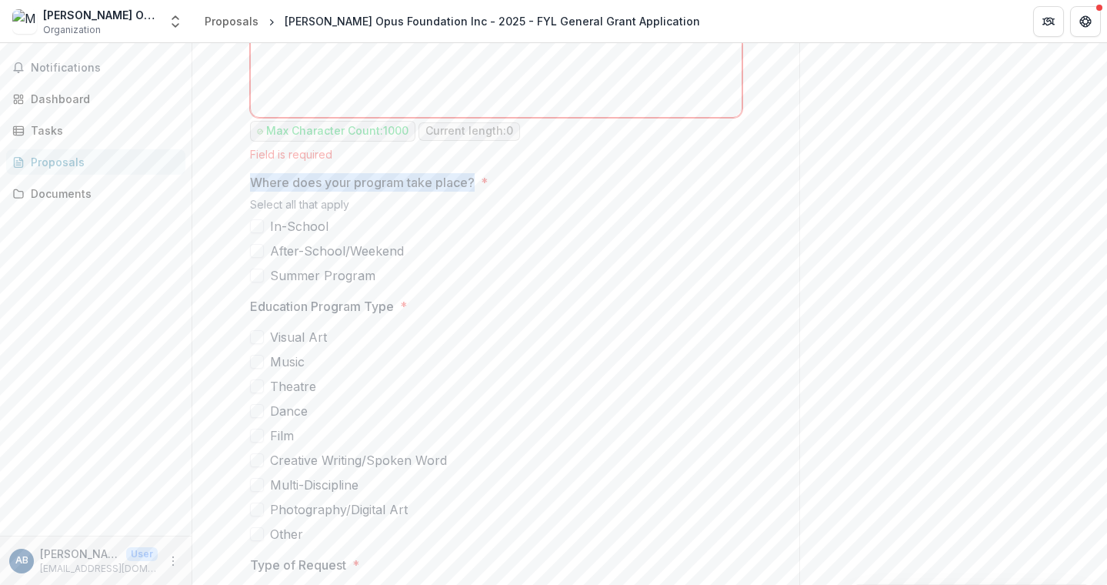
drag, startPoint x: 245, startPoint y: 182, endPoint x: 469, endPoint y: 184, distance: 223.9
click at [257, 223] on span at bounding box center [257, 226] width 14 height 14
drag, startPoint x: 405, startPoint y: 272, endPoint x: 284, endPoint y: 232, distance: 128.0
click at [284, 232] on div "In-School After-School/Weekend Summer Program" at bounding box center [496, 251] width 492 height 68
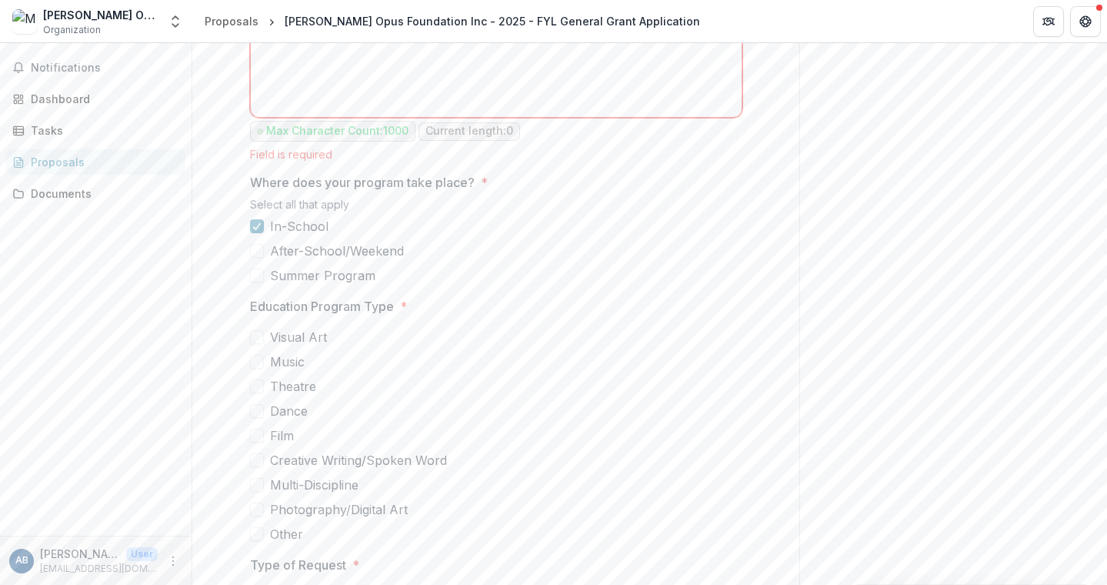
drag, startPoint x: 375, startPoint y: 277, endPoint x: 292, endPoint y: 236, distance: 93.3
click at [292, 236] on div "In-School After-School/Weekend Summer Program" at bounding box center [496, 251] width 492 height 68
drag, startPoint x: 272, startPoint y: 223, endPoint x: 372, endPoint y: 266, distance: 108.9
click at [365, 278] on div "In-School After-School/Weekend Summer Program" at bounding box center [496, 251] width 492 height 68
drag, startPoint x: 362, startPoint y: 498, endPoint x: 282, endPoint y: 336, distance: 180.0
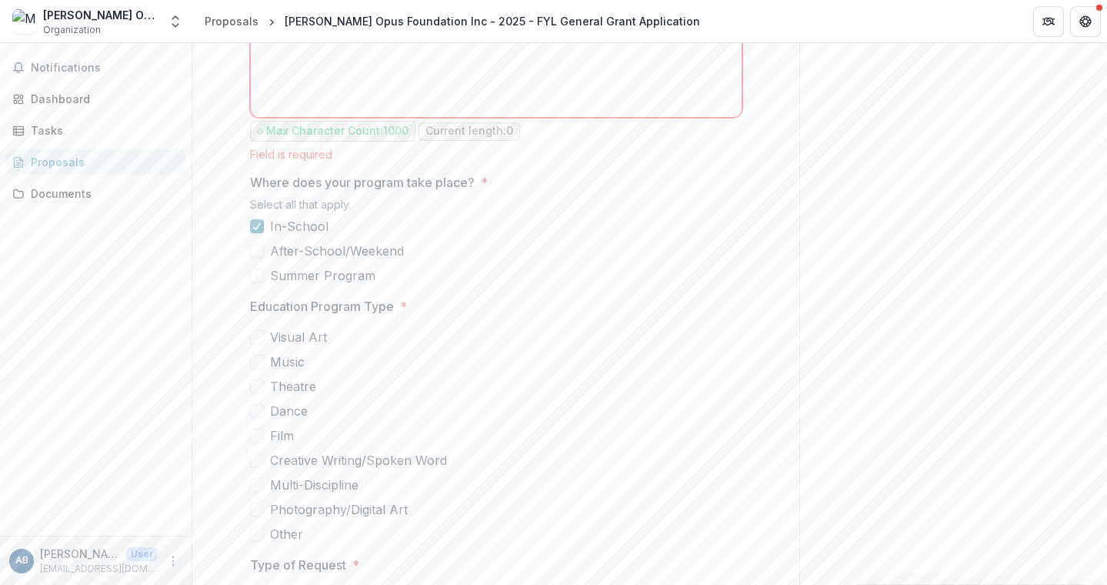
click at [279, 353] on div "Visual Art Music Theatre Dance Film Creative Writing/Spoken Word Multi-Discipli…" at bounding box center [496, 435] width 492 height 215
drag, startPoint x: 1102, startPoint y: 278, endPoint x: 1103, endPoint y: 292, distance: 14.6
click at [1102, 294] on div "**********" at bounding box center [649, 314] width 915 height 542
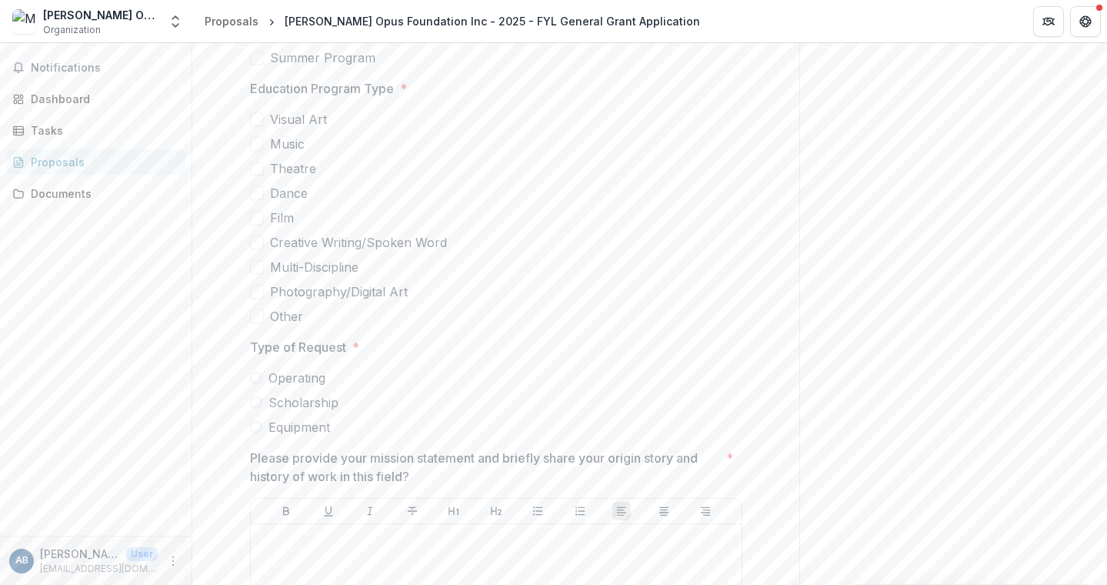
scroll to position [2658, 0]
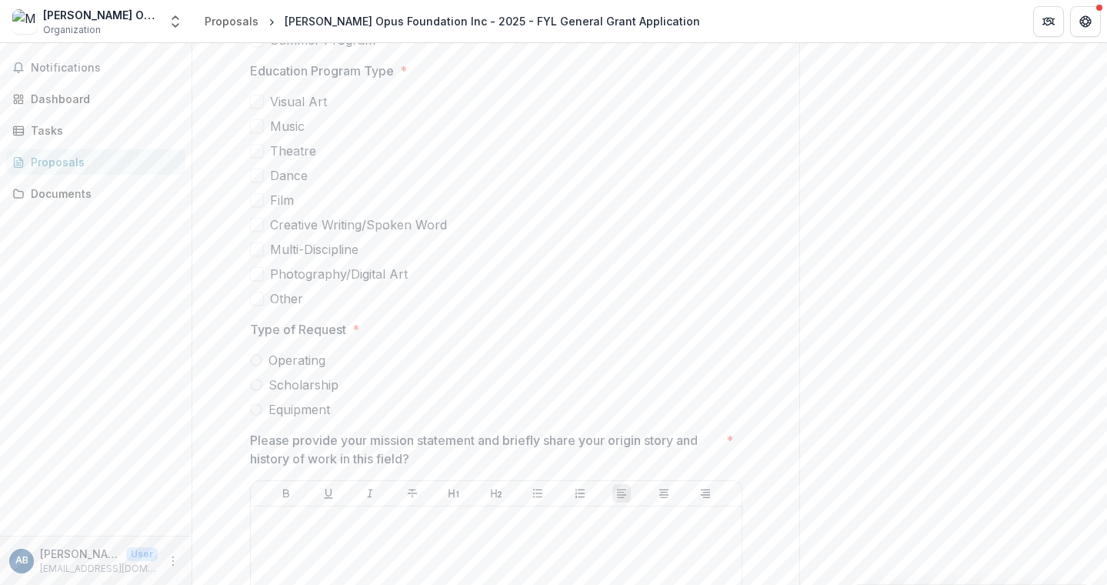
click at [258, 129] on span at bounding box center [257, 126] width 14 height 14
click at [255, 149] on span at bounding box center [257, 151] width 14 height 14
click at [252, 148] on icon at bounding box center [256, 151] width 9 height 8
click at [252, 126] on icon at bounding box center [256, 126] width 9 height 8
click at [252, 357] on span at bounding box center [256, 360] width 12 height 12
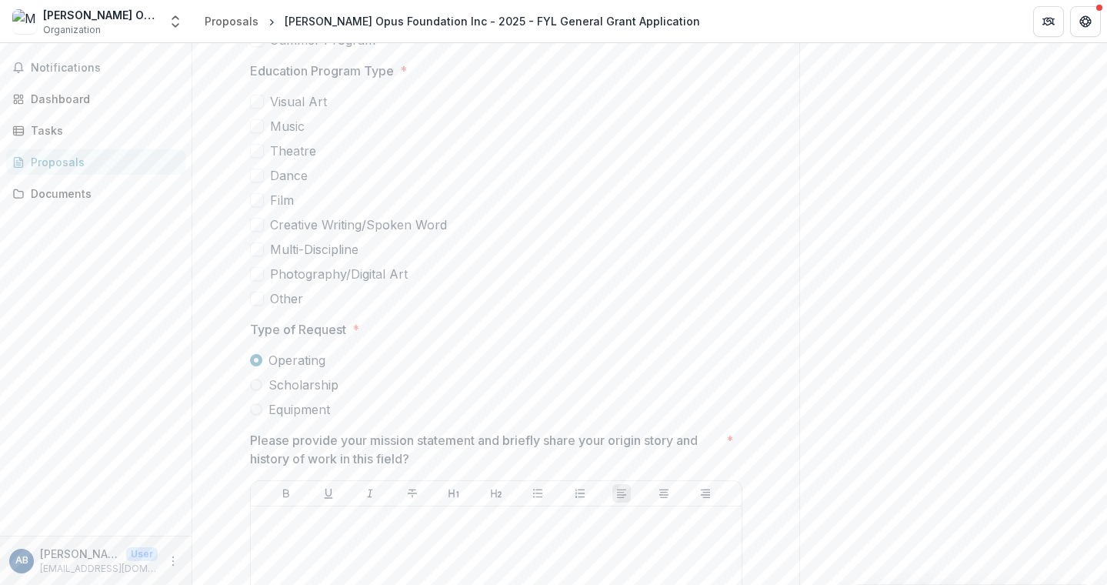
click at [256, 381] on span at bounding box center [256, 385] width 12 height 12
click at [252, 357] on span at bounding box center [256, 360] width 12 height 12
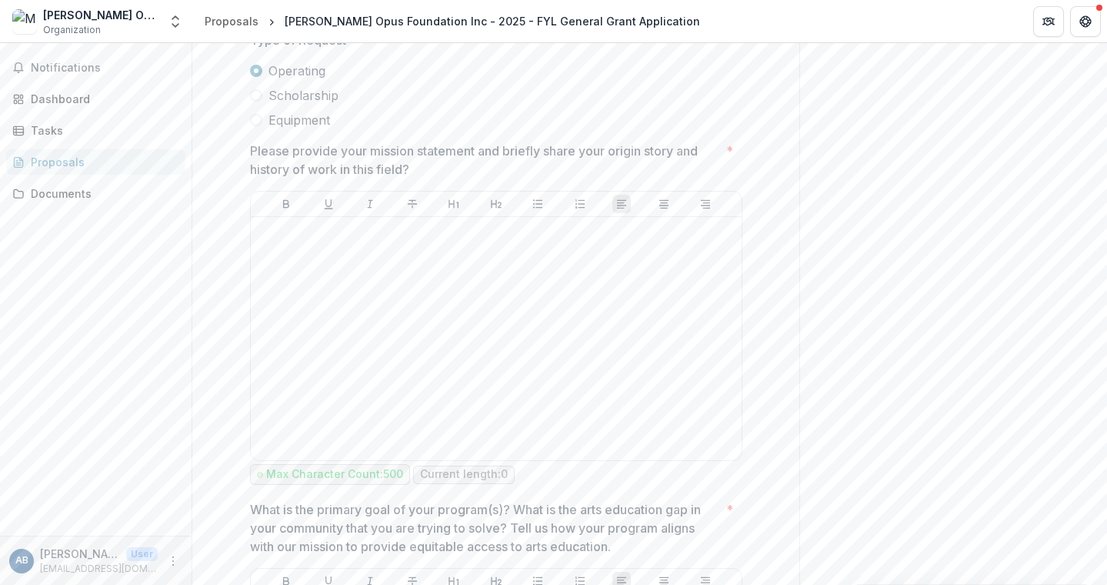
scroll to position [2992, 0]
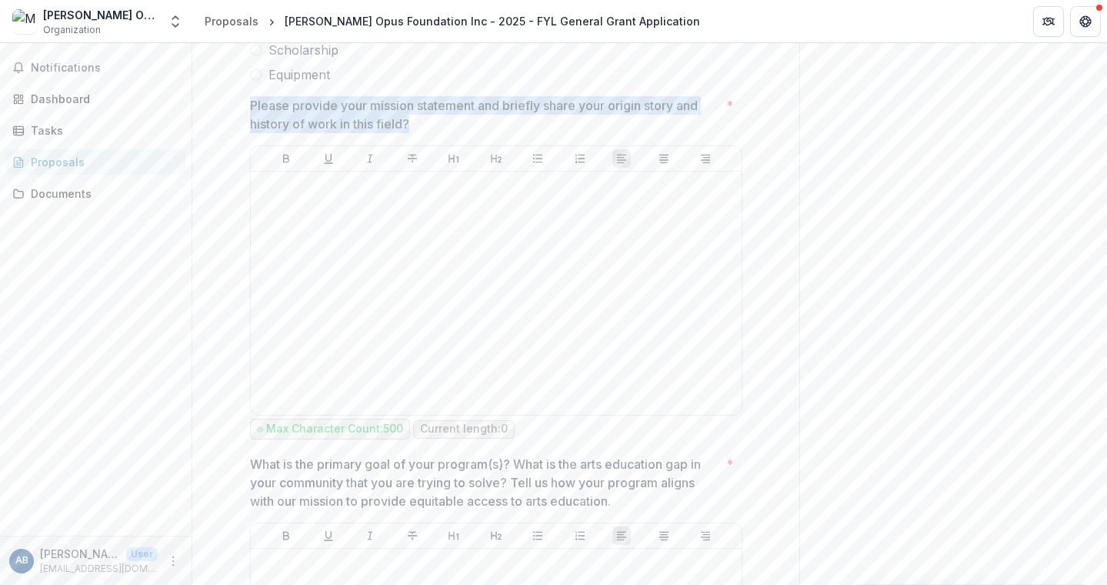
drag, startPoint x: 246, startPoint y: 105, endPoint x: 448, endPoint y: 122, distance: 202.4
click at [448, 122] on div "**********" at bounding box center [496, 305] width 517 height 6031
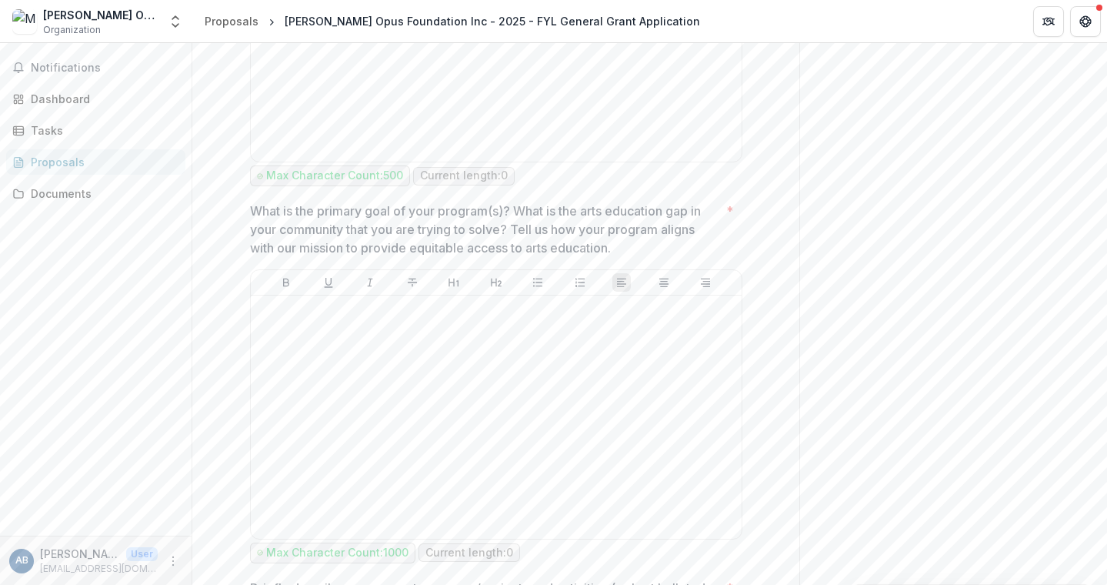
scroll to position [3263, 0]
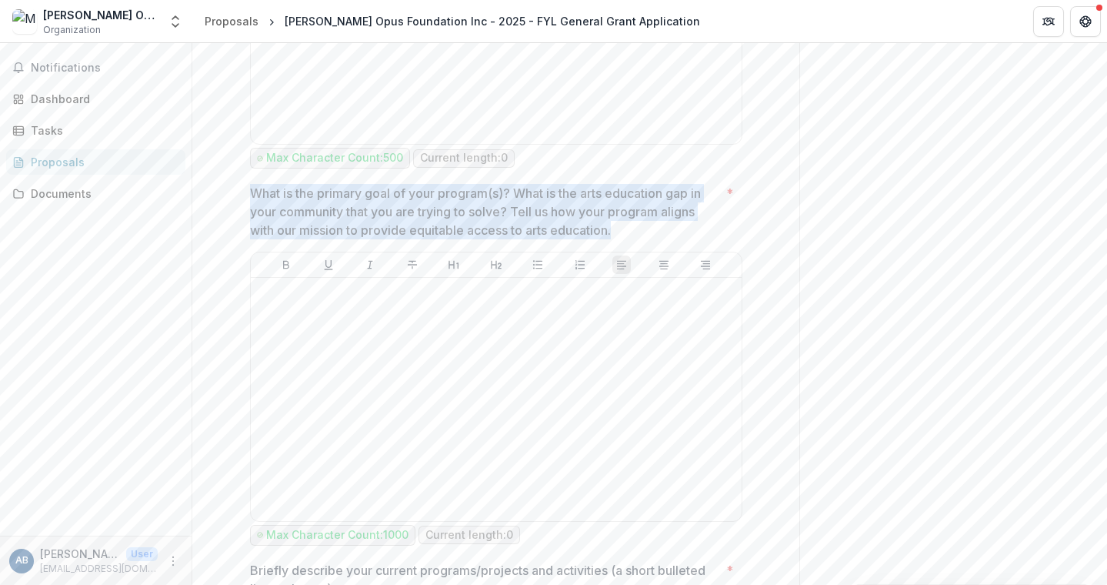
drag, startPoint x: 248, startPoint y: 192, endPoint x: 632, endPoint y: 229, distance: 385.6
click at [632, 229] on p "What is the primary goal of your program(s)? What is the arts education gap in …" at bounding box center [485, 211] width 470 height 55
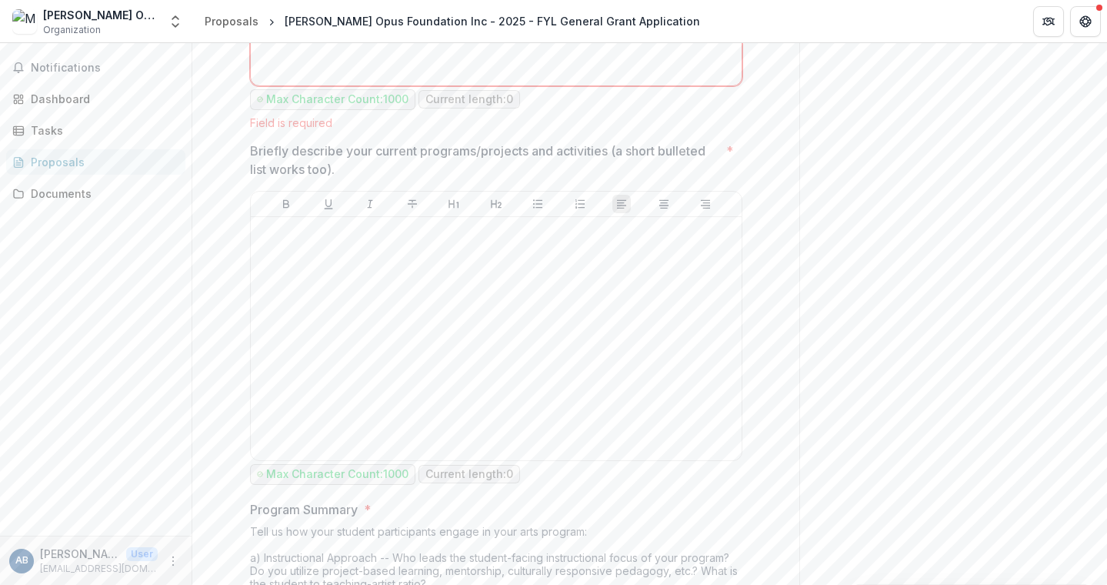
scroll to position [3707, 0]
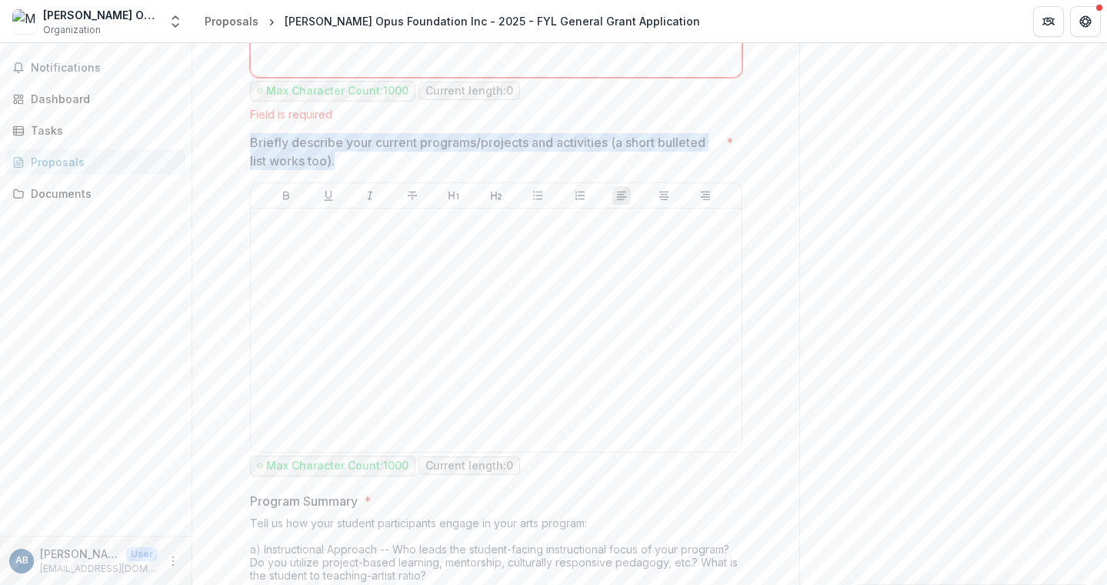
drag, startPoint x: 349, startPoint y: 162, endPoint x: 246, endPoint y: 142, distance: 104.1
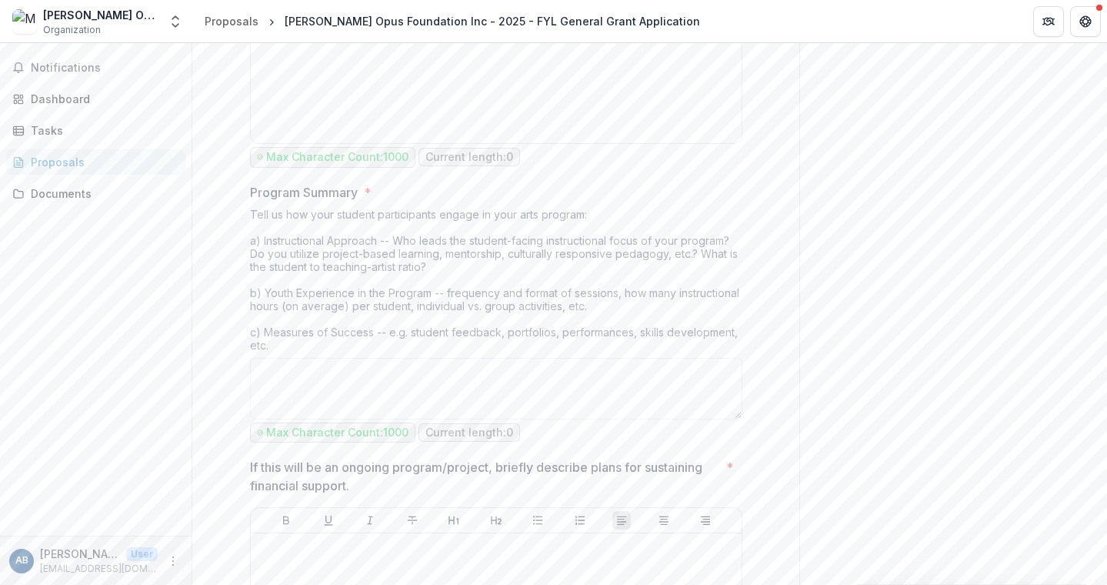
scroll to position [4043, 0]
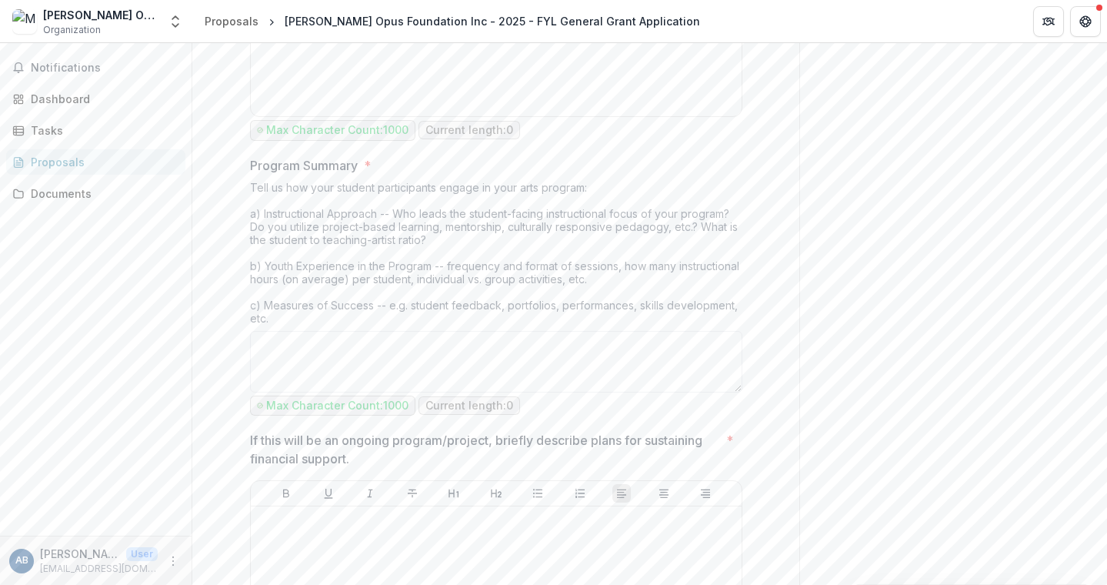
drag, startPoint x: 250, startPoint y: 188, endPoint x: 271, endPoint y: 211, distance: 31.1
click at [271, 211] on div "Tell us how your student participants engage in your arts program: a) Instructi…" at bounding box center [496, 256] width 492 height 150
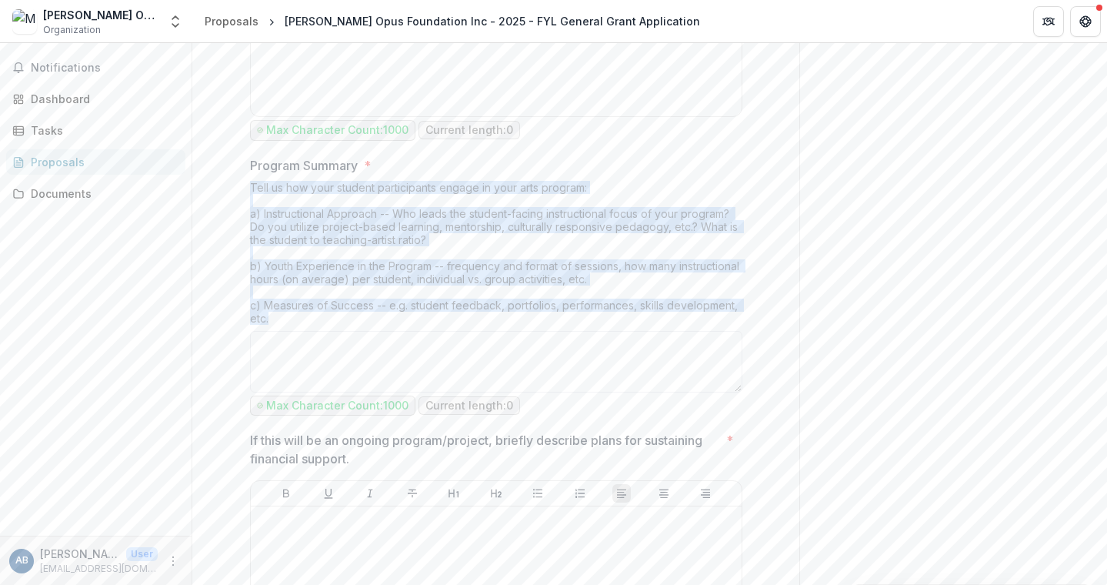
drag, startPoint x: 259, startPoint y: 198, endPoint x: 309, endPoint y: 315, distance: 127.2
click at [309, 315] on div "Tell us how your student participants engage in your arts program: a) Instructi…" at bounding box center [496, 256] width 492 height 150
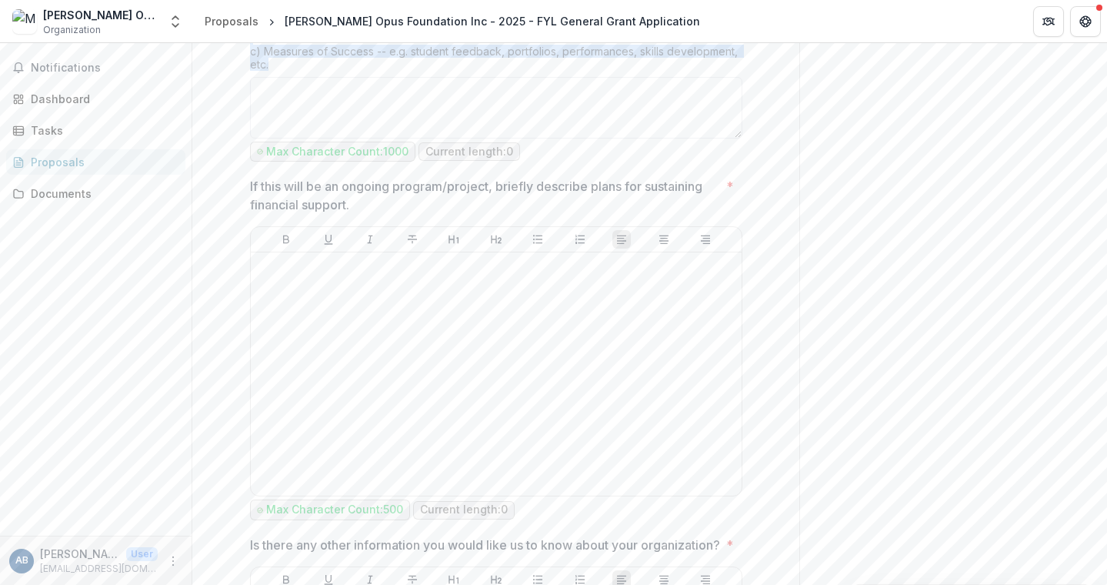
scroll to position [4306, 0]
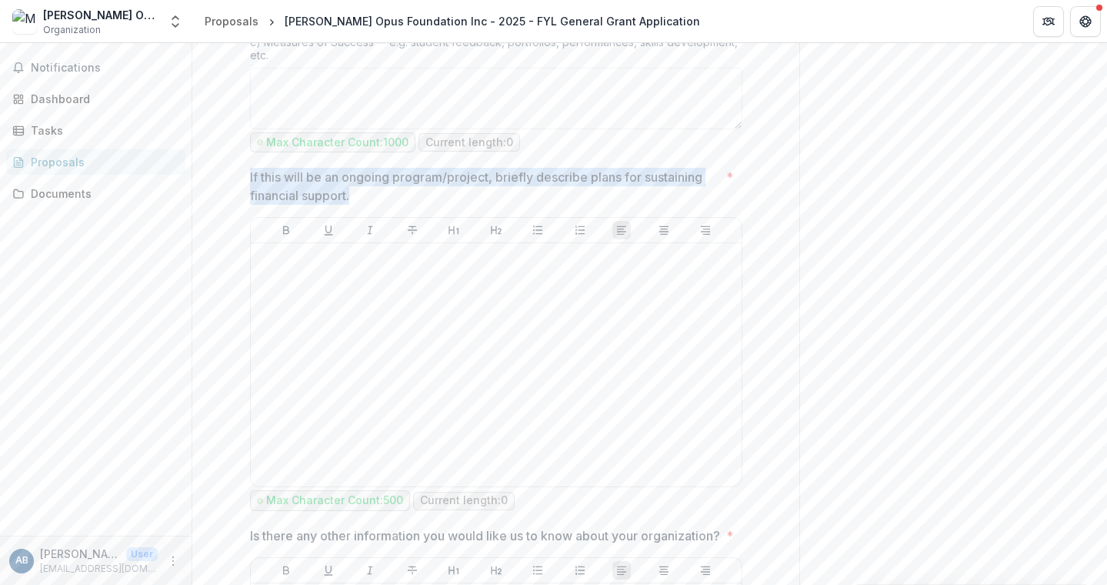
drag, startPoint x: 247, startPoint y: 178, endPoint x: 394, endPoint y: 191, distance: 147.5
click at [394, 191] on p "If this will be an ongoing program/project, briefly describe plans for sustaini…" at bounding box center [485, 186] width 470 height 37
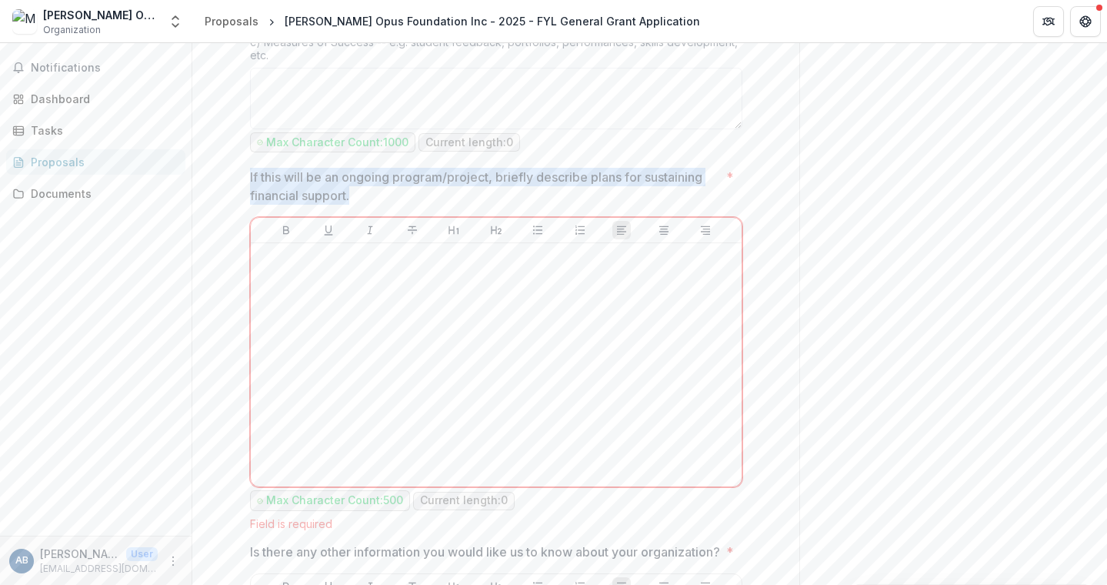
drag, startPoint x: 299, startPoint y: 191, endPoint x: 245, endPoint y: 176, distance: 55.1
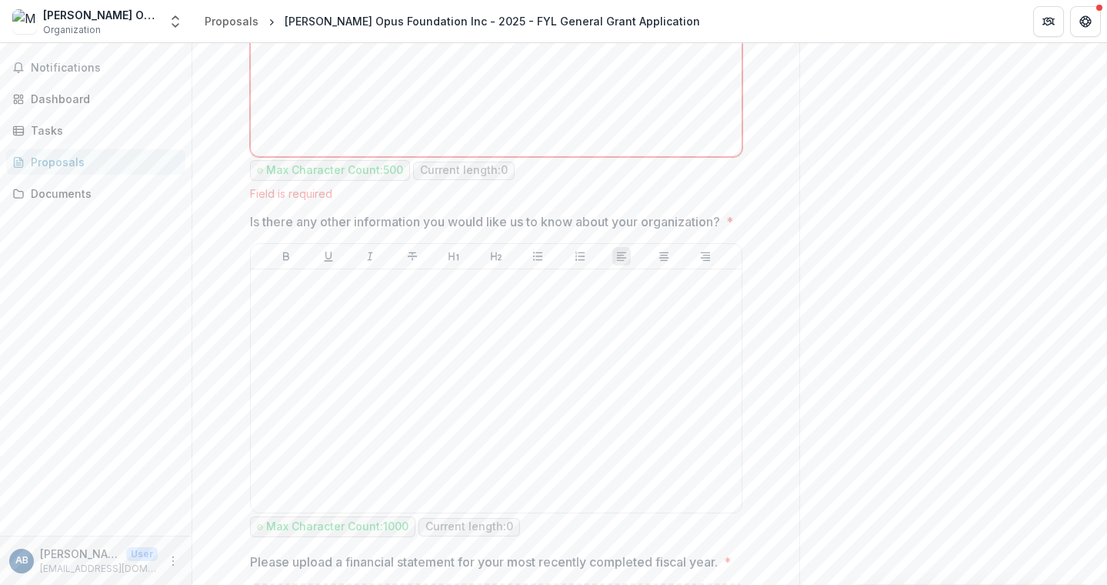
scroll to position [4663, 0]
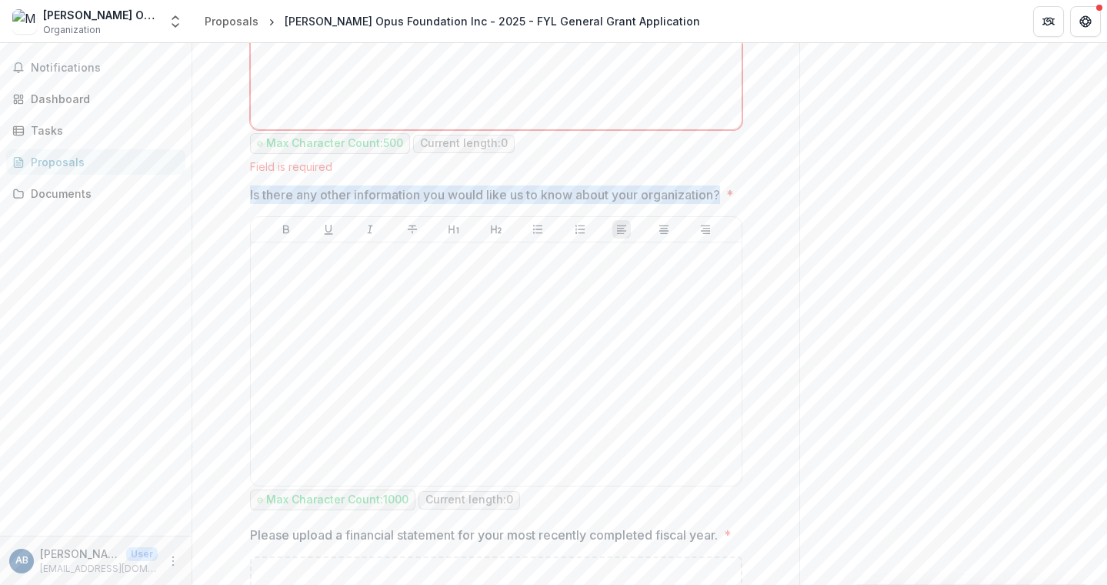
drag, startPoint x: 246, startPoint y: 193, endPoint x: 338, endPoint y: 216, distance: 94.4
click at [338, 204] on p "Is there any other information you would like us to know about your organizatio…" at bounding box center [485, 194] width 470 height 18
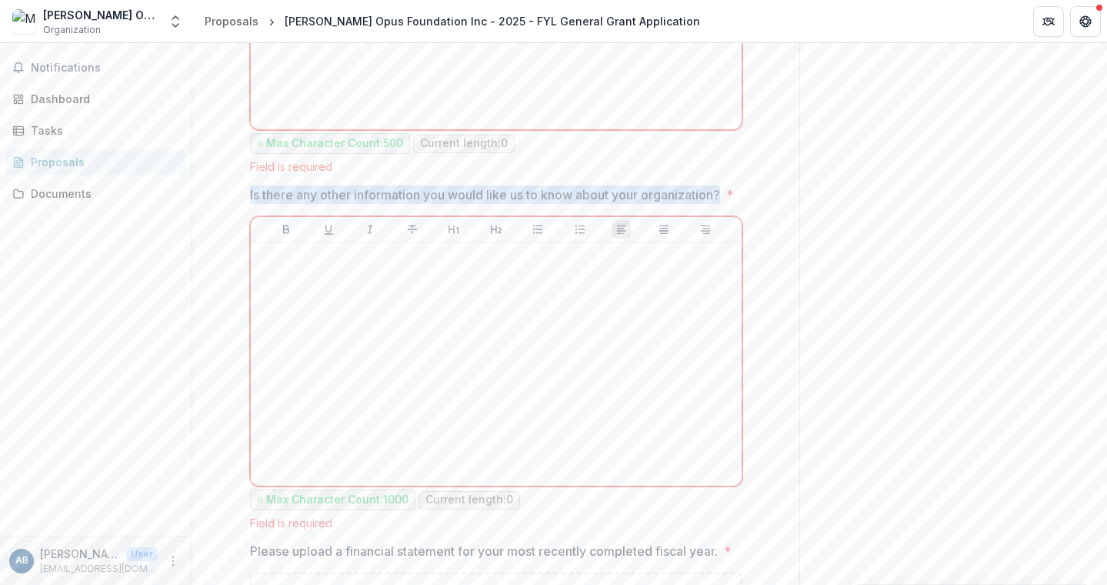
drag, startPoint x: 272, startPoint y: 202, endPoint x: 248, endPoint y: 196, distance: 24.5
click at [250, 196] on p "Is there any other information you would like us to know about your organizatio…" at bounding box center [485, 194] width 470 height 18
drag, startPoint x: 263, startPoint y: 200, endPoint x: 242, endPoint y: 195, distance: 21.5
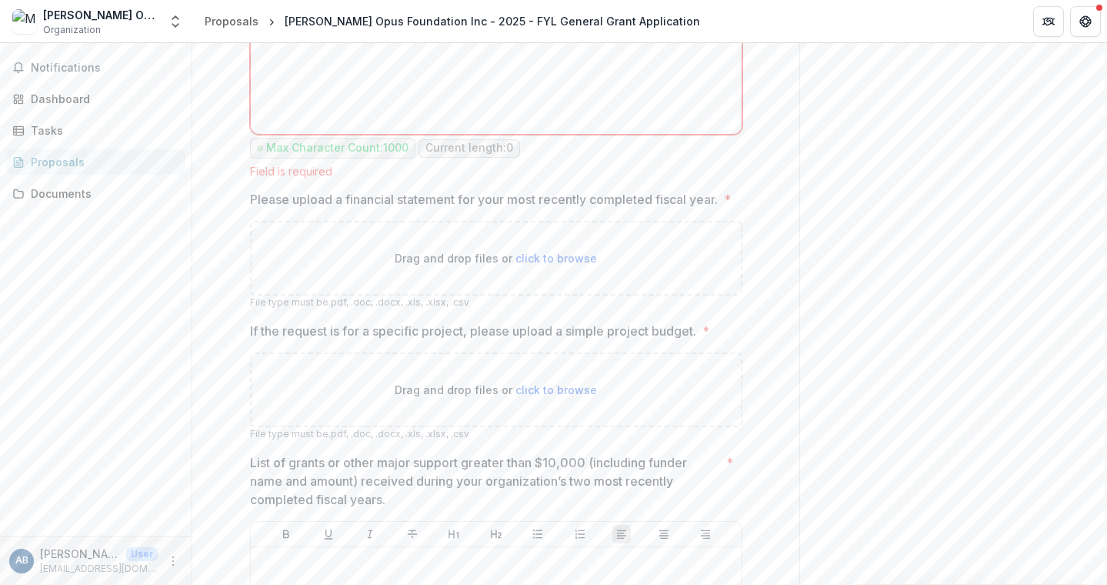
scroll to position [5041, 0]
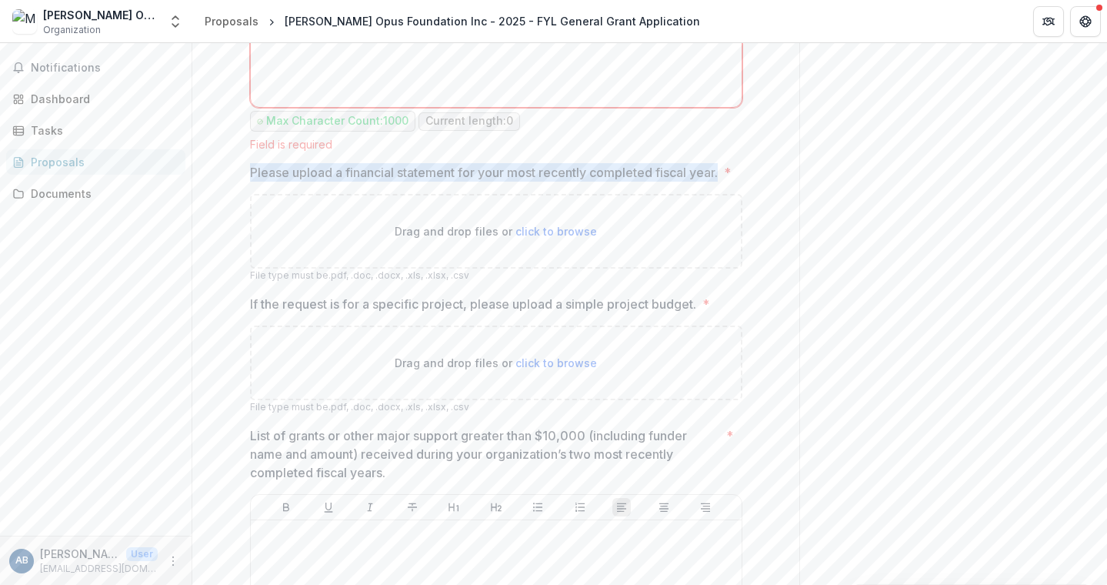
drag, startPoint x: 245, startPoint y: 188, endPoint x: 280, endPoint y: 209, distance: 40.4
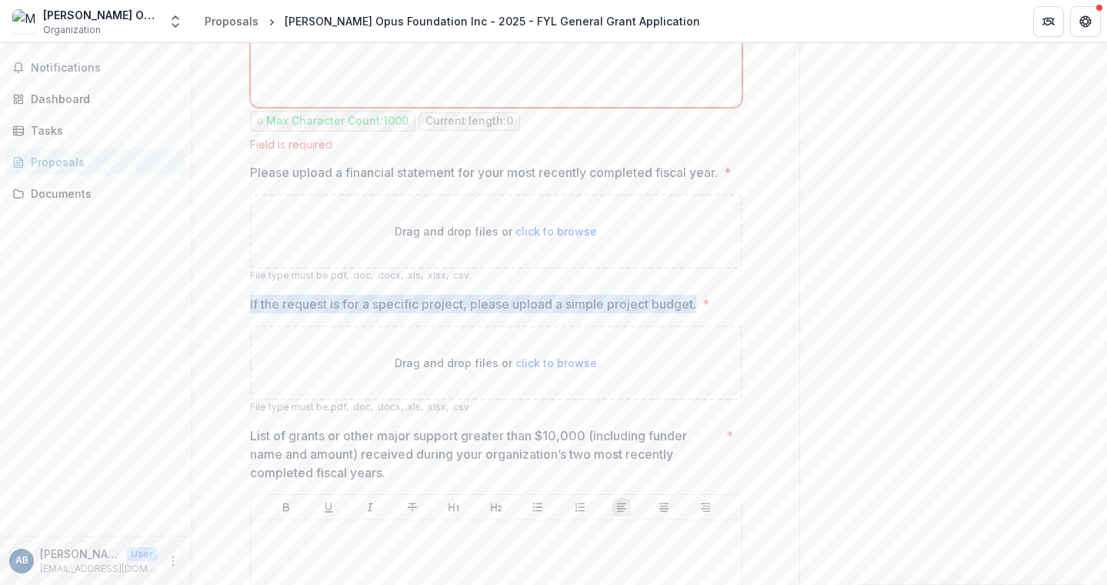
drag, startPoint x: 249, startPoint y: 339, endPoint x: 700, endPoint y: 342, distance: 451.7
click at [700, 313] on label "If the request is for a specific project, please upload a simple project budget…" at bounding box center [491, 304] width 483 height 18
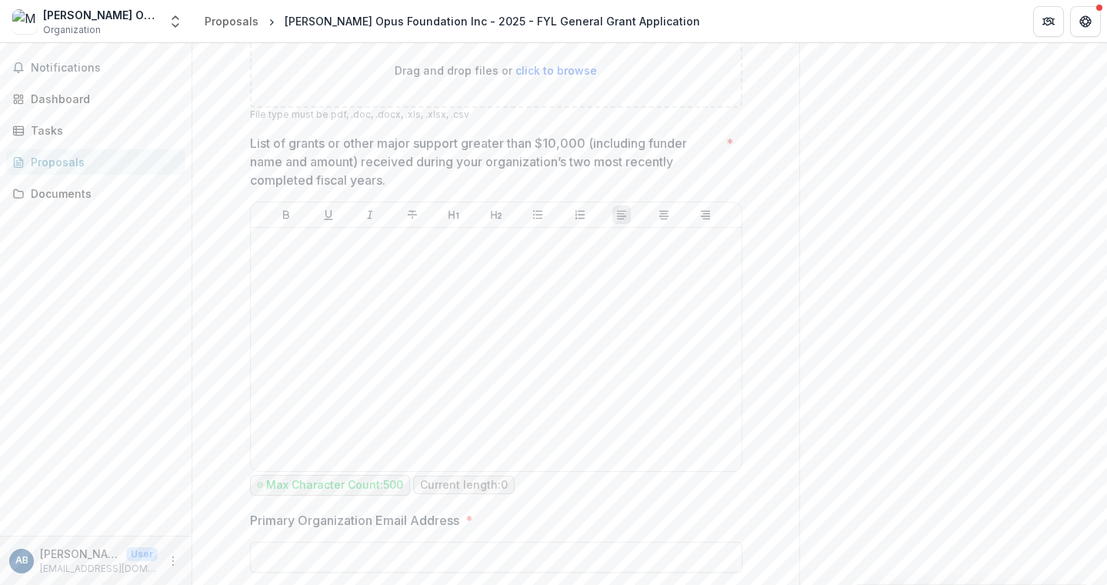
scroll to position [5342, 0]
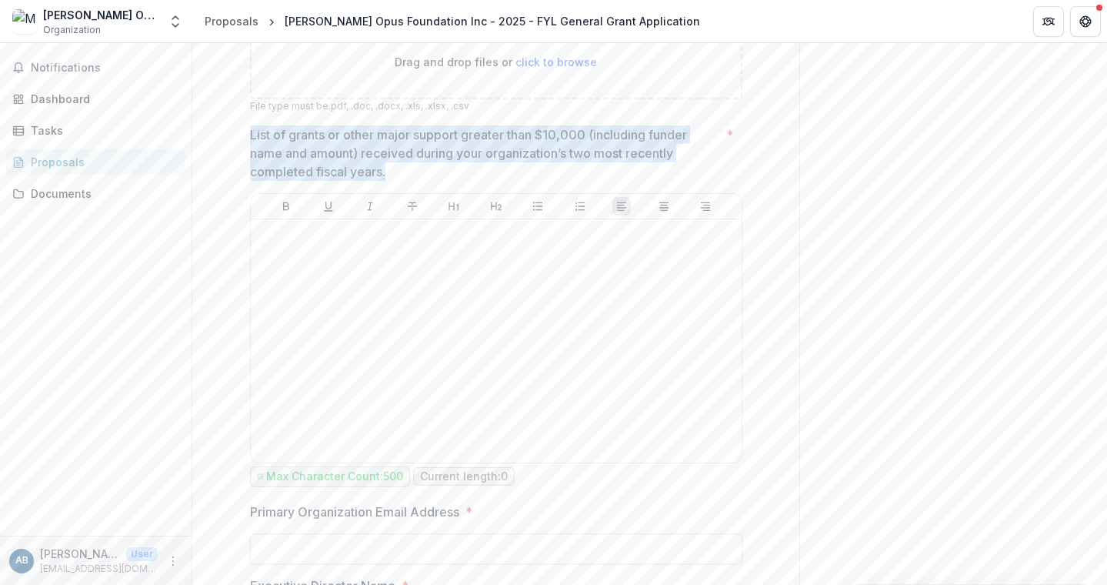
drag, startPoint x: 248, startPoint y: 172, endPoint x: 429, endPoint y: 202, distance: 184.2
click at [429, 181] on p "List of grants or other major support greater than $10,000 (including funder na…" at bounding box center [485, 152] width 470 height 55
drag, startPoint x: 349, startPoint y: 198, endPoint x: 248, endPoint y: 172, distance: 103.9
click at [250, 172] on p "List of grants or other major support greater than $10,000 (including funder na…" at bounding box center [485, 152] width 470 height 55
drag, startPoint x: 270, startPoint y: 174, endPoint x: 390, endPoint y: 204, distance: 123.7
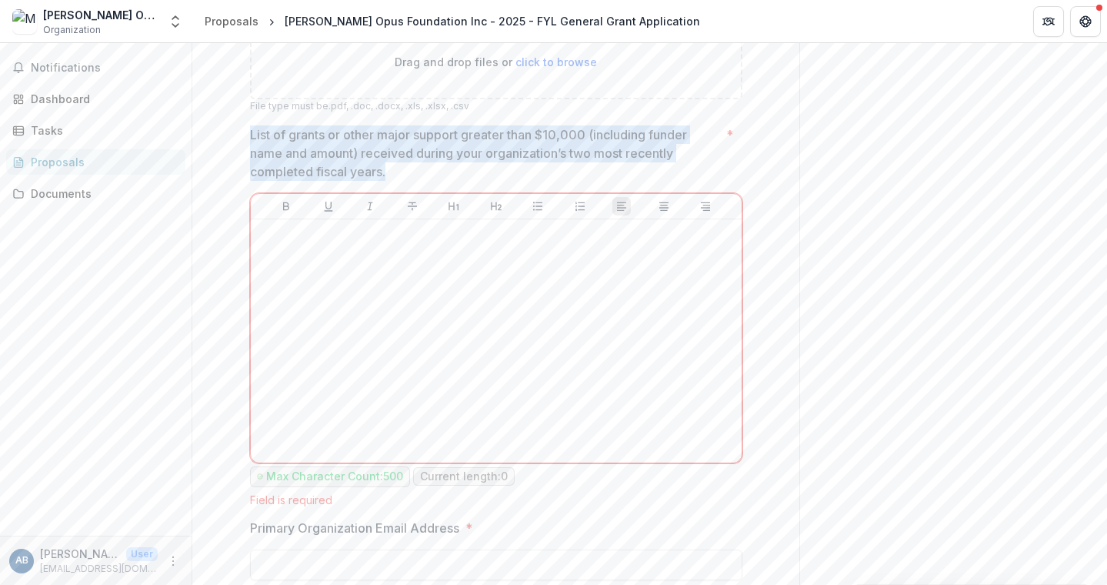
click at [390, 181] on p "List of grants or other major support greater than $10,000 (including funder na…" at bounding box center [485, 152] width 470 height 55
drag, startPoint x: 409, startPoint y: 206, endPoint x: 247, endPoint y: 178, distance: 164.8
click at [250, 178] on p "List of grants or other major support greater than $10,000 (including funder na…" at bounding box center [485, 152] width 470 height 55
drag, startPoint x: 265, startPoint y: 189, endPoint x: 249, endPoint y: 175, distance: 20.7
click at [250, 175] on p "List of grants or other major support greater than $10,000 (including funder na…" at bounding box center [485, 152] width 470 height 55
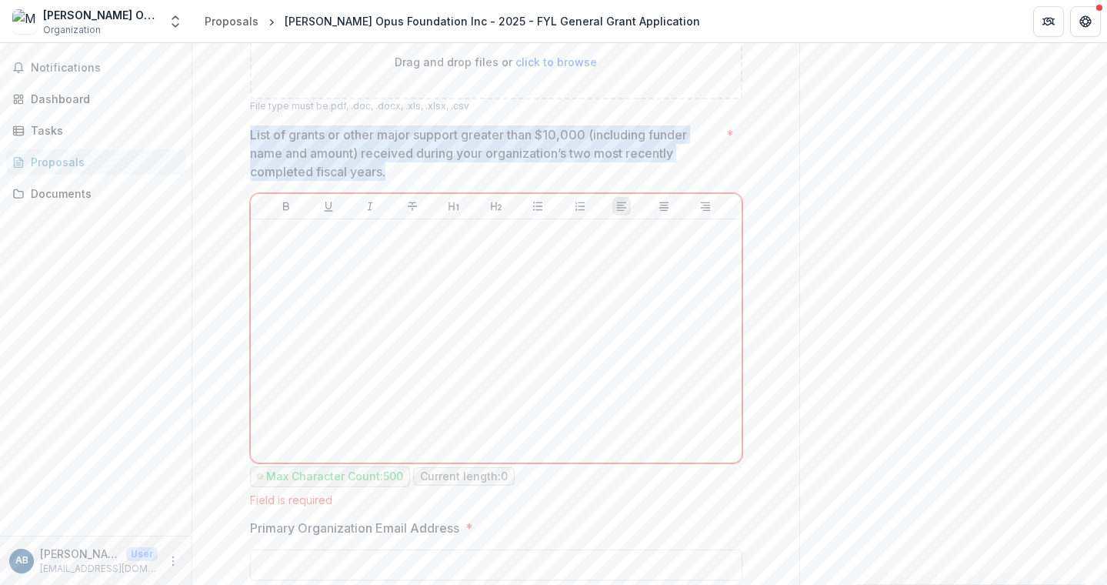
drag, startPoint x: 249, startPoint y: 175, endPoint x: 393, endPoint y: 201, distance: 146.2
click at [393, 181] on p "List of grants or other major support greater than $10,000 (including funder na…" at bounding box center [485, 152] width 470 height 55
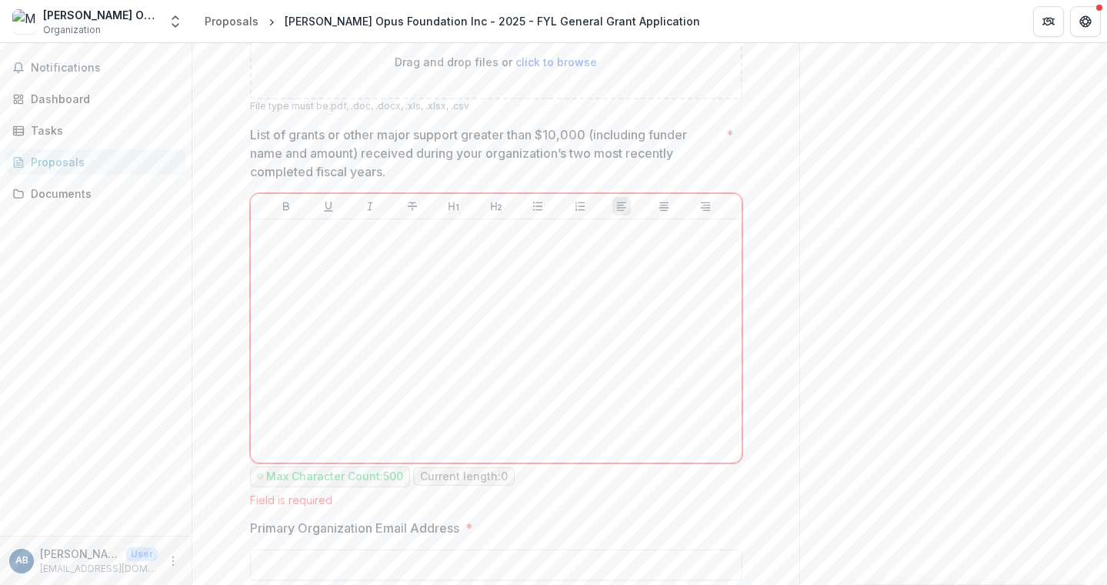
click at [363, 181] on p "List of grants or other major support greater than $10,000 (including funder na…" at bounding box center [485, 152] width 470 height 55
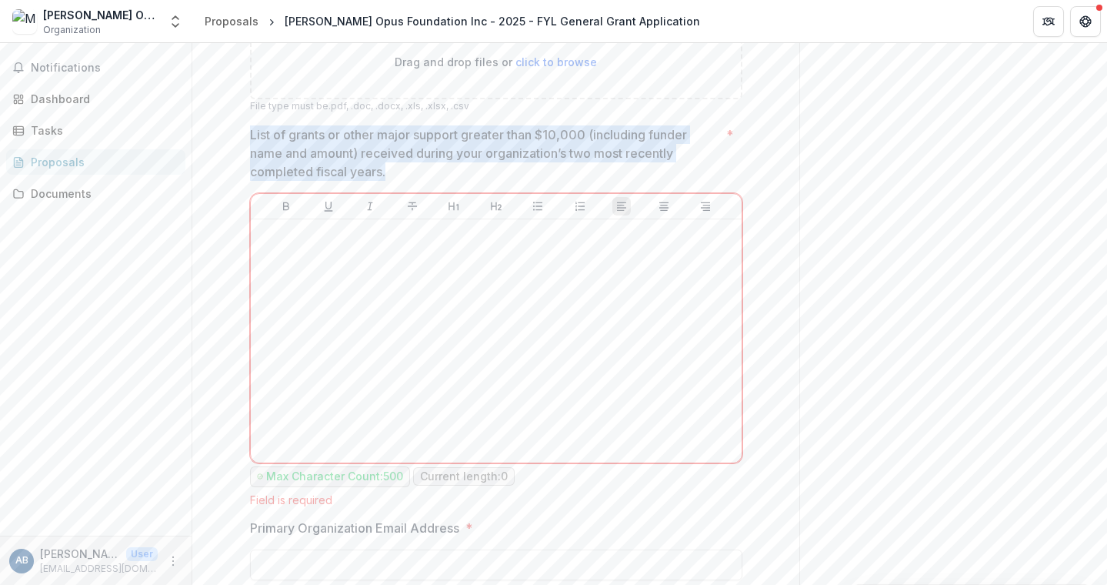
drag, startPoint x: 244, startPoint y: 167, endPoint x: 440, endPoint y: 207, distance: 200.2
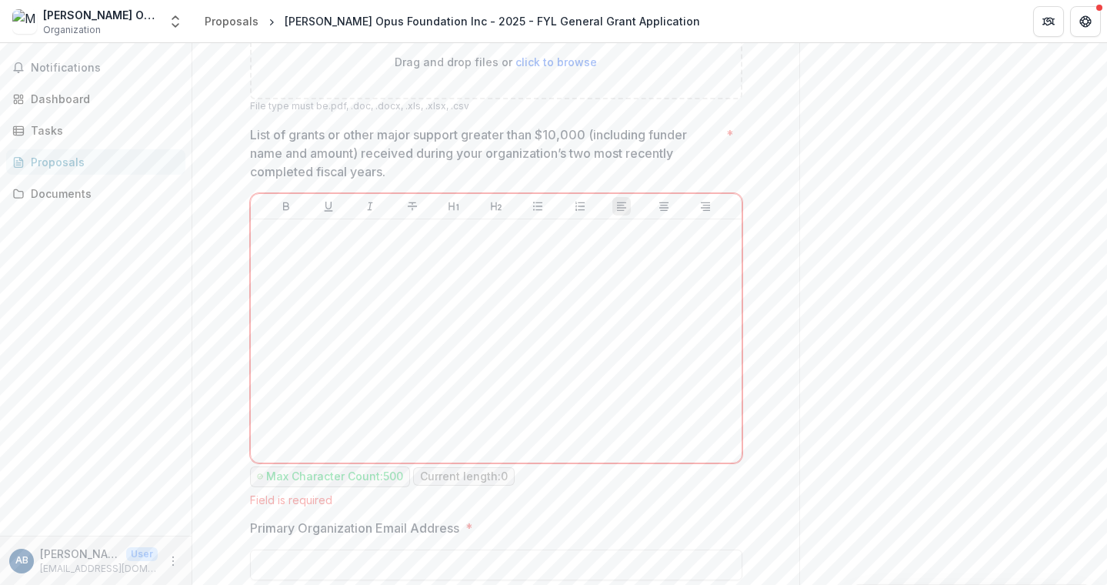
click at [1104, 505] on div "**********" at bounding box center [649, 314] width 915 height 542
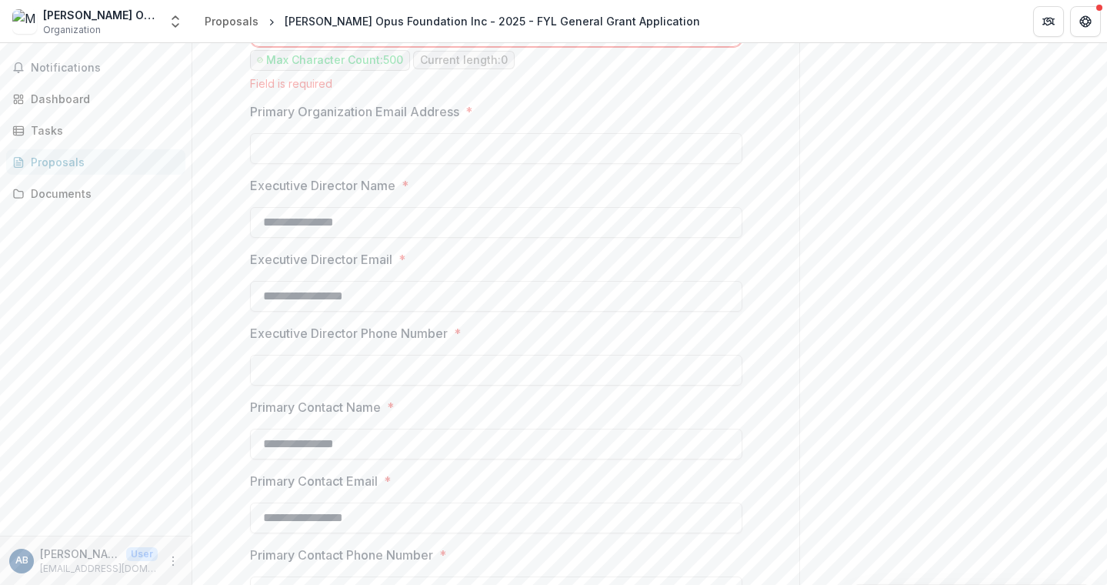
scroll to position [5786, 0]
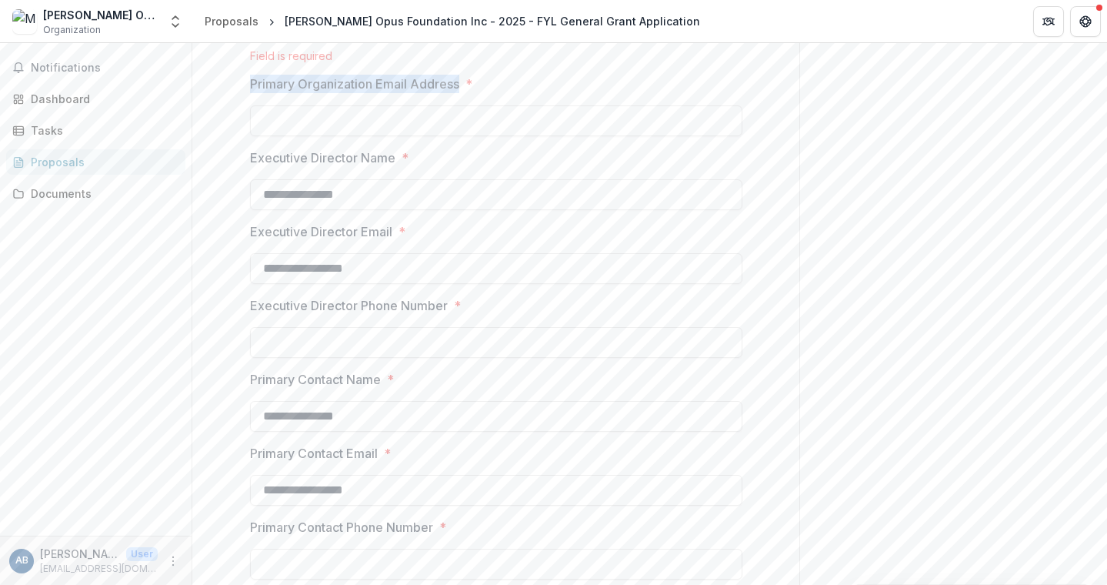
drag, startPoint x: 245, startPoint y: 119, endPoint x: 457, endPoint y: 122, distance: 212.4
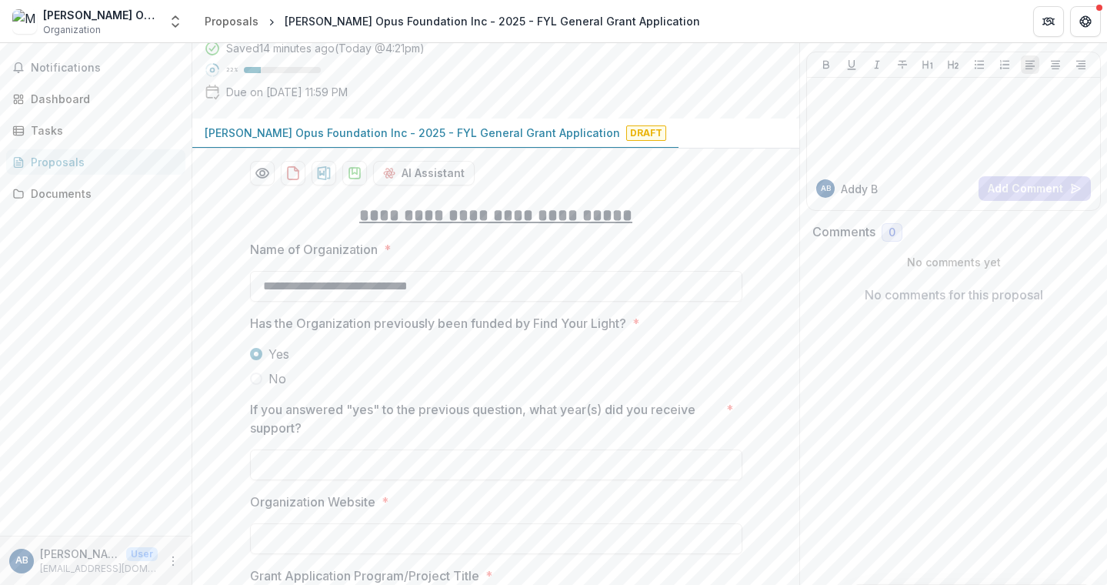
scroll to position [0, 0]
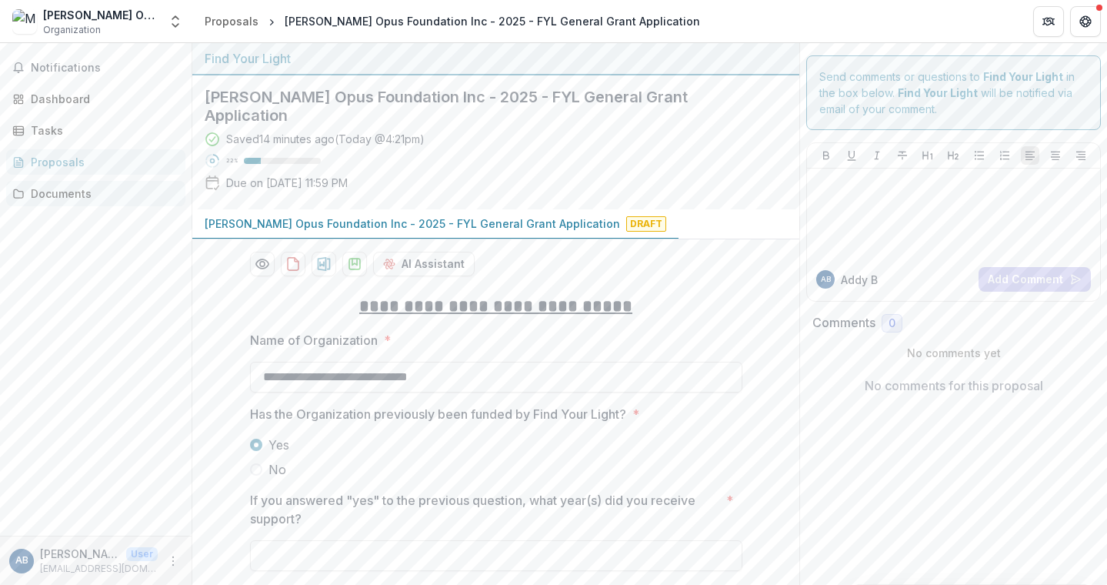
click at [38, 195] on div "Documents" at bounding box center [102, 193] width 142 height 16
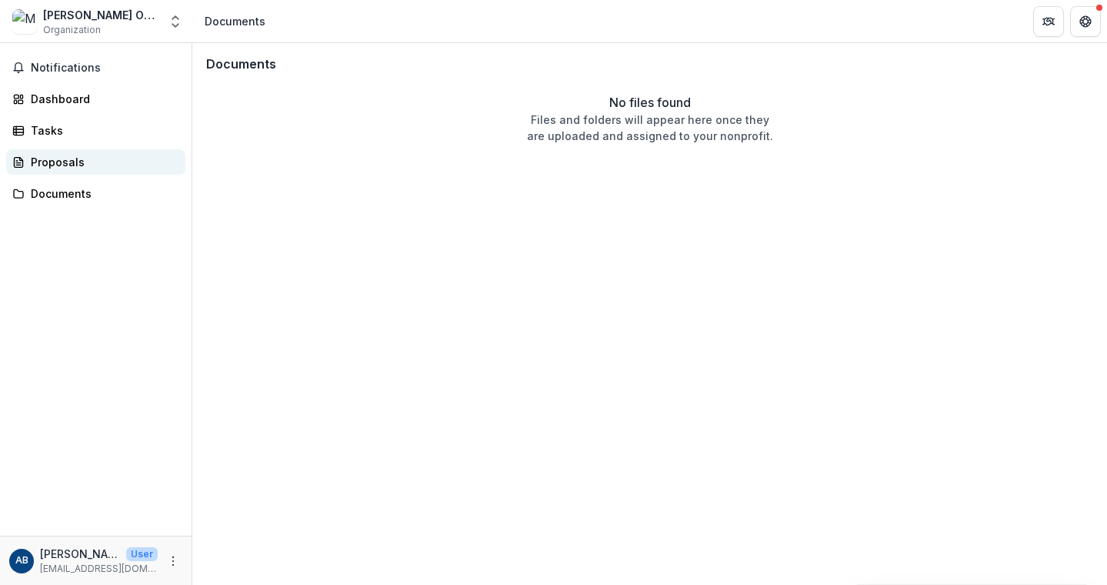
click at [42, 165] on div "Proposals" at bounding box center [102, 162] width 142 height 16
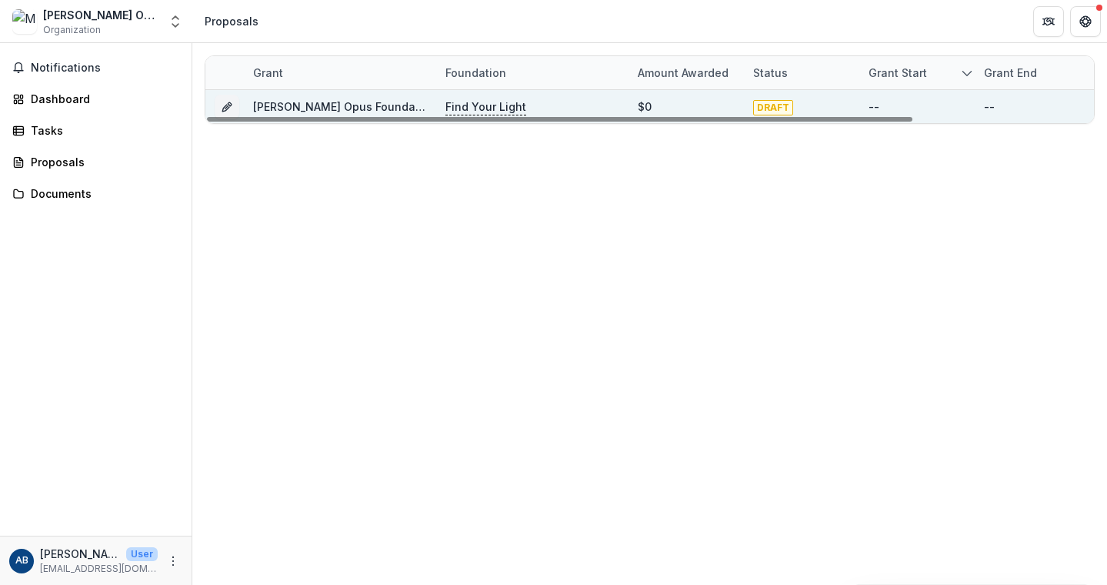
click at [339, 107] on link "[PERSON_NAME] Opus Foundation Inc - 2025 - FYL General Grant Application" at bounding box center [460, 106] width 415 height 13
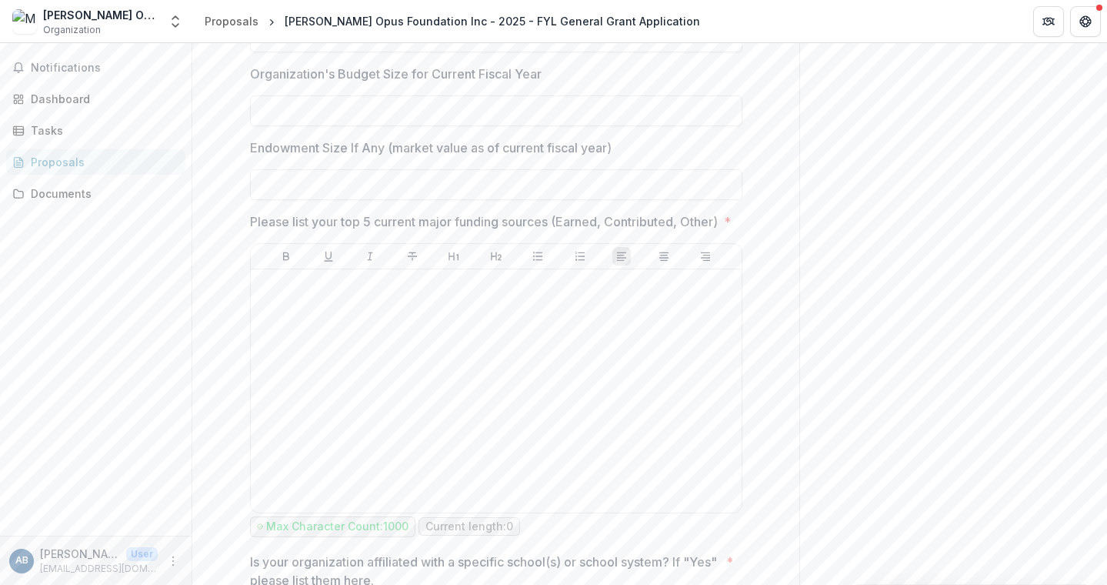
scroll to position [1106, 0]
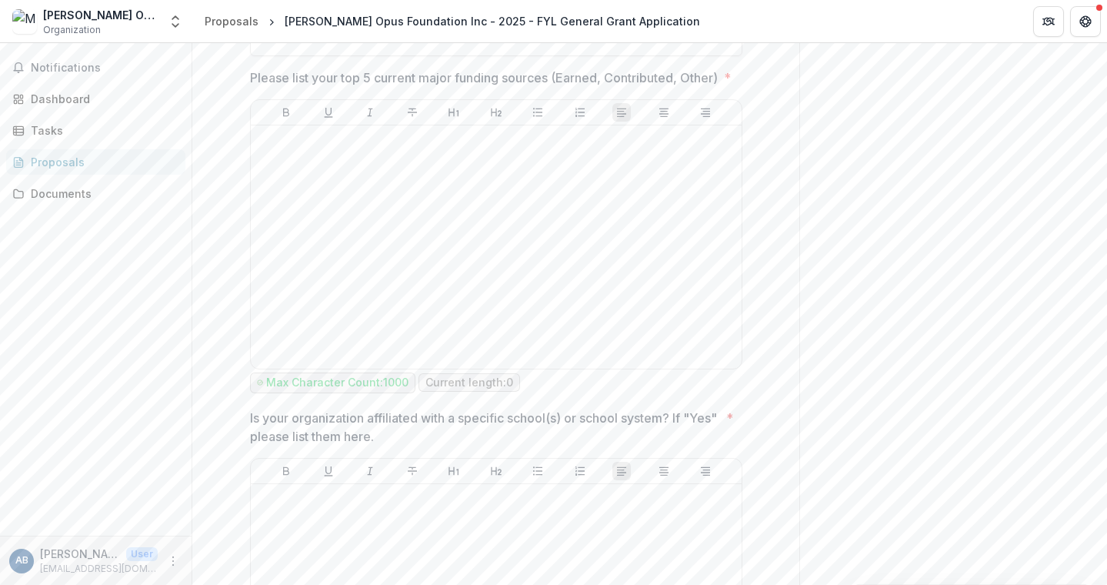
click at [405, 429] on p "Is your organization affiliated with a specific school(s) or school system? If …" at bounding box center [485, 427] width 470 height 37
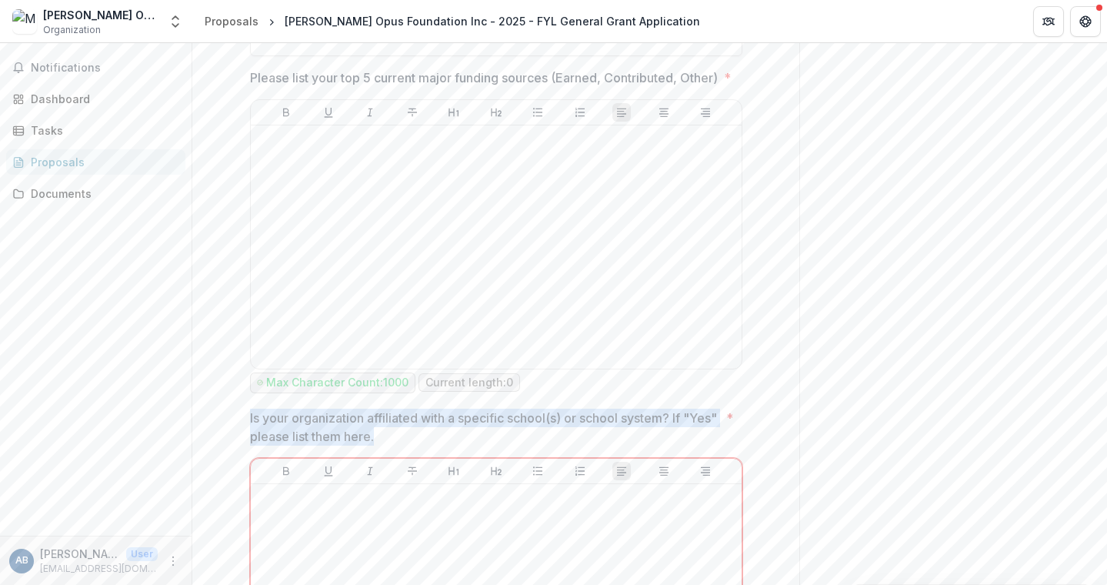
drag, startPoint x: 292, startPoint y: 428, endPoint x: 459, endPoint y: 432, distance: 167.0
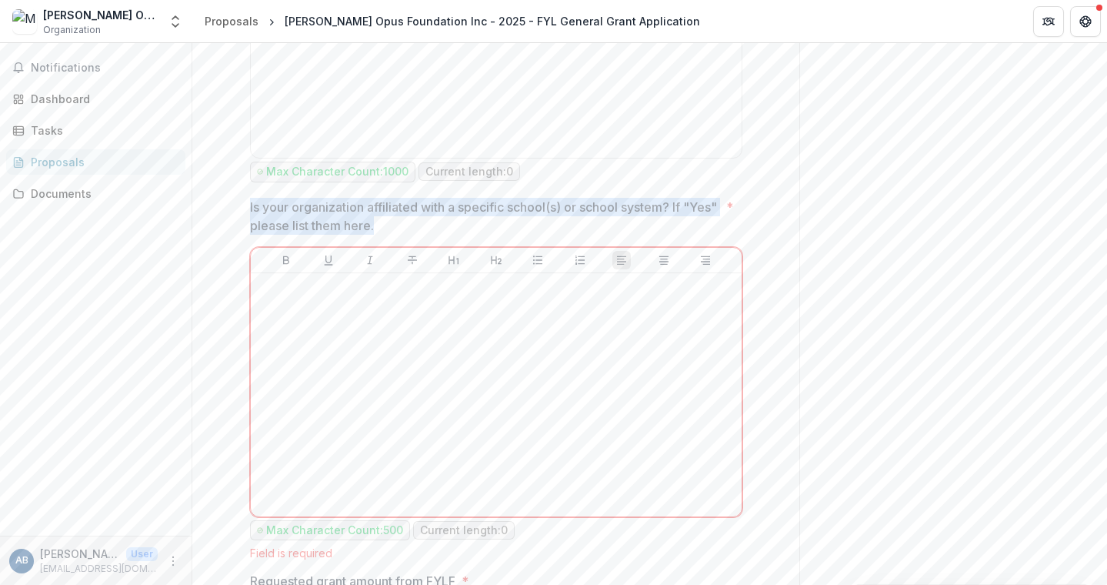
scroll to position [1334, 0]
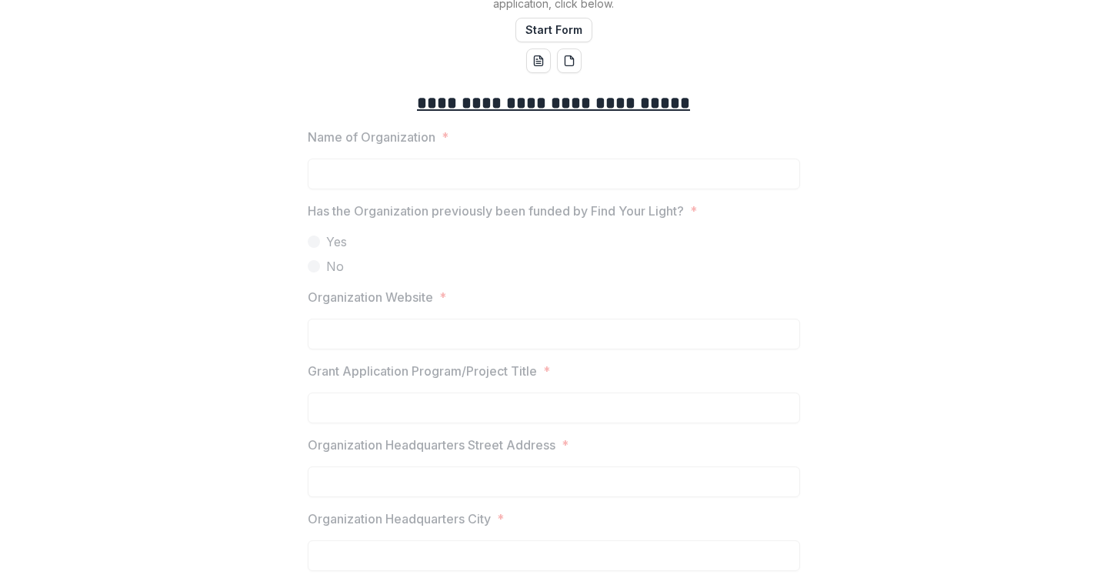
scroll to position [433, 0]
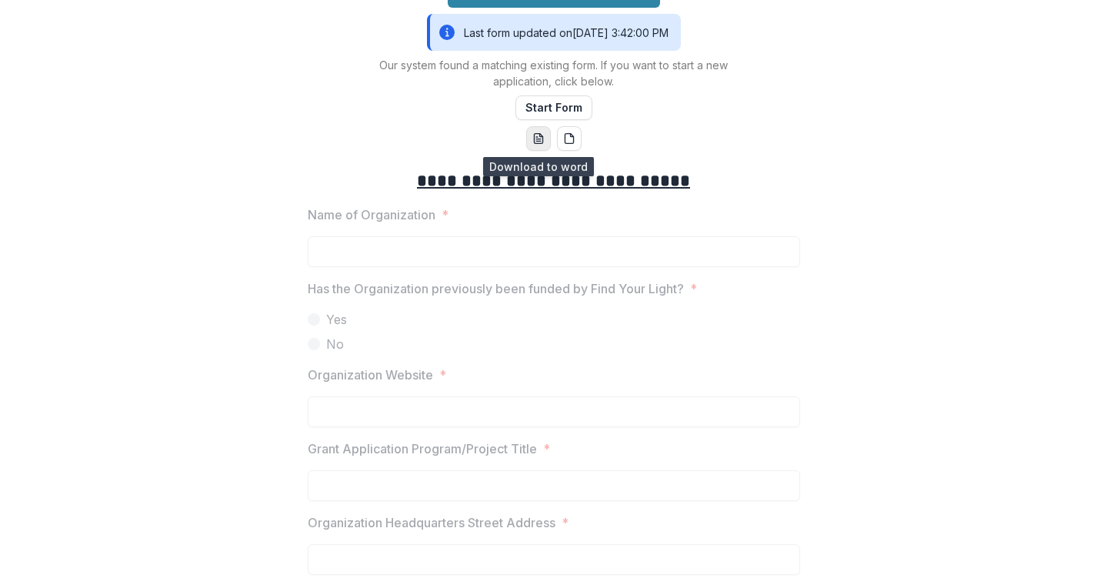
click at [536, 135] on icon "word-download" at bounding box center [538, 138] width 12 height 12
